Goal: Task Accomplishment & Management: Manage account settings

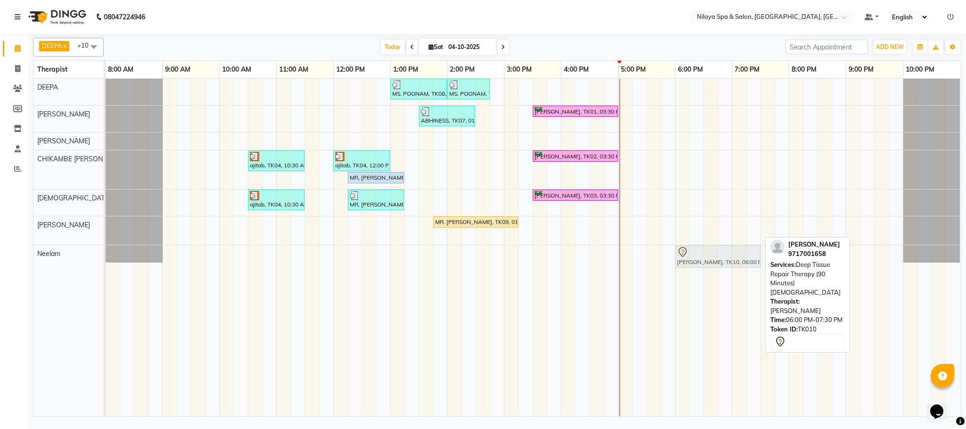
drag, startPoint x: 686, startPoint y: 228, endPoint x: 685, endPoint y: 250, distance: 22.7
click at [685, 250] on tbody "MS. POONAM, TK08, 01:00 PM-02:00 PM, Hands And Feet - Salon Pedicure MS. POONAM…" at bounding box center [533, 171] width 855 height 184
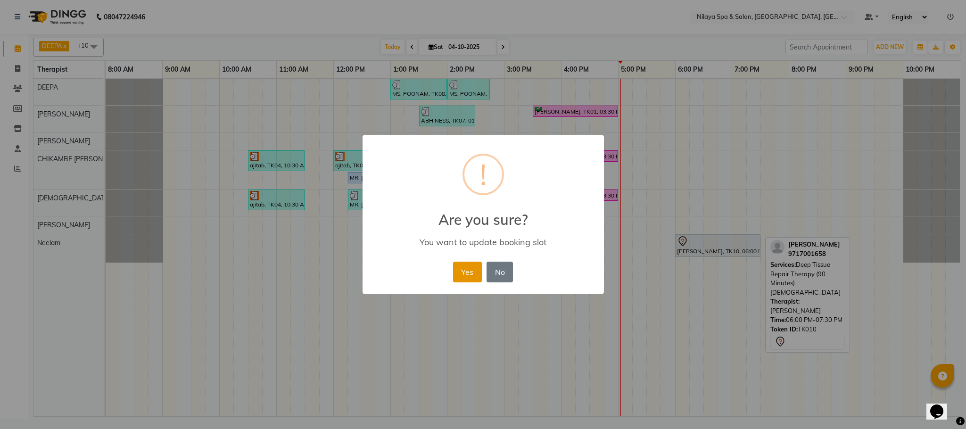
click at [463, 272] on button "Yes" at bounding box center [467, 272] width 29 height 21
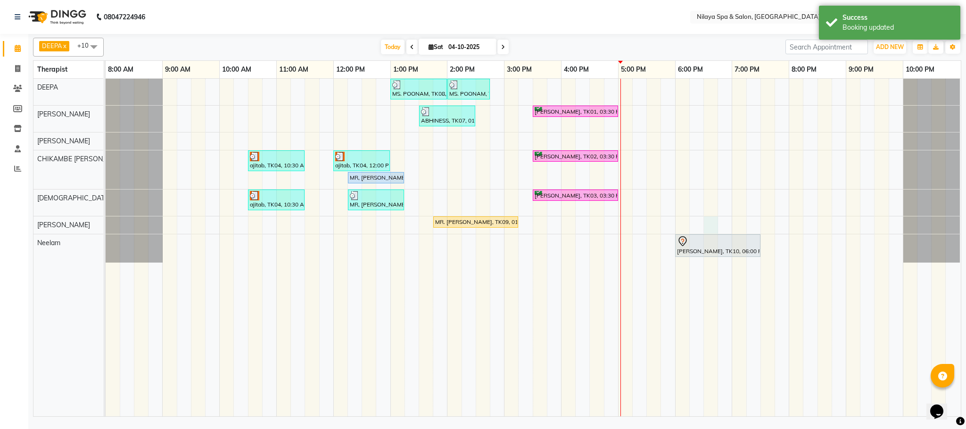
click at [712, 228] on div "MS. POONAM, TK08, 01:00 PM-02:00 PM, Hands And Feet - Salon Pedicure MS. POONAM…" at bounding box center [534, 248] width 856 height 338
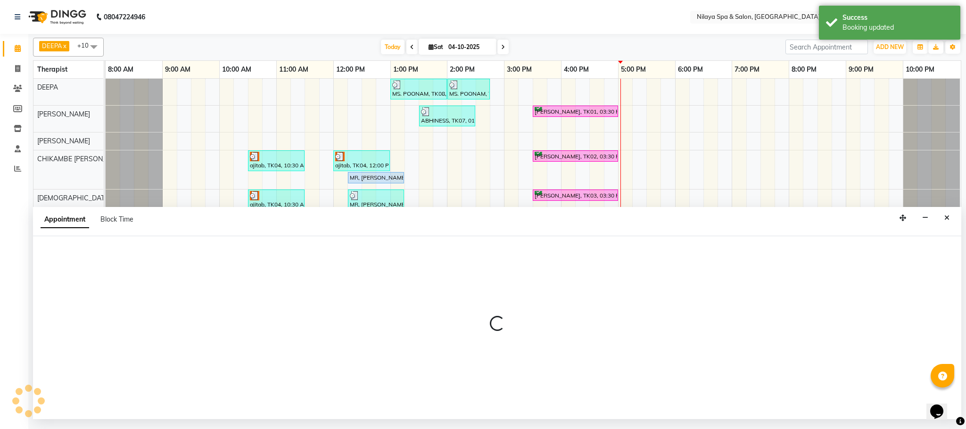
select select "88833"
select select "tentative"
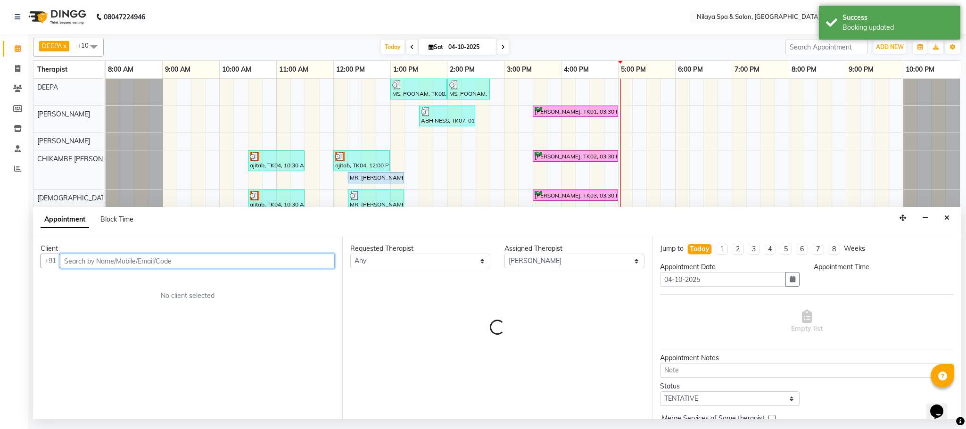
select select "1110"
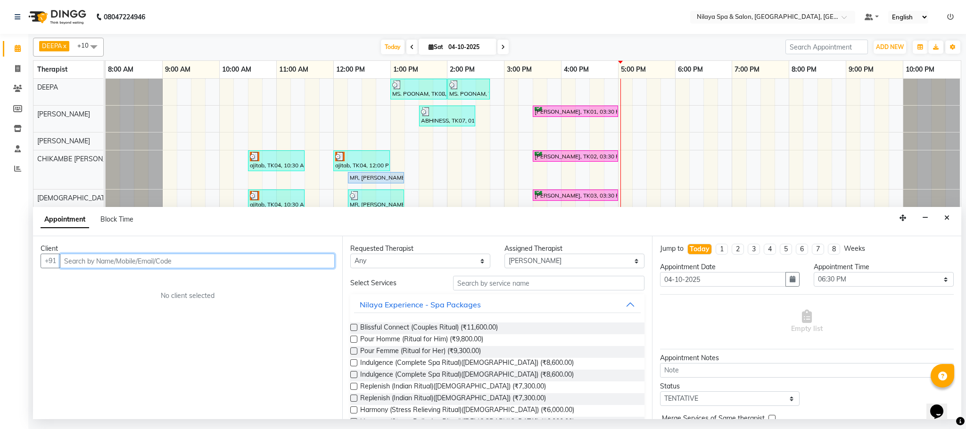
type input "B"
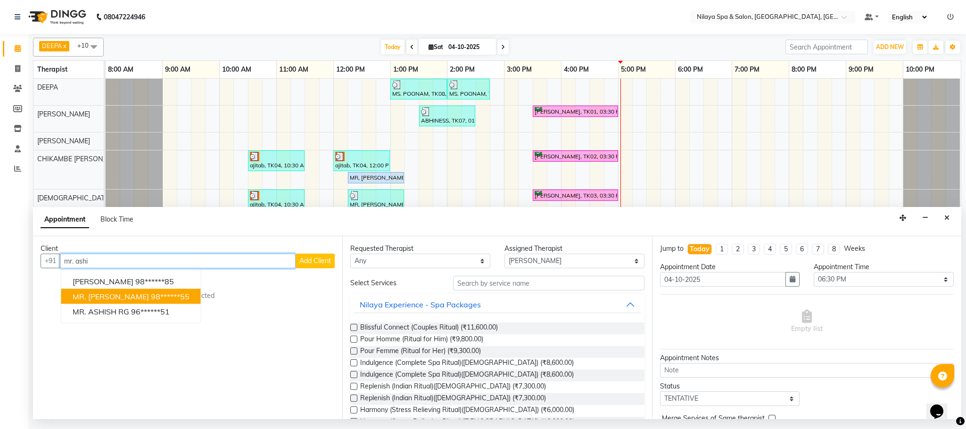
click at [120, 296] on span "MR. [PERSON_NAME]" at bounding box center [111, 296] width 76 height 9
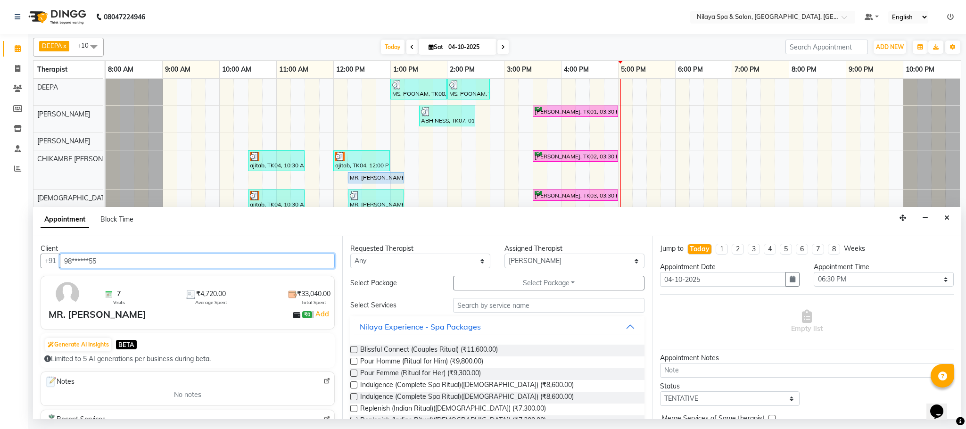
type input "98******55"
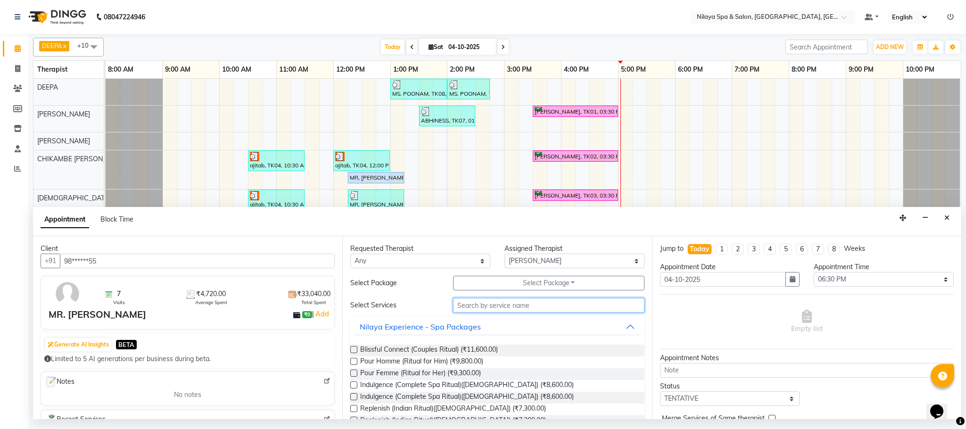
click at [469, 307] on input "text" at bounding box center [548, 305] width 191 height 15
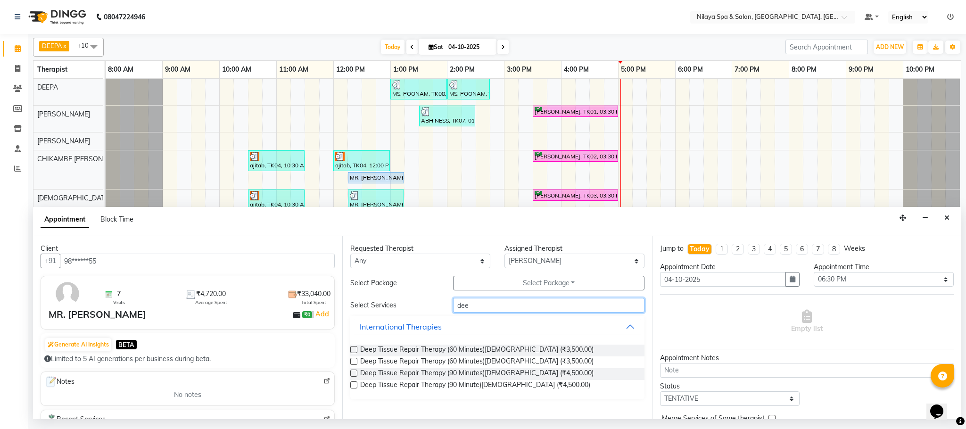
type input "dee"
click at [353, 374] on label at bounding box center [353, 373] width 7 height 7
click at [353, 374] on input "checkbox" at bounding box center [353, 374] width 6 height 6
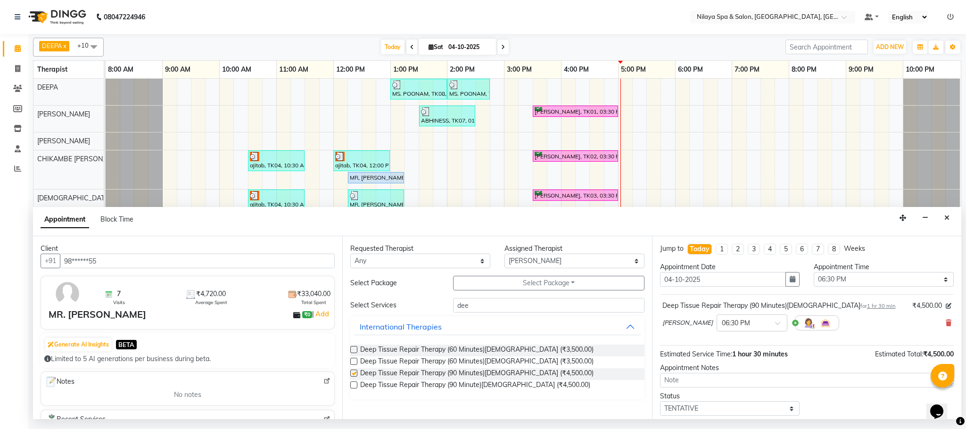
checkbox input "false"
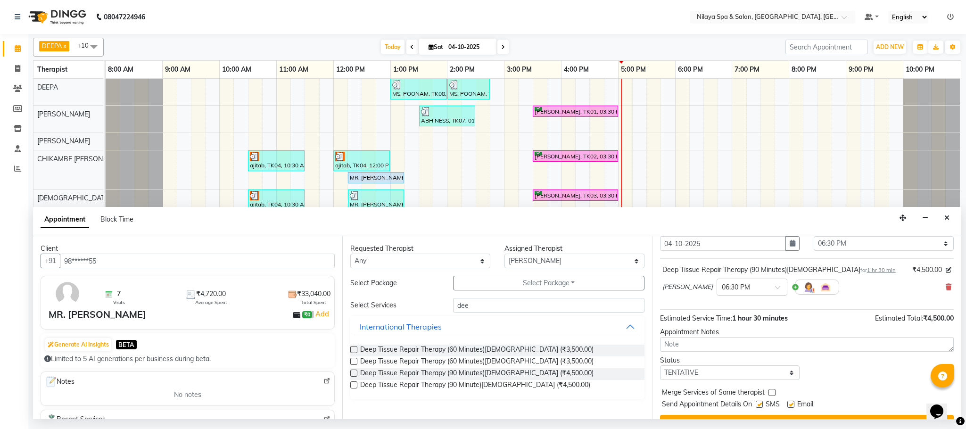
scroll to position [58, 0]
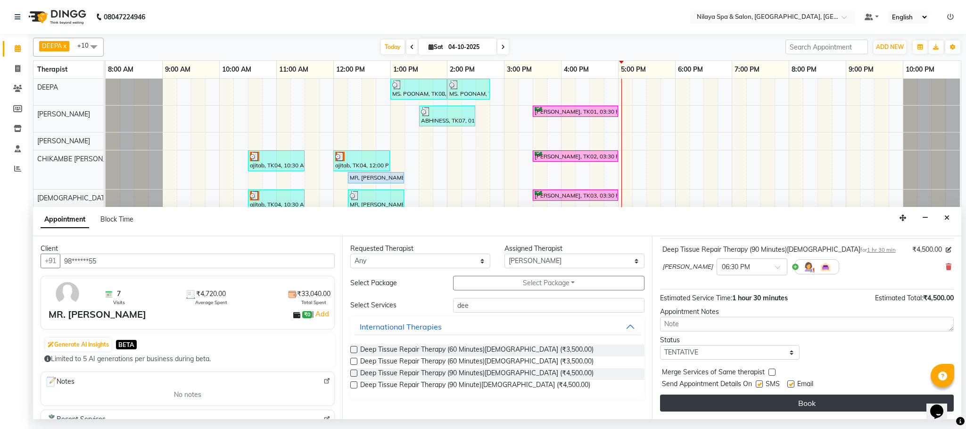
click at [778, 399] on button "Book" at bounding box center [807, 403] width 294 height 17
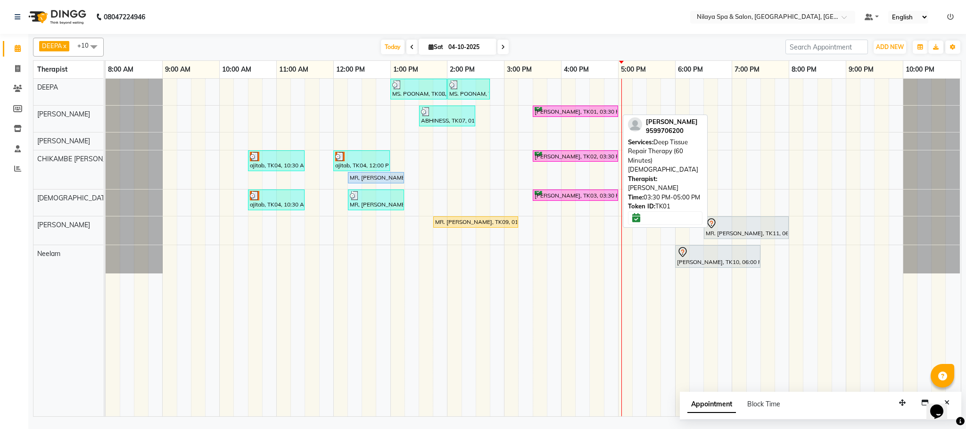
click at [589, 110] on div "[PERSON_NAME], TK01, 03:30 PM-05:00 PM, Deep Tissue Repair Therapy (60 Minutes)…" at bounding box center [575, 111] width 83 height 9
click at [588, 115] on div "[PERSON_NAME], TK01, 03:30 PM-05:00 PM, Deep Tissue Repair Therapy (60 Minutes)…" at bounding box center [575, 111] width 83 height 9
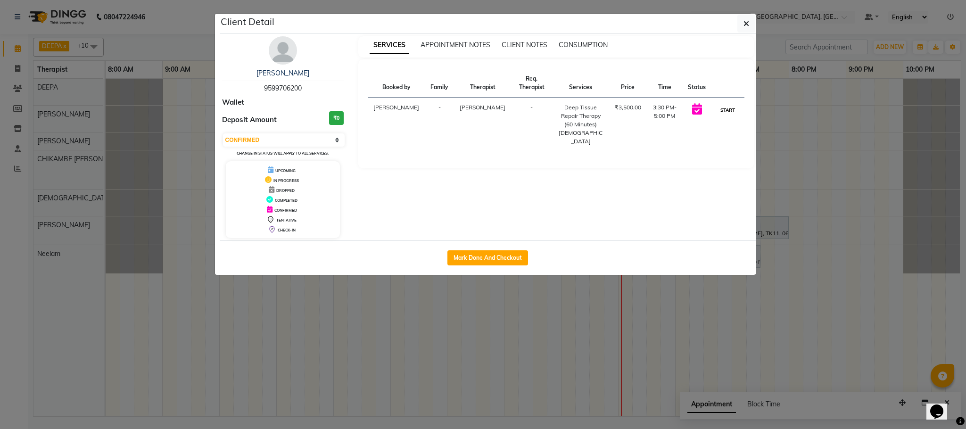
click at [732, 104] on button "START" at bounding box center [727, 110] width 19 height 12
select select "1"
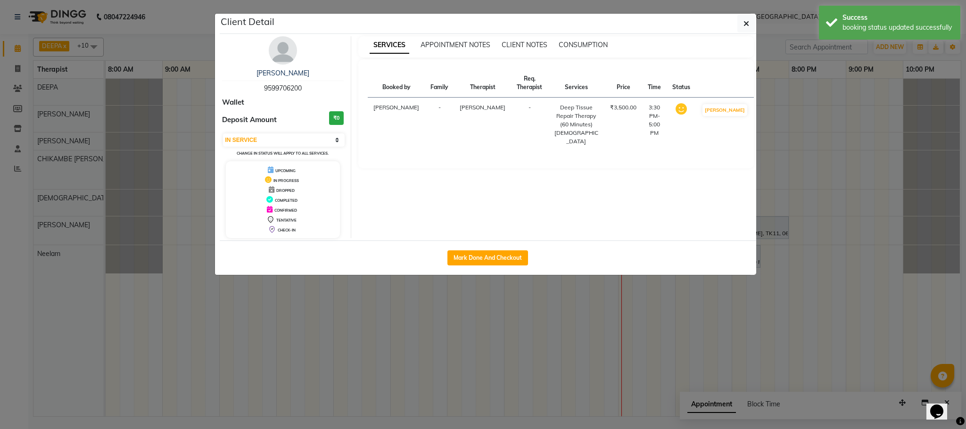
click at [606, 358] on ngb-modal-window "Client Detail [PERSON_NAME] 9599706200 Wallet Deposit Amount ₹0 Select IN SERVI…" at bounding box center [483, 214] width 966 height 429
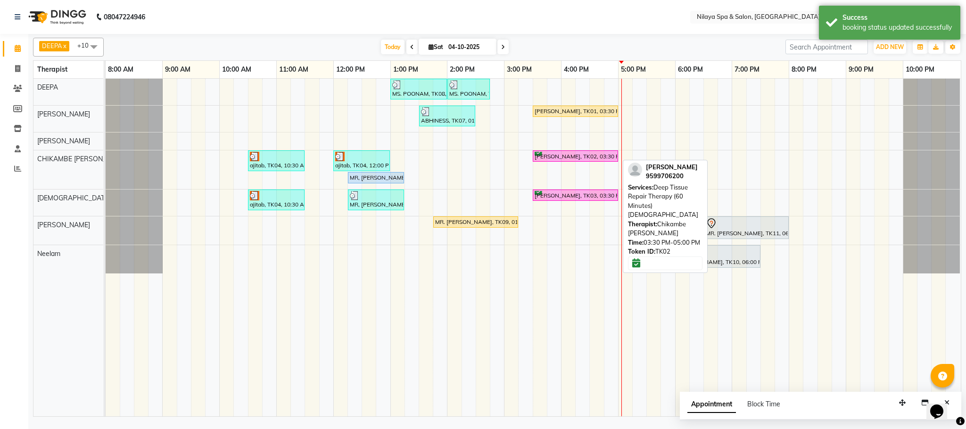
click at [576, 157] on div "[PERSON_NAME], TK02, 03:30 PM-05:00 PM, Deep Tissue Repair Therapy (60 Minutes)…" at bounding box center [575, 156] width 83 height 9
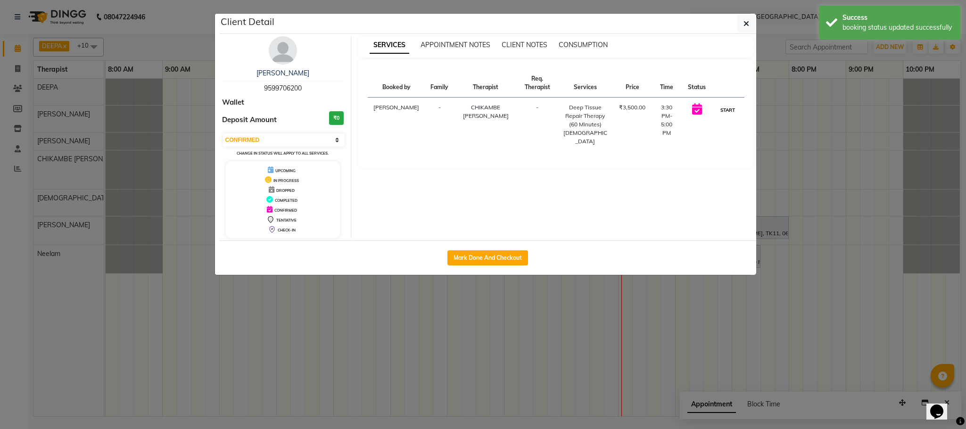
click at [736, 108] on button "START" at bounding box center [727, 110] width 19 height 12
select select "1"
click at [583, 320] on ngb-modal-window "Client Detail [PERSON_NAME] 9599706200 Wallet Deposit Amount ₹0 Select IN SERVI…" at bounding box center [483, 214] width 966 height 429
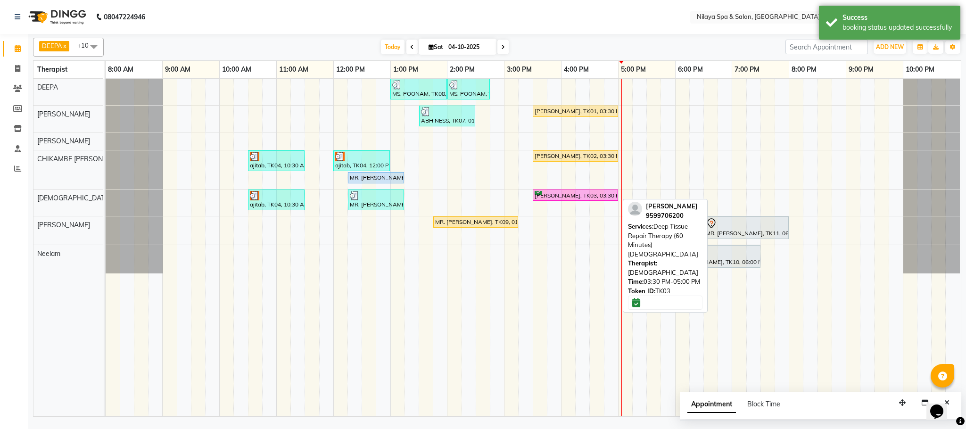
click at [563, 198] on div "[PERSON_NAME], TK03, 03:30 PM-05:00 PM, Deep Tissue Repair Therapy (60 Minutes)…" at bounding box center [575, 195] width 83 height 9
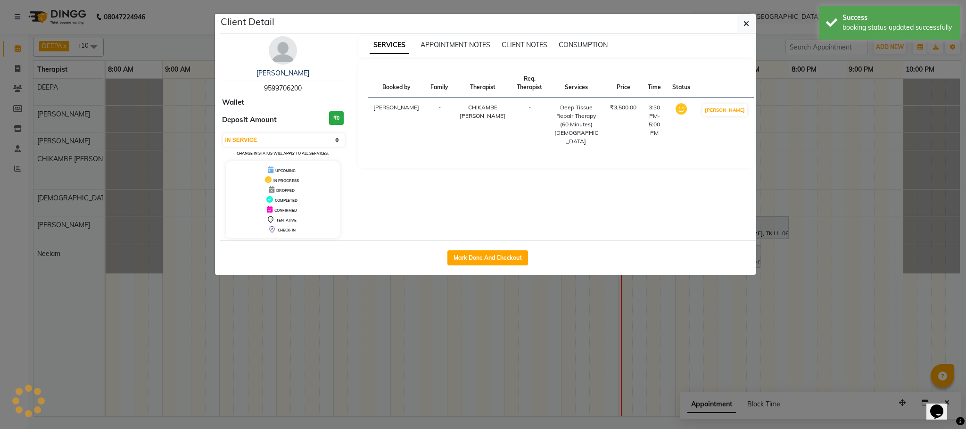
select select "6"
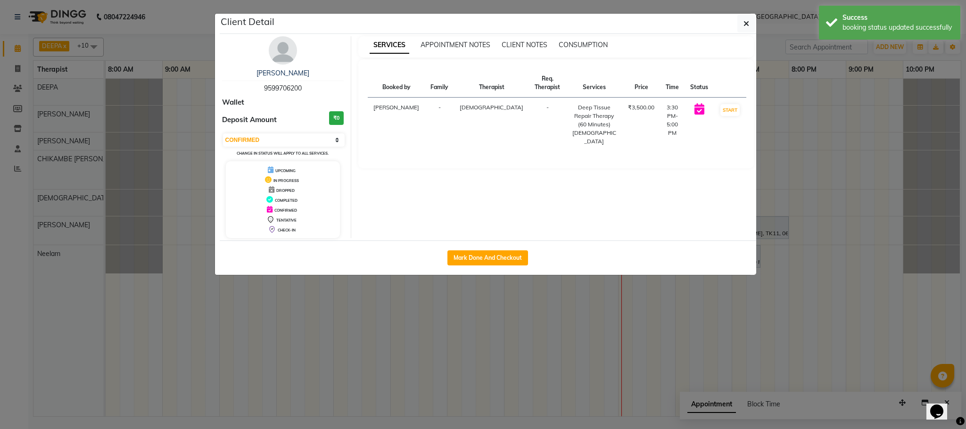
click at [383, 340] on ngb-modal-window "Client Detail [PERSON_NAME] 9599706200 Wallet Deposit Amount ₹0 Select IN SERVI…" at bounding box center [483, 214] width 966 height 429
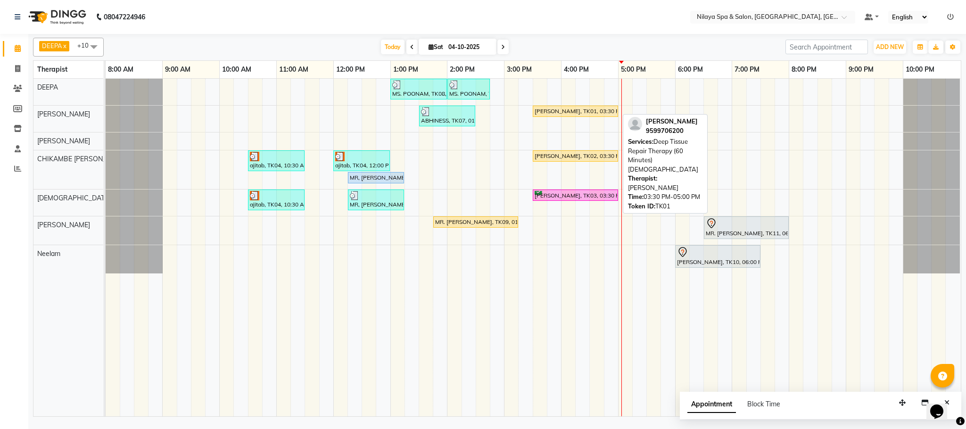
click at [581, 108] on link "[PERSON_NAME], TK01, 03:30 PM-05:00 PM, Deep Tissue Repair Therapy (60 Minutes)…" at bounding box center [575, 111] width 85 height 11
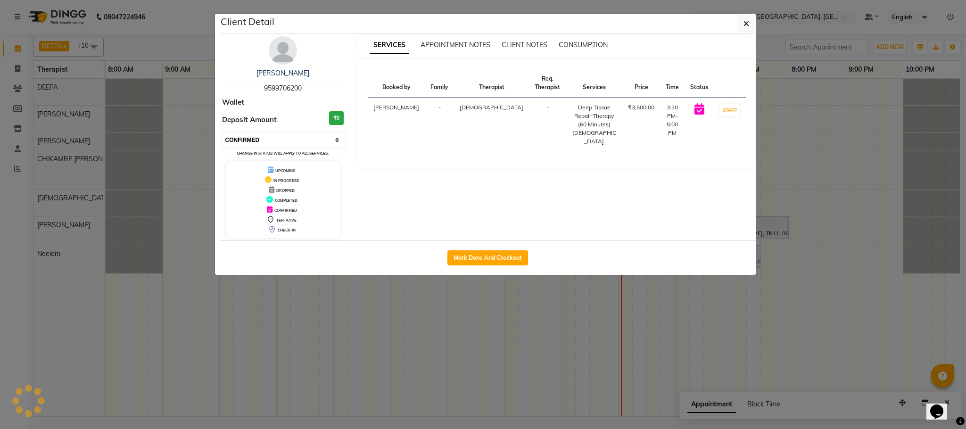
select select "1"
click at [341, 136] on select "Select IN SERVICE CONFIRMED TENTATIVE CHECK IN MARK DONE UPCOMING" at bounding box center [284, 139] width 122 height 13
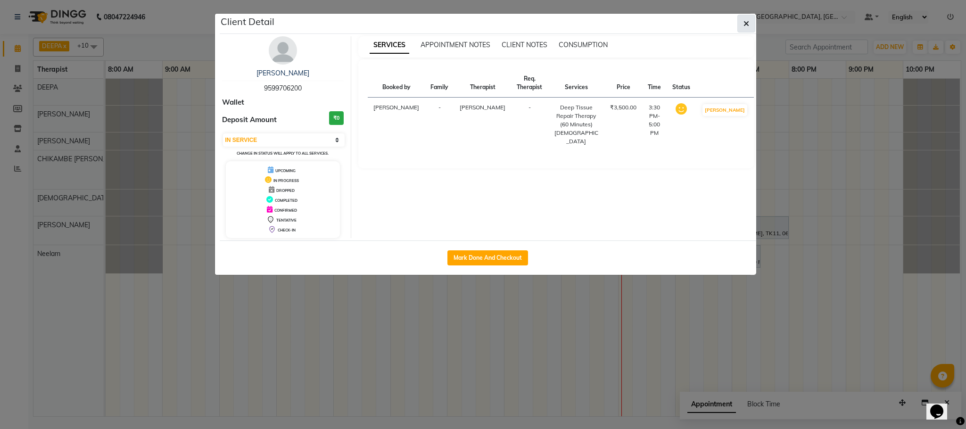
click at [748, 21] on button "button" at bounding box center [747, 24] width 18 height 18
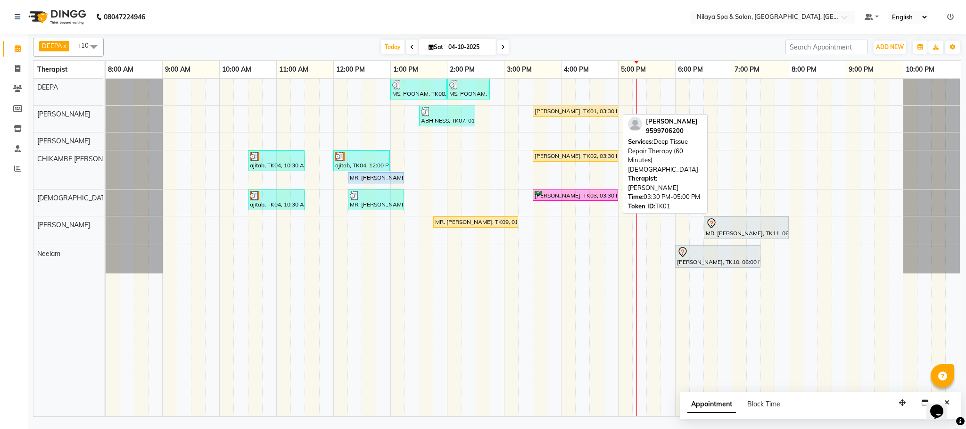
click at [579, 115] on div "[PERSON_NAME], TK01, 03:30 PM-05:00 PM, Deep Tissue Repair Therapy (60 Minutes)…" at bounding box center [575, 111] width 83 height 8
select select "1"
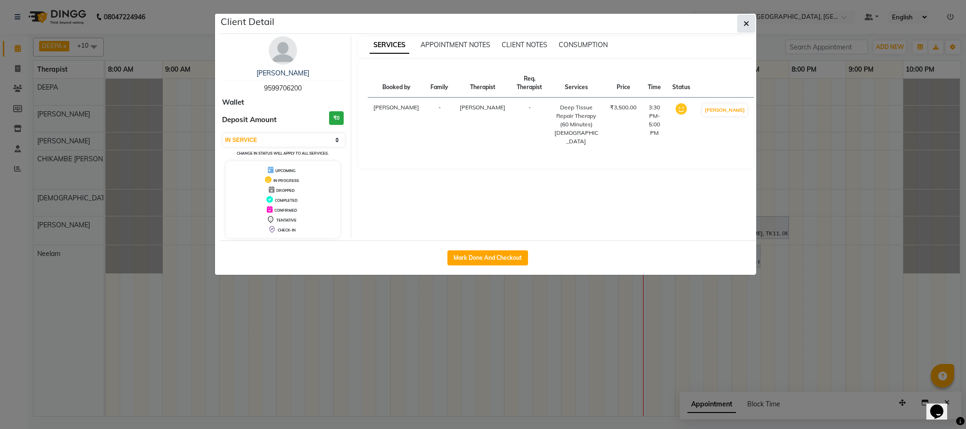
click at [748, 20] on icon "button" at bounding box center [747, 24] width 6 height 8
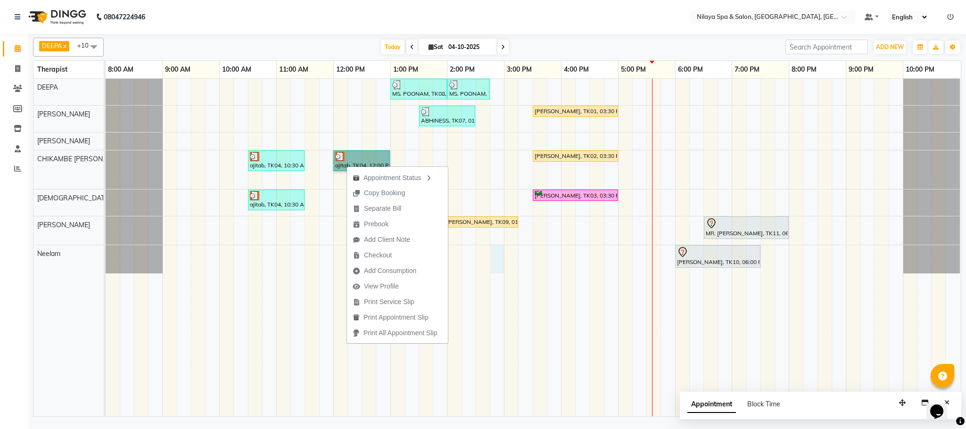
click at [495, 266] on div "MS. POONAM, TK08, 01:00 PM-02:00 PM, Hands And Feet - Salon Pedicure MS. POONAM…" at bounding box center [534, 248] width 856 height 338
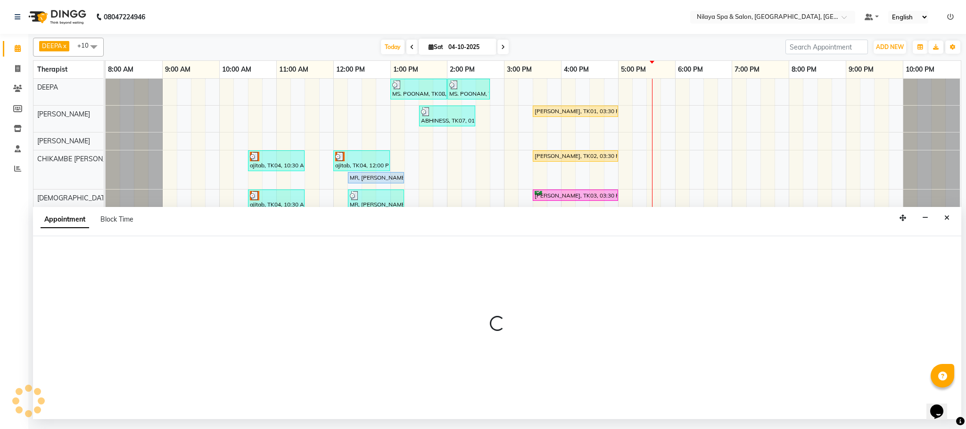
select select "92755"
select select "885"
select select "tentative"
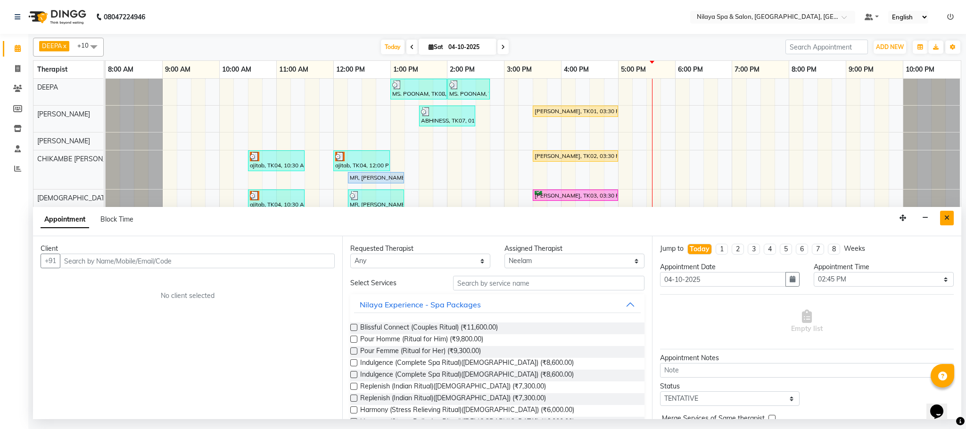
click at [948, 221] on icon "Close" at bounding box center [947, 218] width 5 height 7
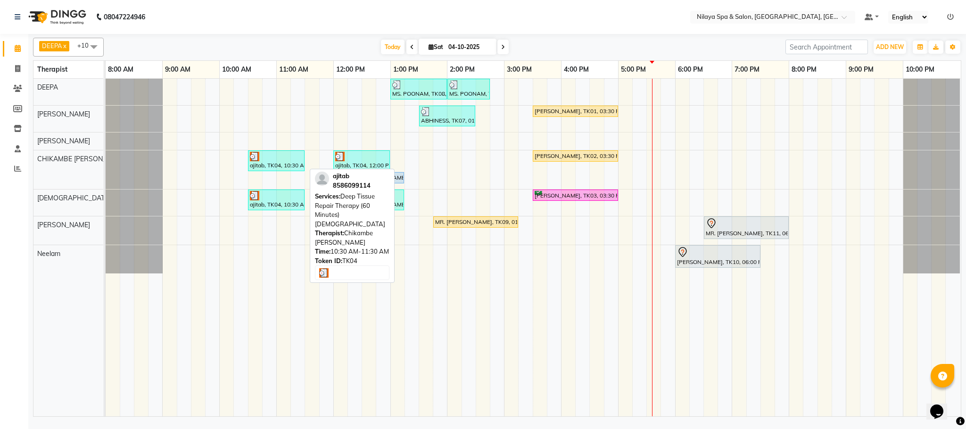
click at [279, 161] on div at bounding box center [276, 156] width 53 height 9
select select "3"
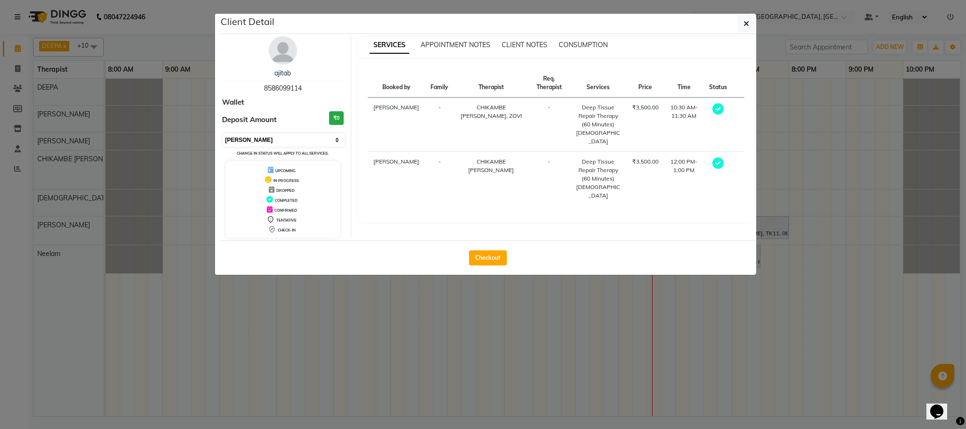
click at [337, 141] on select "Select MARK DONE UPCOMING" at bounding box center [284, 139] width 122 height 13
click at [746, 23] on icon "button" at bounding box center [747, 24] width 6 height 8
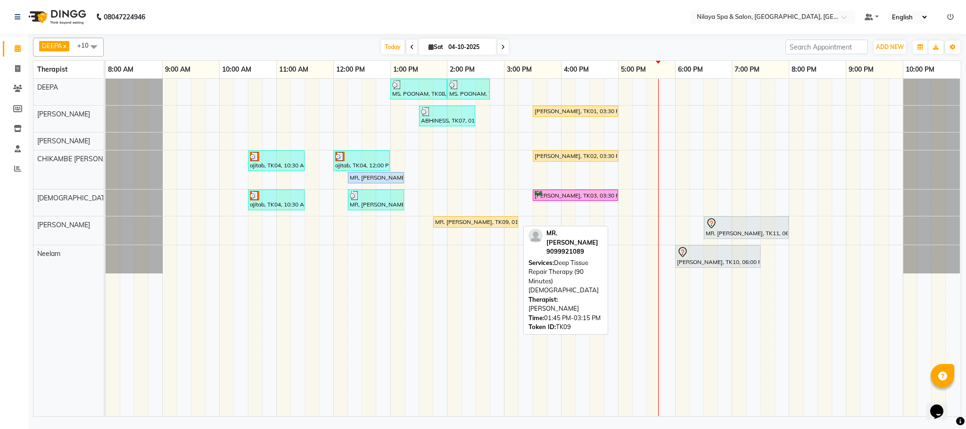
click at [462, 228] on link "MR. [PERSON_NAME], TK09, 01:45 PM-03:15 PM, Deep Tissue Repair Therapy (90 Minu…" at bounding box center [475, 221] width 85 height 11
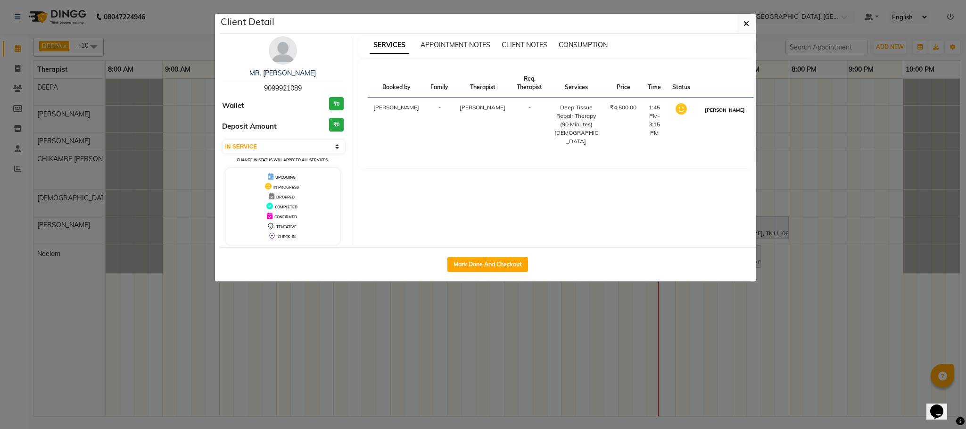
click at [722, 116] on button "[PERSON_NAME]" at bounding box center [725, 110] width 45 height 12
select select "3"
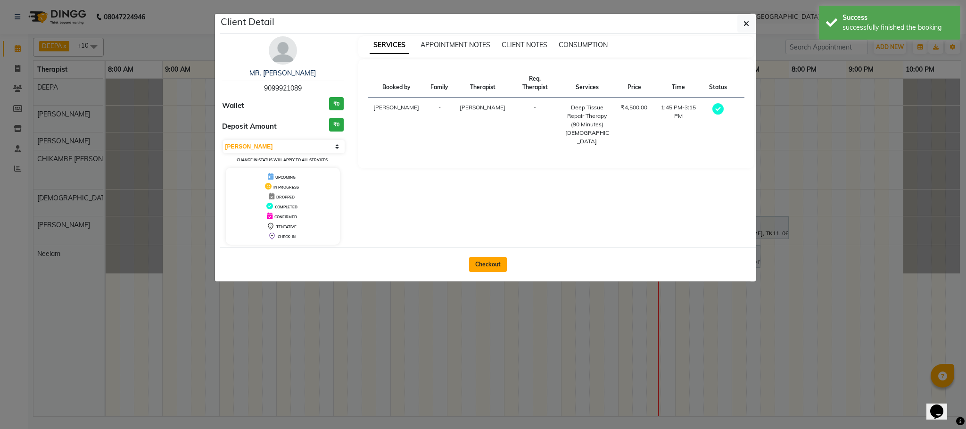
click at [486, 265] on button "Checkout" at bounding box center [488, 264] width 38 height 15
select select "service"
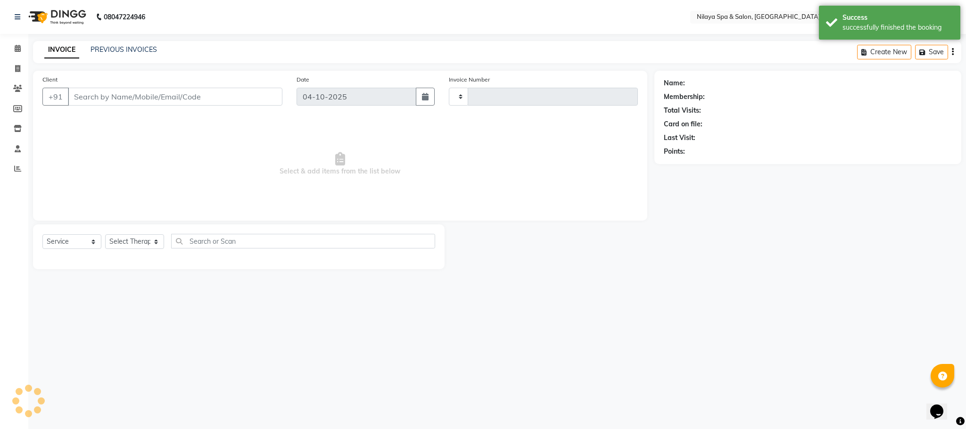
type input "1642"
select select "7983"
type input "90******89"
select select "88833"
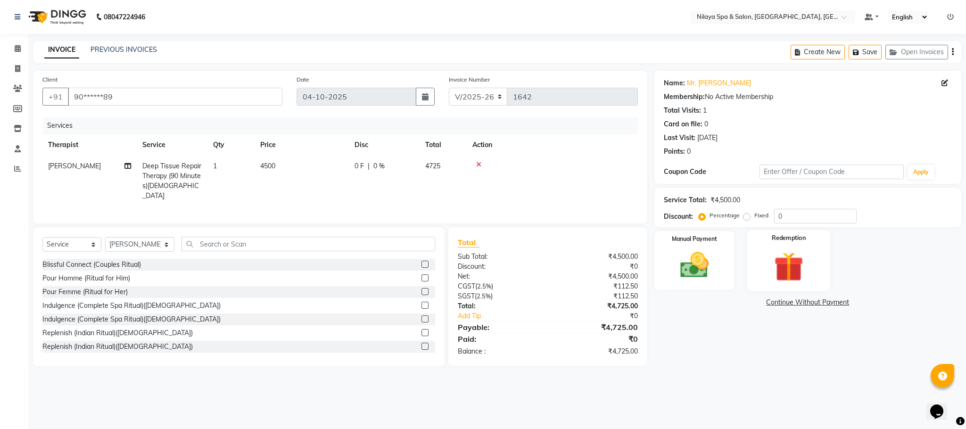
click at [777, 272] on img at bounding box center [789, 267] width 48 height 37
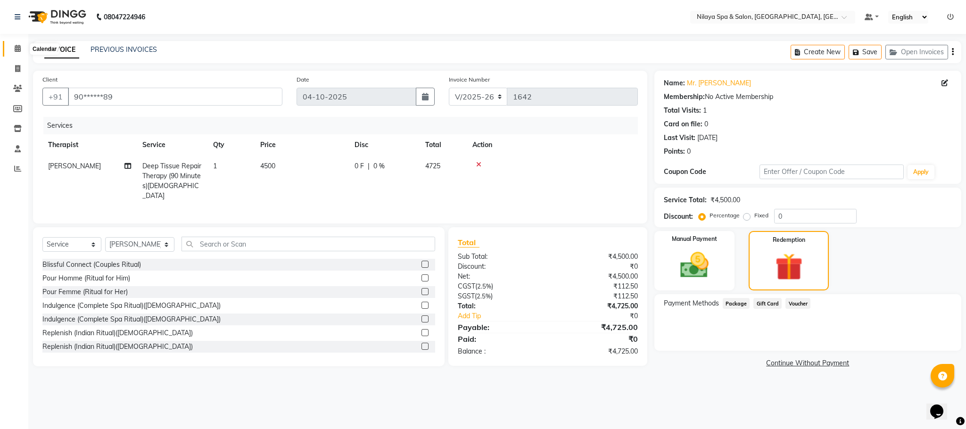
click at [20, 47] on icon at bounding box center [18, 48] width 6 height 7
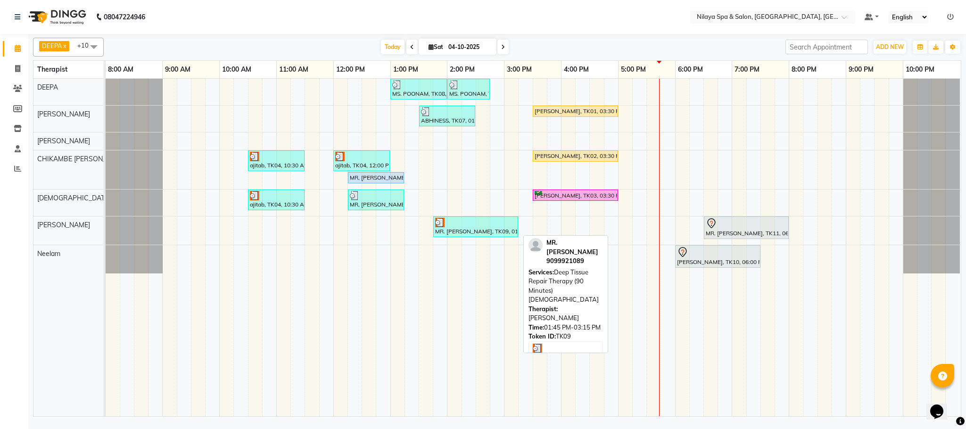
click at [469, 231] on div "MR. [PERSON_NAME], TK09, 01:45 PM-03:15 PM, Deep Tissue Repair Therapy (90 Minu…" at bounding box center [475, 227] width 83 height 18
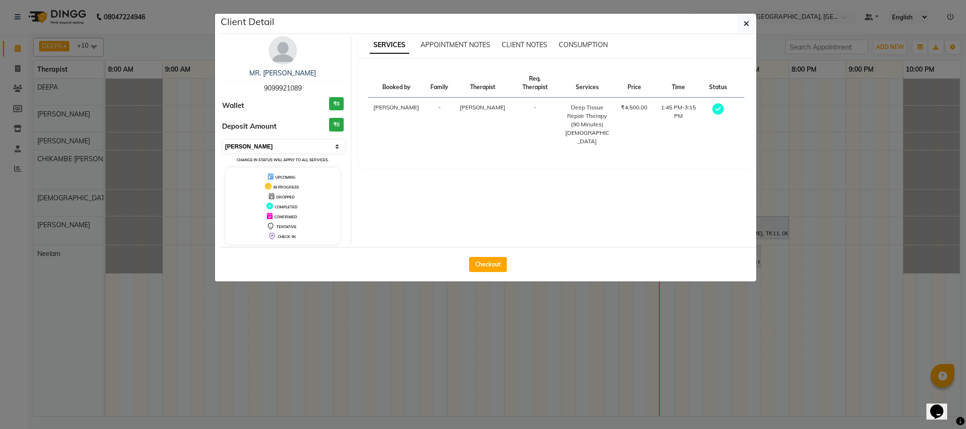
click at [334, 146] on select "Select MARK DONE UPCOMING" at bounding box center [284, 146] width 122 height 13
select select "5"
click at [223, 141] on select "Select MARK DONE UPCOMING" at bounding box center [284, 146] width 122 height 13
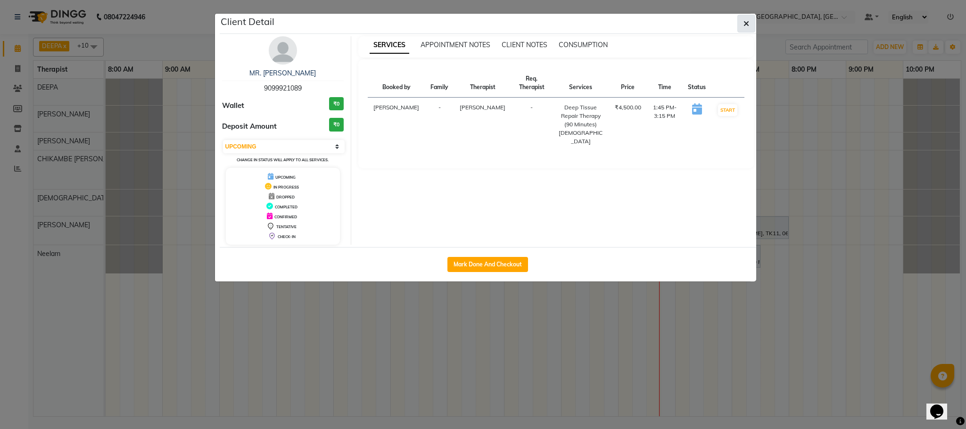
click at [746, 21] on icon "button" at bounding box center [747, 24] width 6 height 8
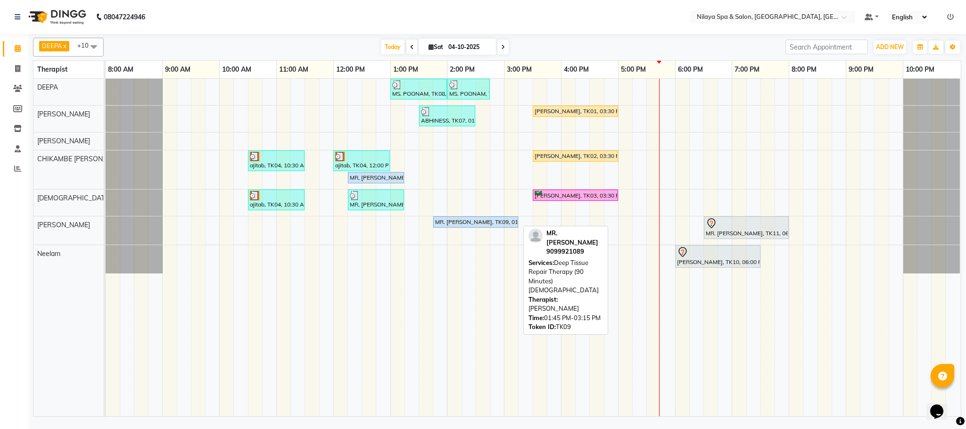
click at [477, 223] on div "MR. [PERSON_NAME], TK09, 01:45 PM-03:15 PM, Deep Tissue Repair Therapy (90 Minu…" at bounding box center [475, 222] width 83 height 8
select select "5"
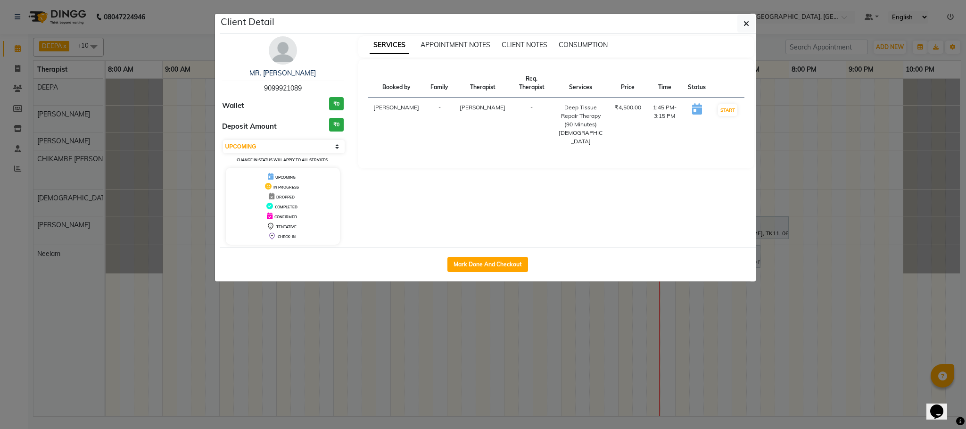
click at [284, 318] on ngb-modal-window "Client Detail MR. [PERSON_NAME] 9099921089 Wallet ₹0 Deposit Amount ₹0 Select I…" at bounding box center [483, 214] width 966 height 429
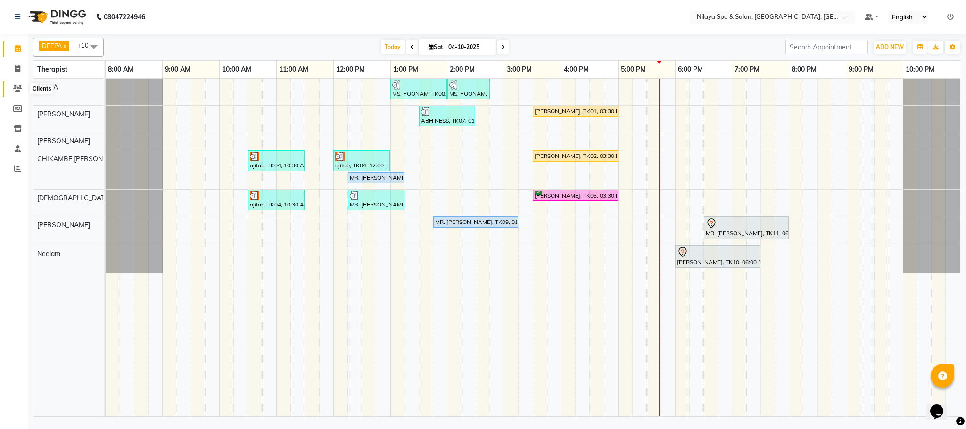
click at [17, 90] on icon at bounding box center [17, 88] width 9 height 7
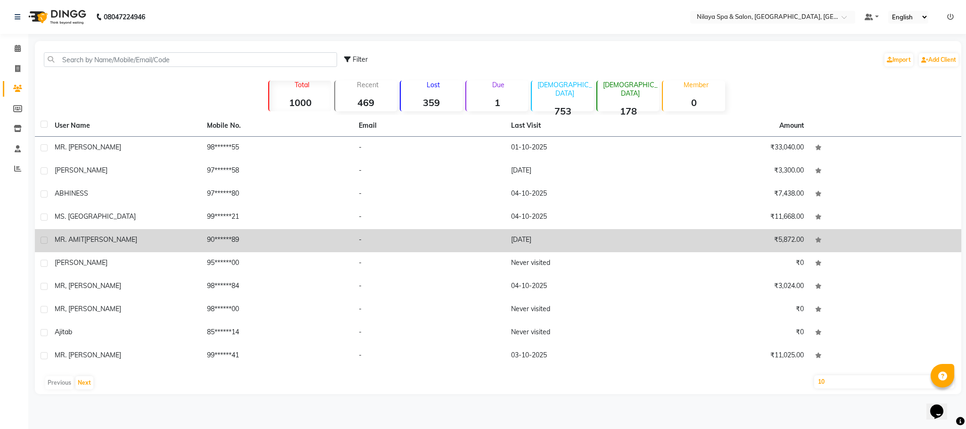
click at [114, 240] on div "MR. [PERSON_NAME]" at bounding box center [125, 240] width 141 height 10
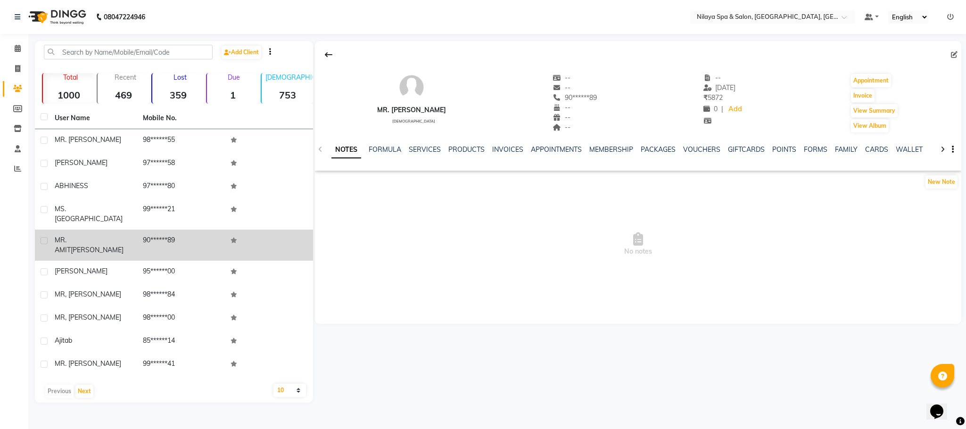
click at [47, 237] on label at bounding box center [44, 240] width 7 height 7
click at [47, 238] on input "checkbox" at bounding box center [44, 241] width 6 height 6
checkbox input "true"
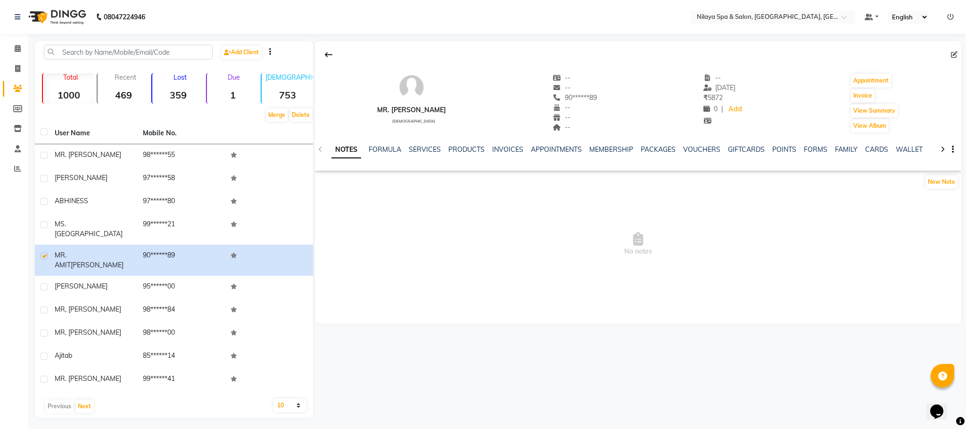
click at [964, 53] on main "Add Client Total 1000 Recent 469 Lost 359 Due 1 [DEMOGRAPHIC_DATA] 753 [DEMOGRA…" at bounding box center [497, 236] width 938 height 391
click at [954, 53] on icon at bounding box center [954, 54] width 7 height 7
select select "[DEMOGRAPHIC_DATA]"
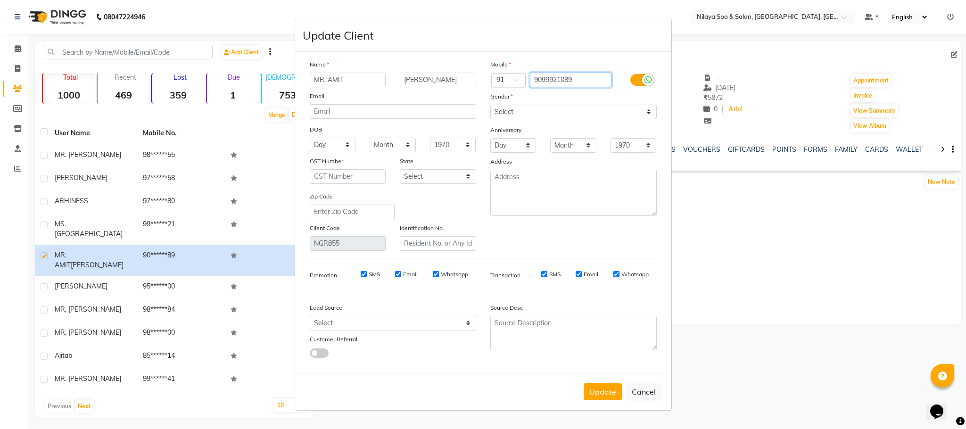
click at [576, 77] on input "9099921089" at bounding box center [571, 80] width 82 height 15
type input "9"
type input "8076498587"
click at [654, 392] on button "Cancel" at bounding box center [644, 392] width 36 height 18
select select
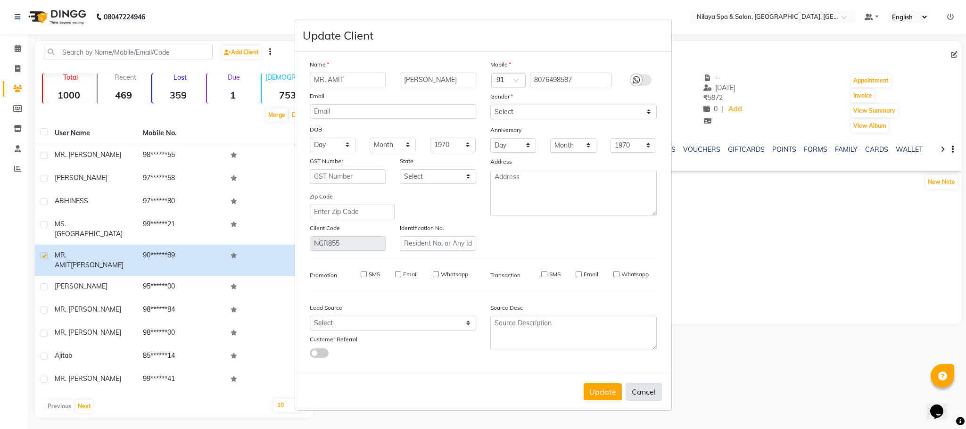
select select
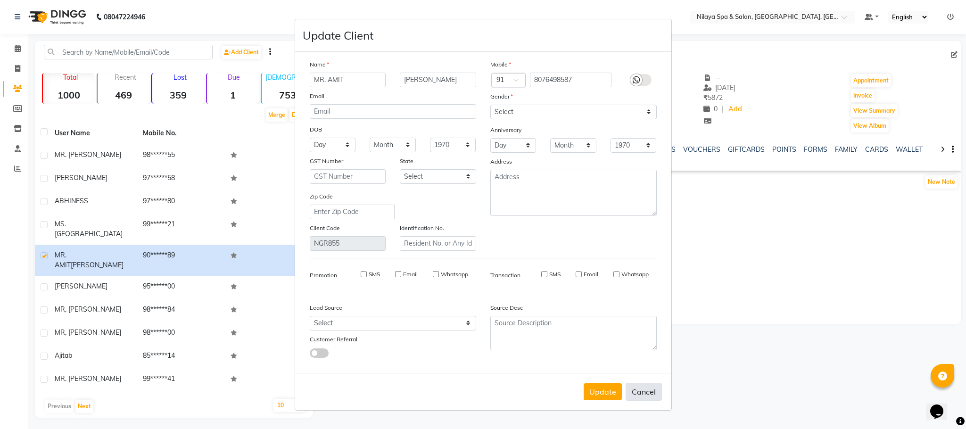
select select
checkbox input "false"
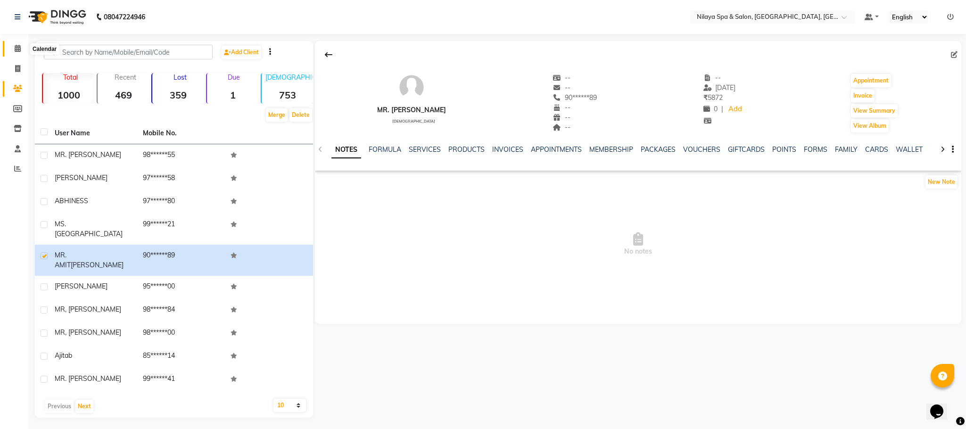
click at [16, 50] on icon at bounding box center [18, 48] width 6 height 7
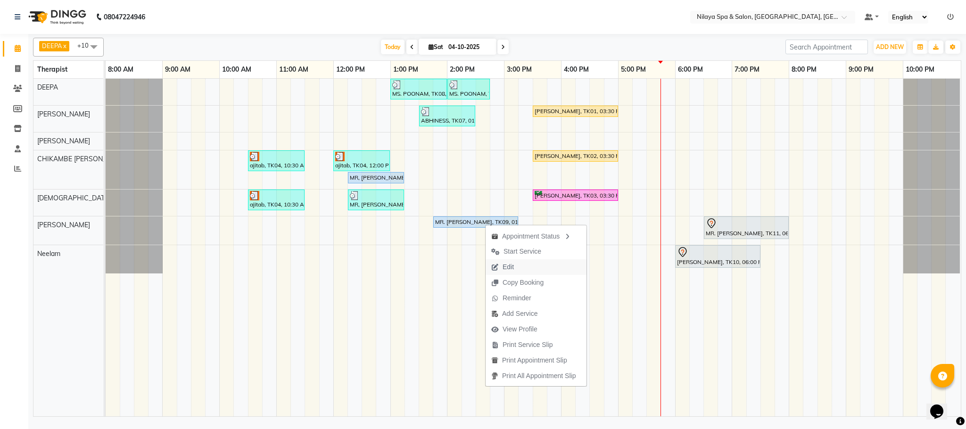
click at [501, 265] on span "Edit" at bounding box center [503, 267] width 34 height 16
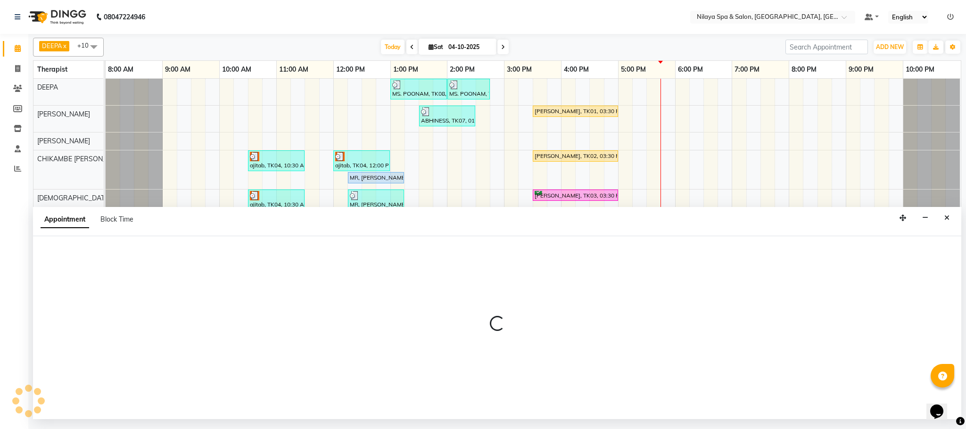
select select "upcoming"
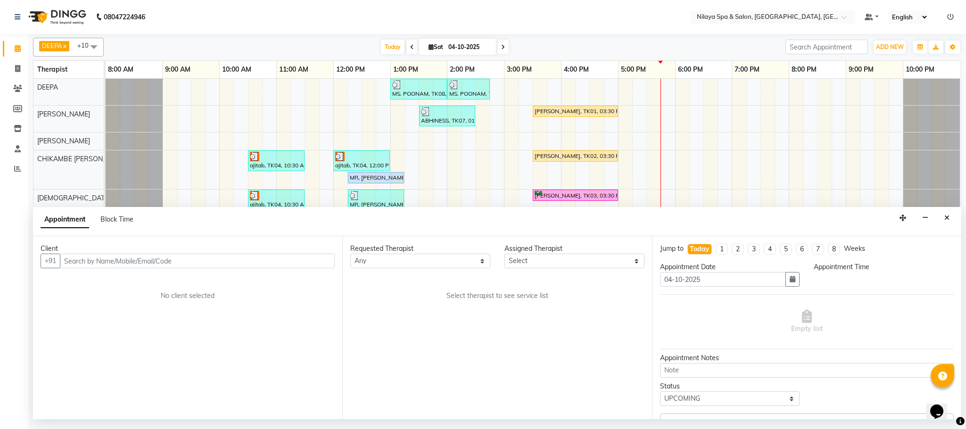
select select "88833"
select select "825"
select select "4019"
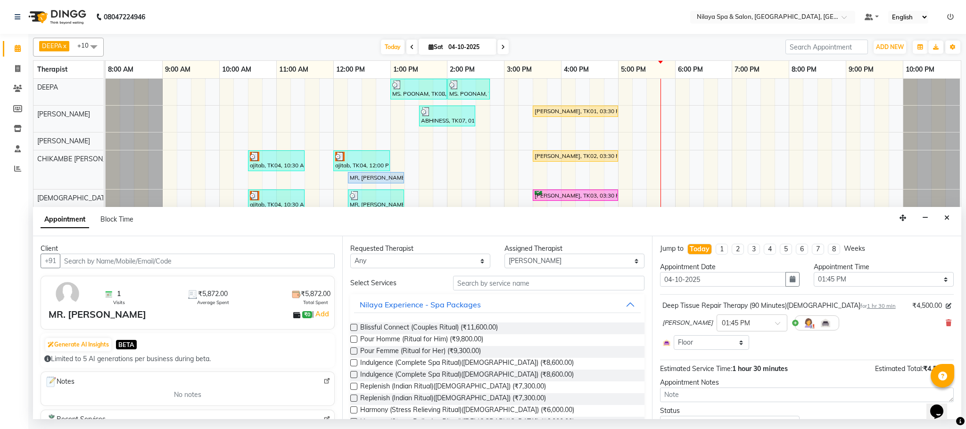
click at [116, 258] on input "text" at bounding box center [197, 261] width 275 height 15
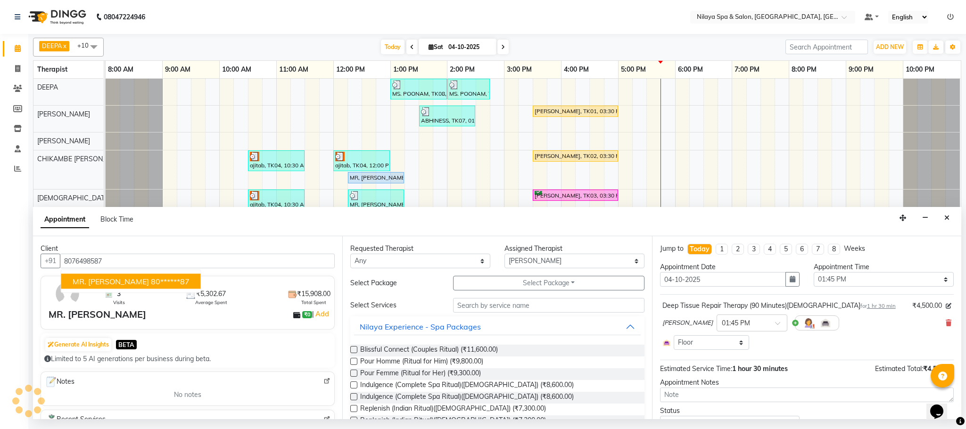
click at [133, 278] on span "MR. [PERSON_NAME]" at bounding box center [111, 281] width 76 height 9
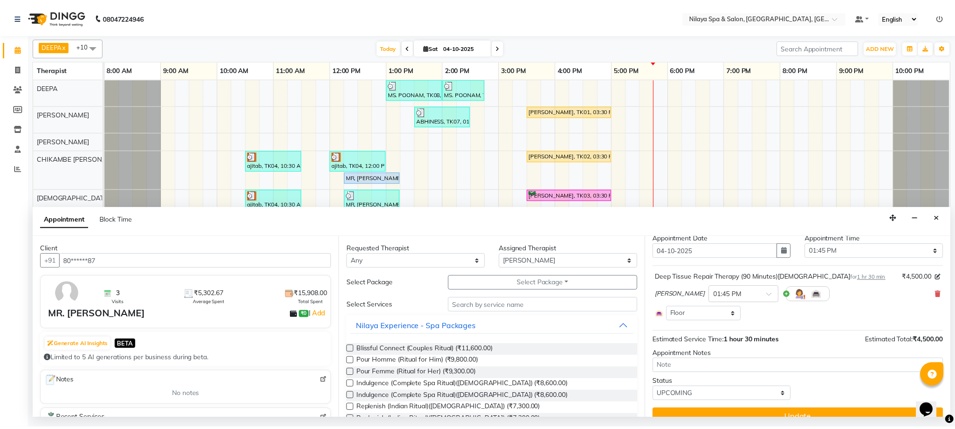
scroll to position [45, 0]
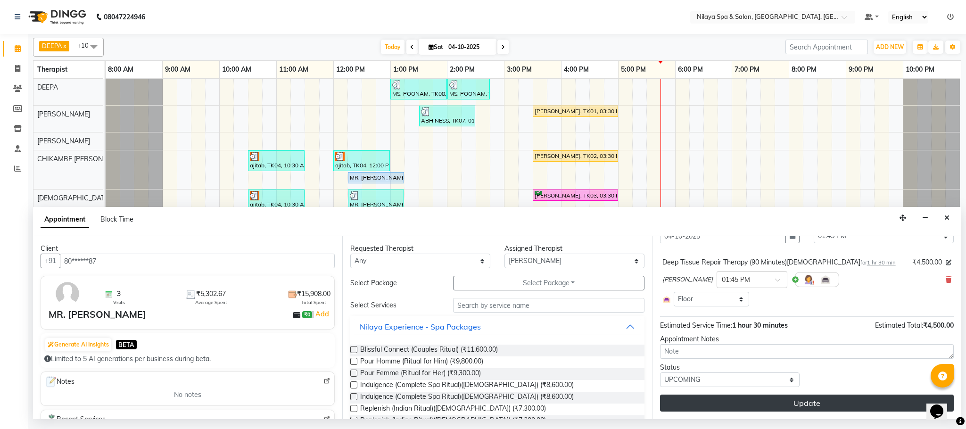
type input "80******87"
click at [796, 405] on button "Update" at bounding box center [807, 403] width 294 height 17
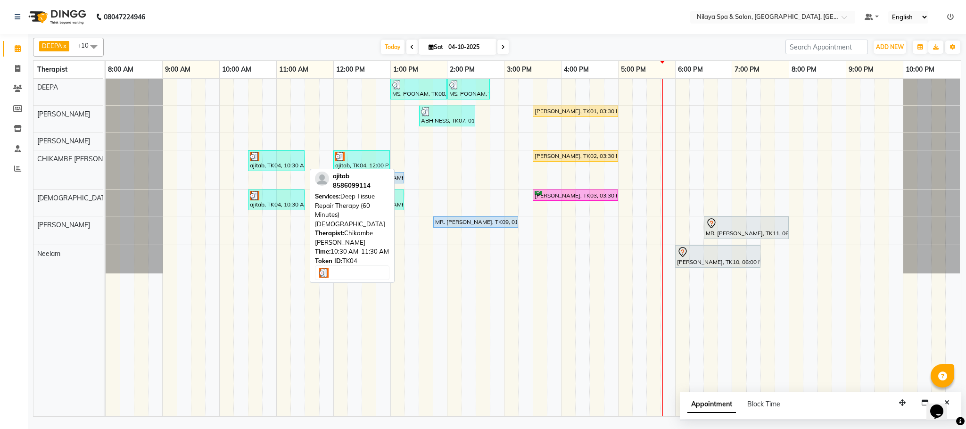
click at [271, 161] on div at bounding box center [276, 156] width 53 height 9
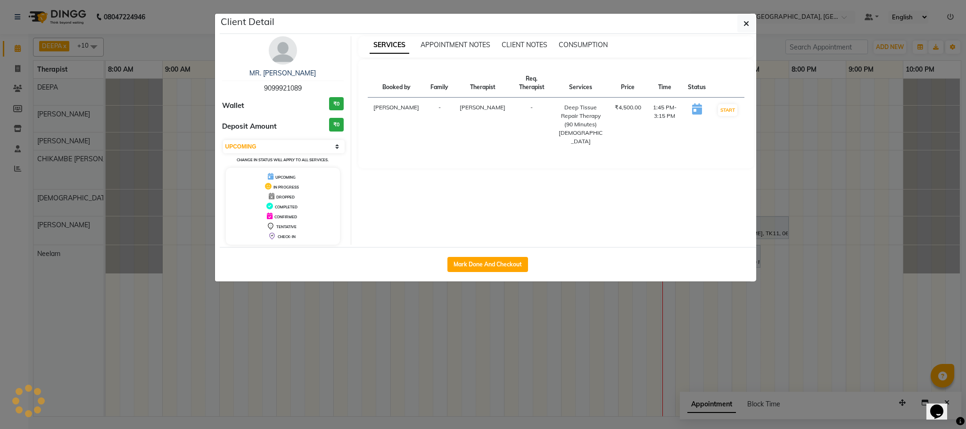
select select "3"
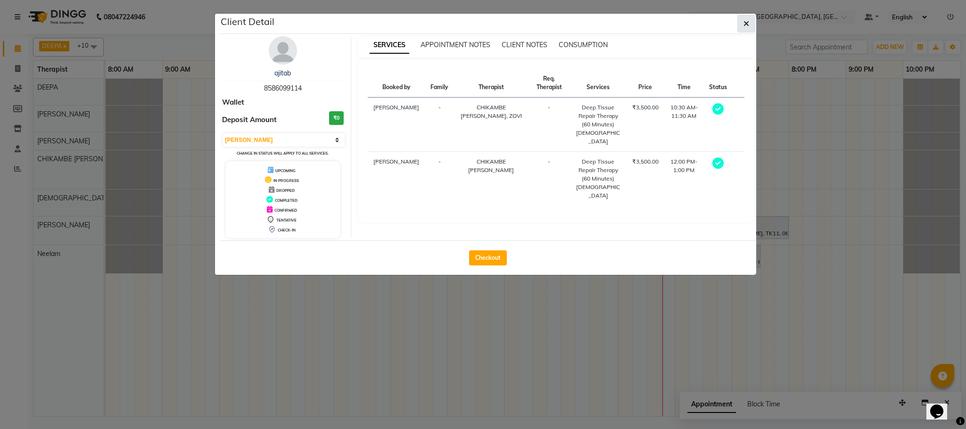
click at [740, 23] on button "button" at bounding box center [747, 24] width 18 height 18
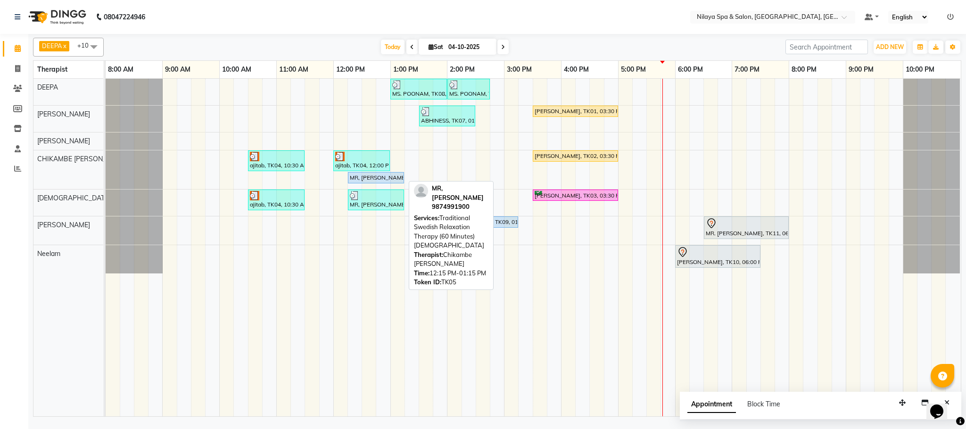
click at [385, 176] on div "MR, [PERSON_NAME], TK05, 12:15 PM-01:15 PM, Traditional Swedish Relaxation Ther…" at bounding box center [376, 178] width 54 height 8
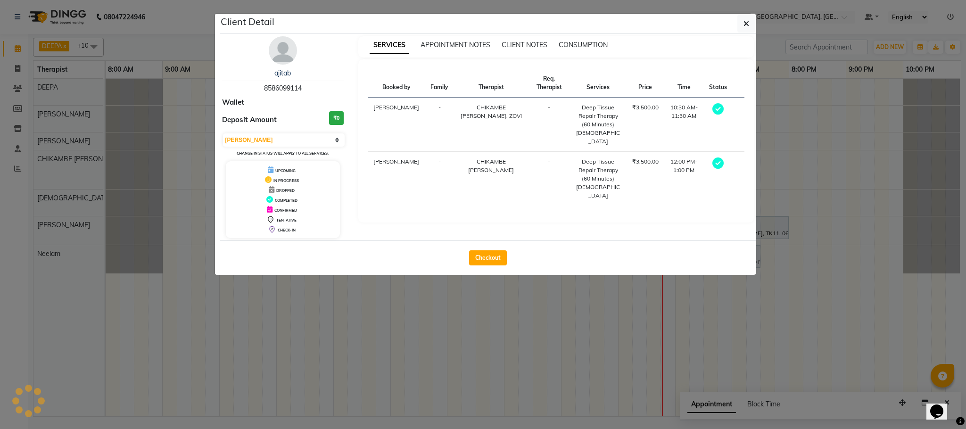
select select "5"
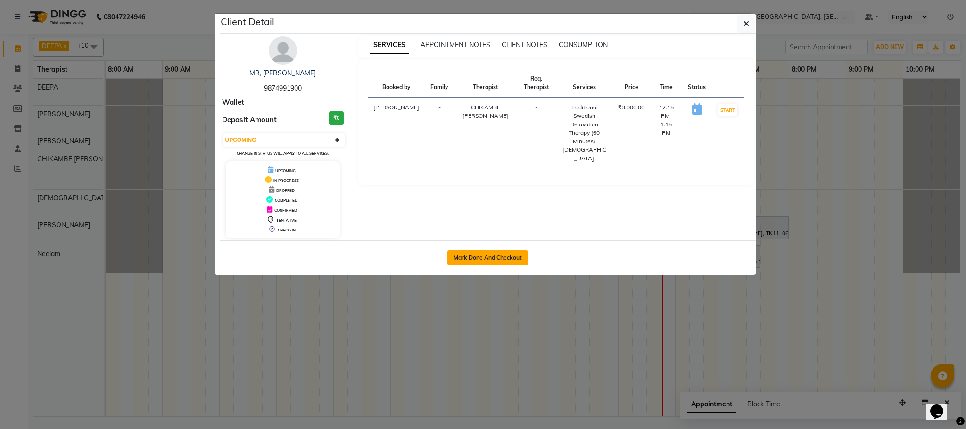
click at [474, 255] on button "Mark Done And Checkout" at bounding box center [488, 257] width 81 height 15
select select "7983"
select select "service"
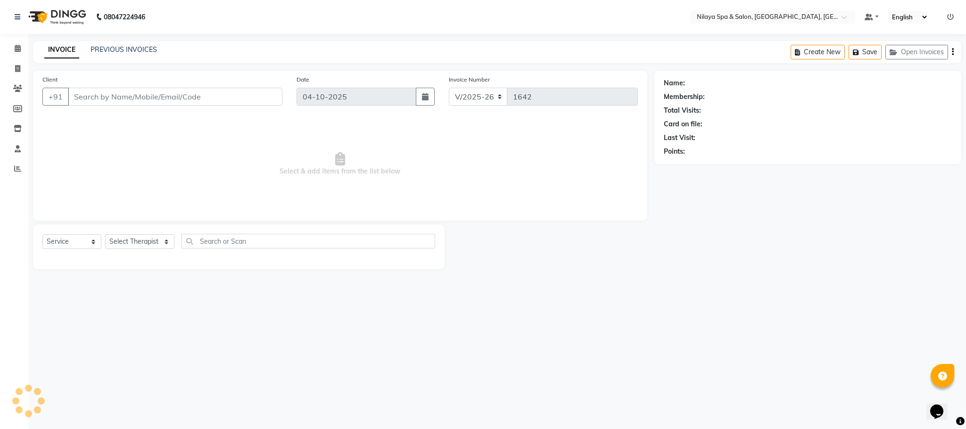
type input "98******00"
select select "82530"
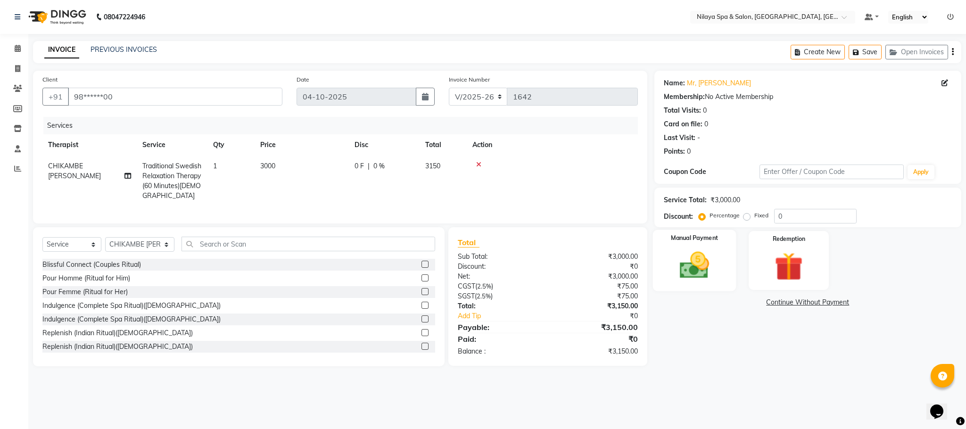
click at [693, 263] on img at bounding box center [695, 266] width 48 height 34
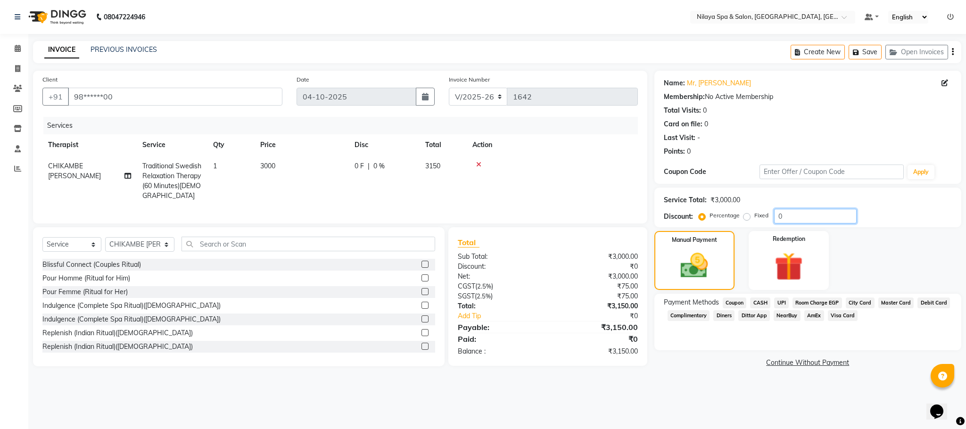
click at [791, 216] on input "0" at bounding box center [815, 216] width 83 height 15
type input "10"
click at [764, 300] on span "CASH" at bounding box center [760, 303] width 20 height 11
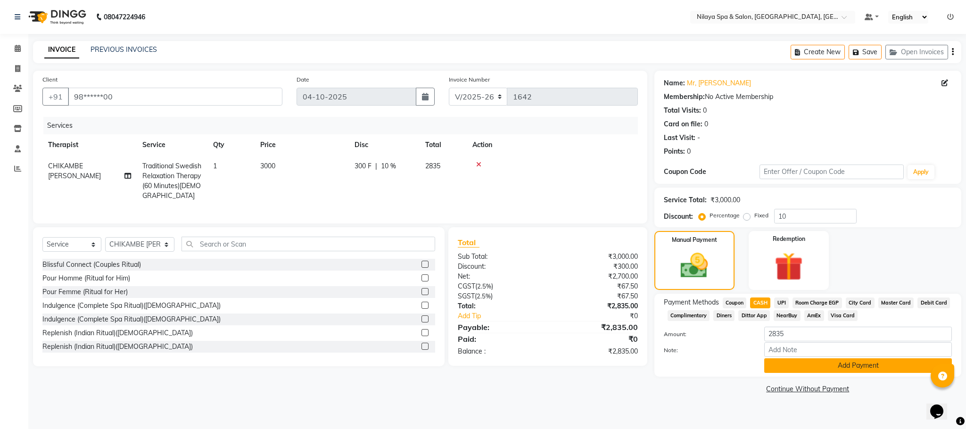
click at [806, 371] on button "Add Payment" at bounding box center [858, 365] width 188 height 15
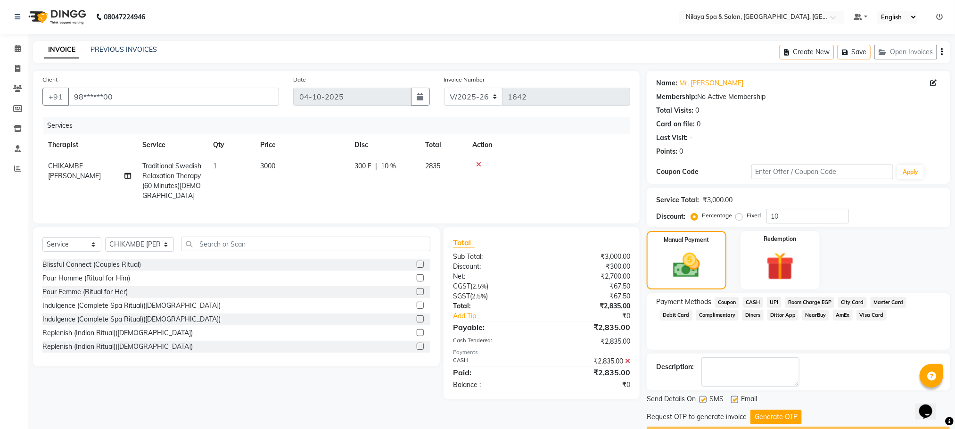
click at [701, 400] on label at bounding box center [703, 399] width 7 height 7
click at [701, 400] on input "checkbox" at bounding box center [703, 400] width 6 height 6
checkbox input "false"
click at [736, 399] on label at bounding box center [734, 399] width 7 height 7
click at [736, 399] on input "checkbox" at bounding box center [734, 400] width 6 height 6
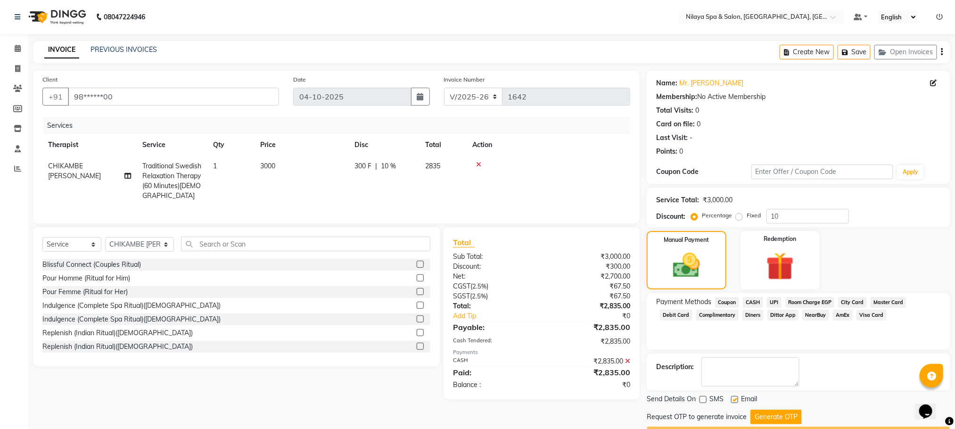
checkbox input "false"
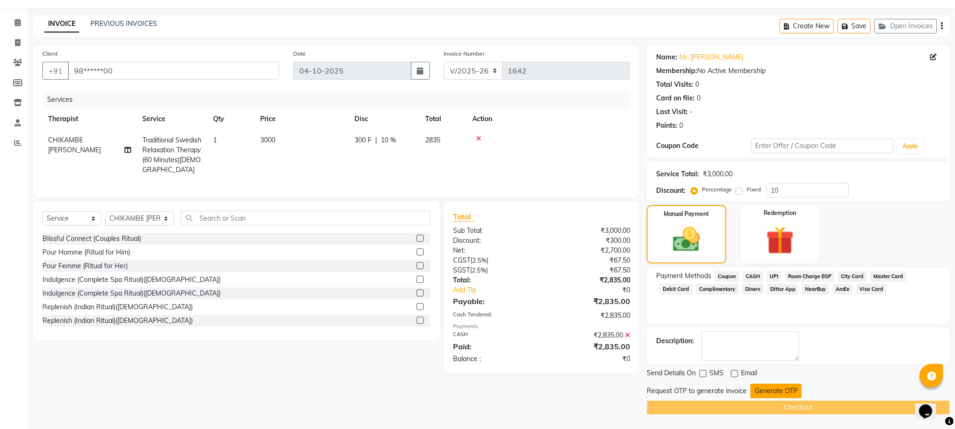
click at [776, 388] on button "Generate OTP" at bounding box center [776, 391] width 51 height 15
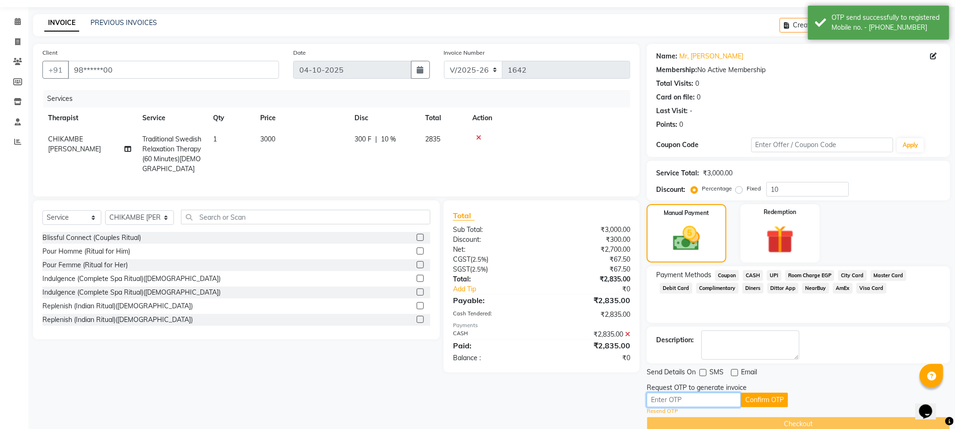
drag, startPoint x: 672, startPoint y: 402, endPoint x: 693, endPoint y: 407, distance: 22.0
click at [672, 402] on input "text" at bounding box center [694, 400] width 94 height 15
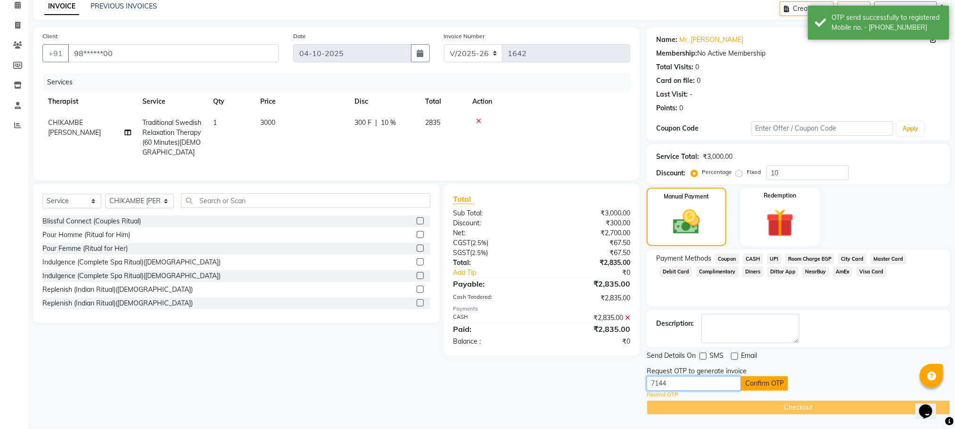
type input "7144"
click at [762, 380] on button "Confirm OTP" at bounding box center [764, 383] width 47 height 15
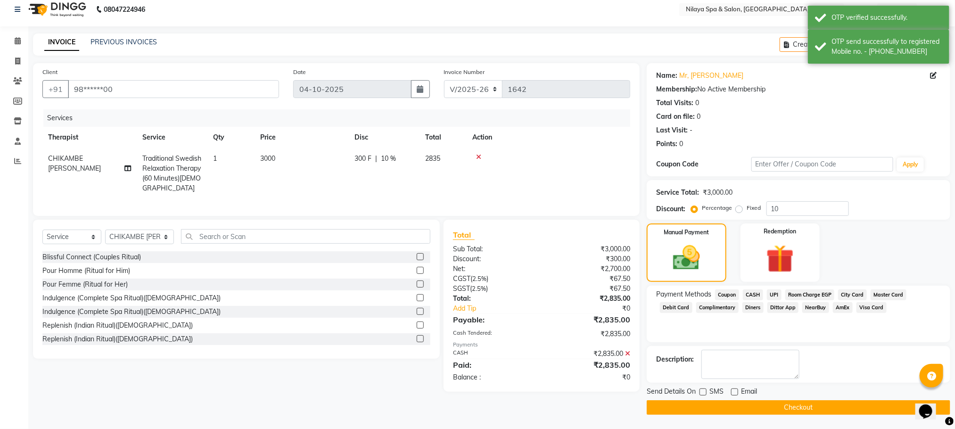
click at [746, 405] on button "Checkout" at bounding box center [799, 407] width 304 height 15
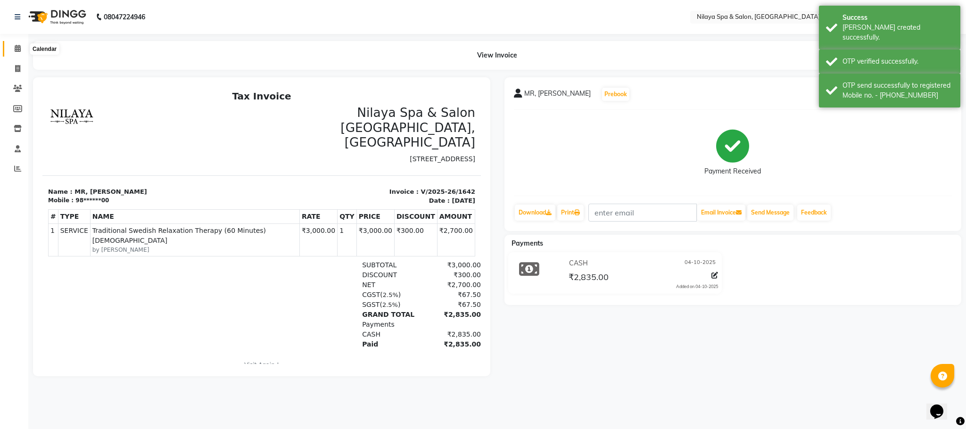
click at [15, 52] on span at bounding box center [17, 48] width 17 height 11
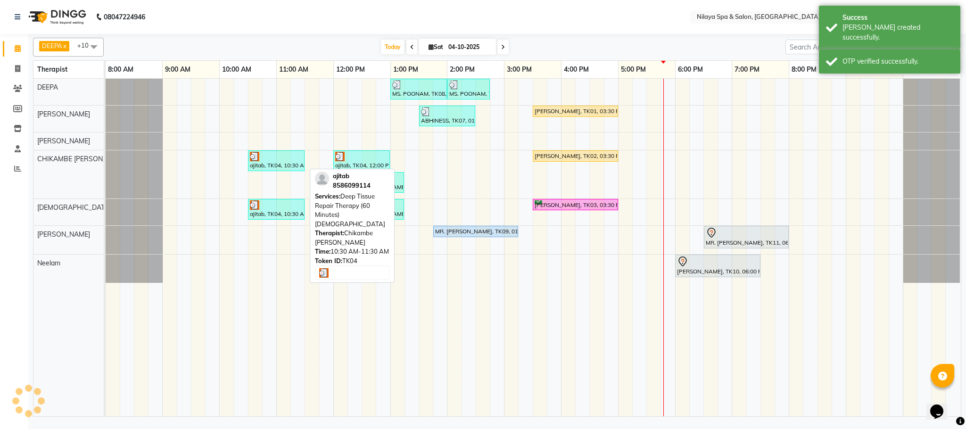
click at [271, 169] on div "ajitab, TK04, 10:30 AM-11:30 AM, Deep Tissue Repair Therapy (60 Minutes)[DEMOGR…" at bounding box center [276, 161] width 55 height 18
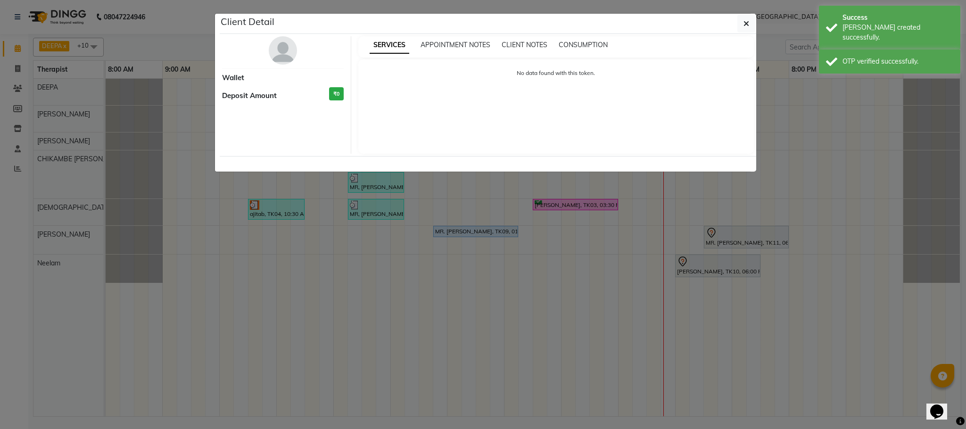
select select "3"
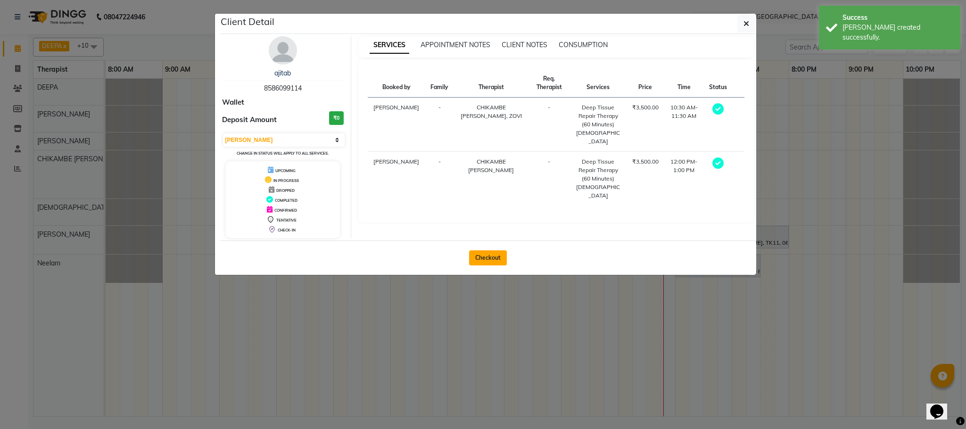
click at [486, 256] on button "Checkout" at bounding box center [488, 257] width 38 height 15
select select "7983"
select select "service"
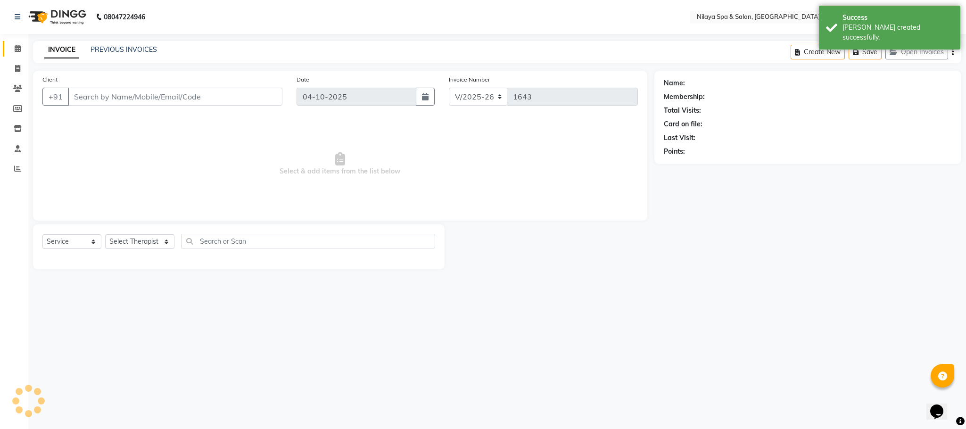
type input "85******14"
select select "82530"
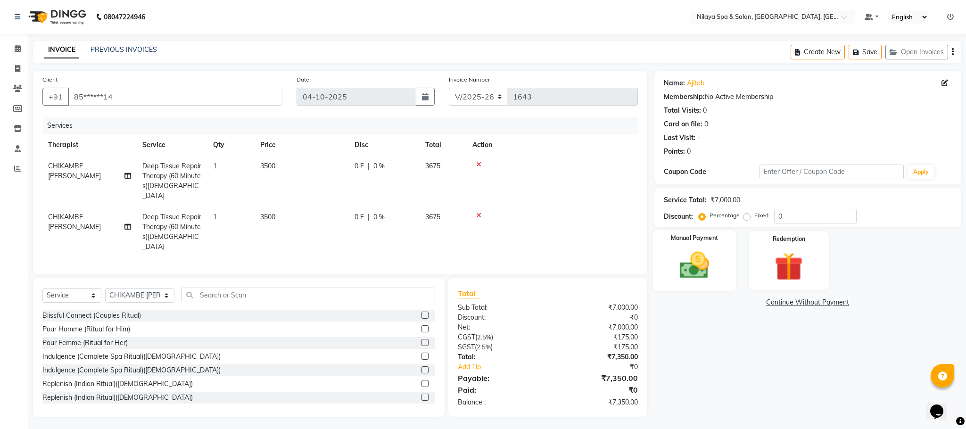
click at [683, 275] on img at bounding box center [695, 266] width 48 height 34
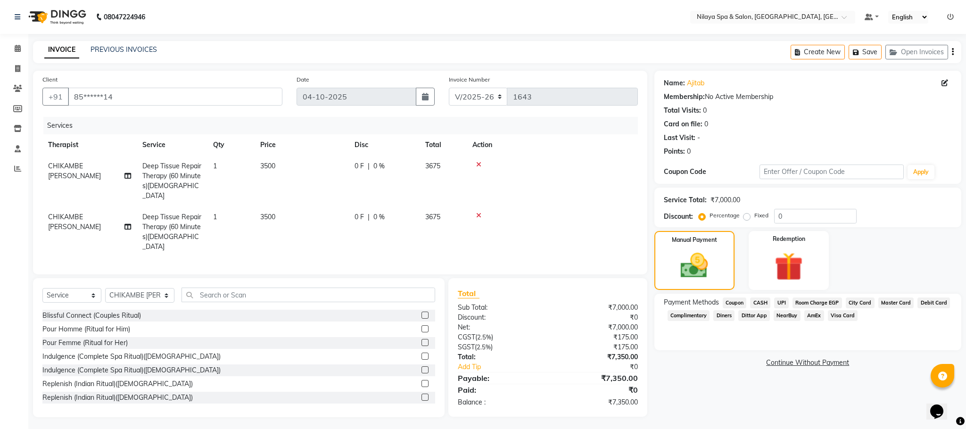
click at [842, 316] on span "Visa Card" at bounding box center [843, 315] width 30 height 11
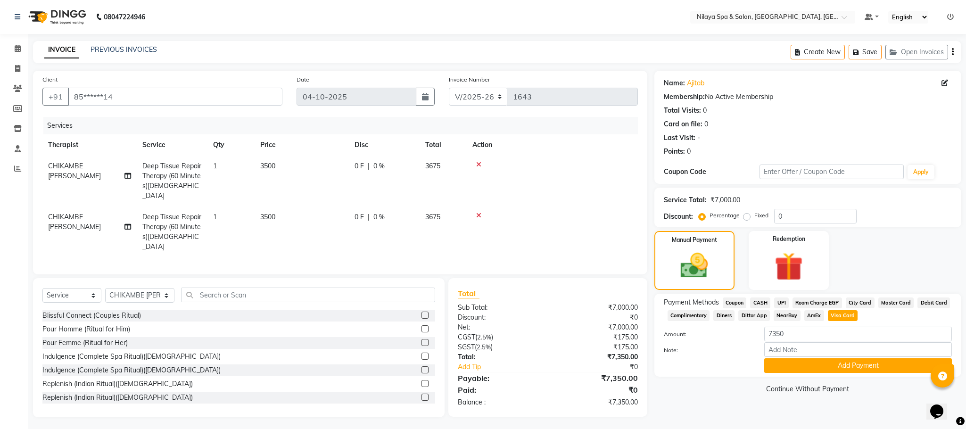
click at [899, 304] on span "Master Card" at bounding box center [897, 303] width 36 height 11
click at [838, 368] on button "Add Payment" at bounding box center [858, 365] width 188 height 15
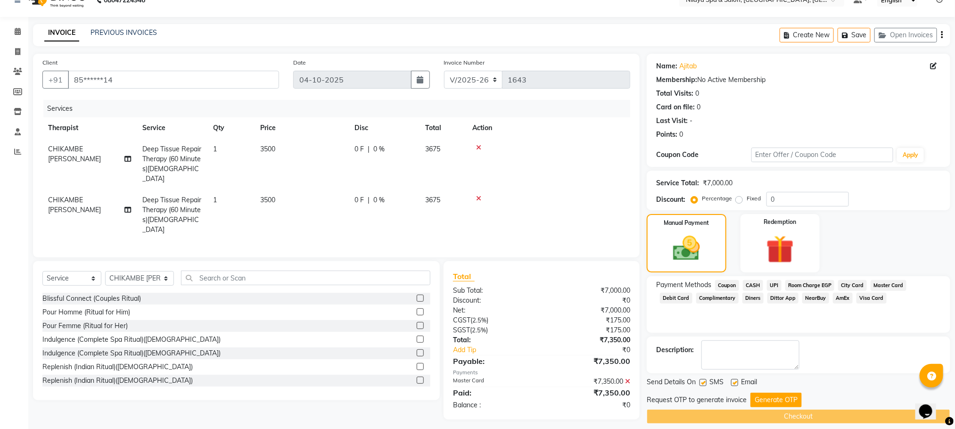
scroll to position [27, 0]
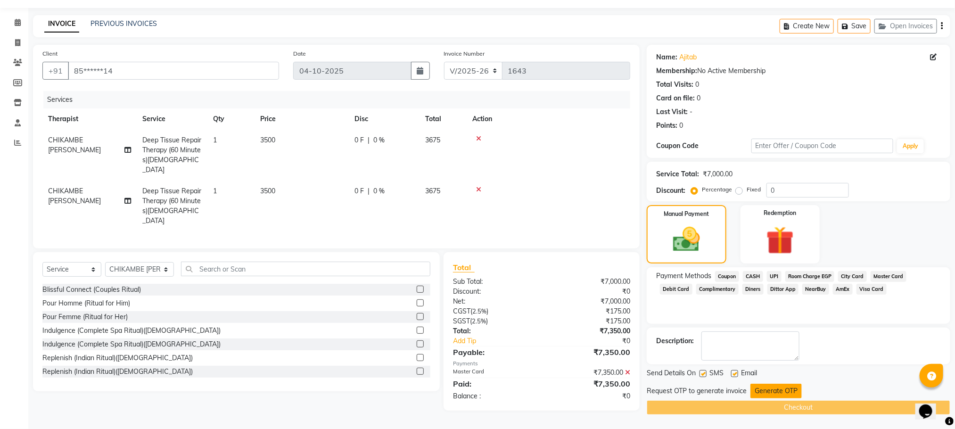
click at [763, 391] on button "Generate OTP" at bounding box center [776, 391] width 51 height 15
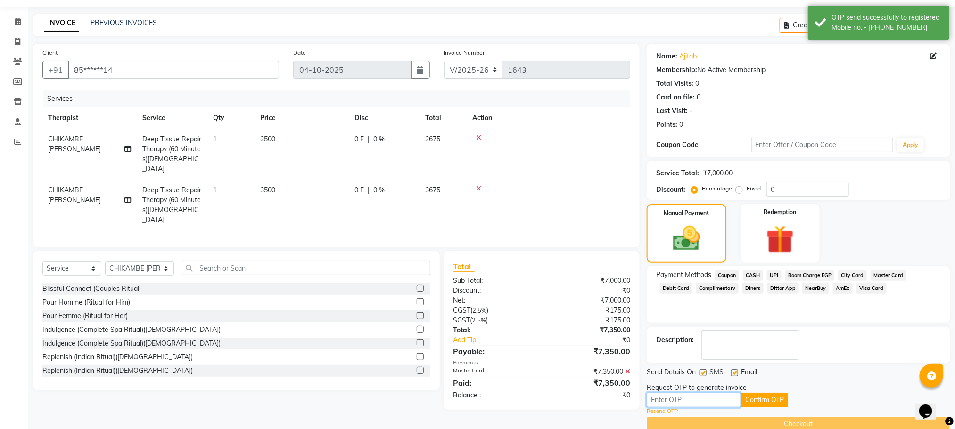
click at [681, 402] on input "text" at bounding box center [694, 400] width 94 height 15
type input "7144"
click at [759, 402] on button "Confirm OTP" at bounding box center [764, 400] width 47 height 15
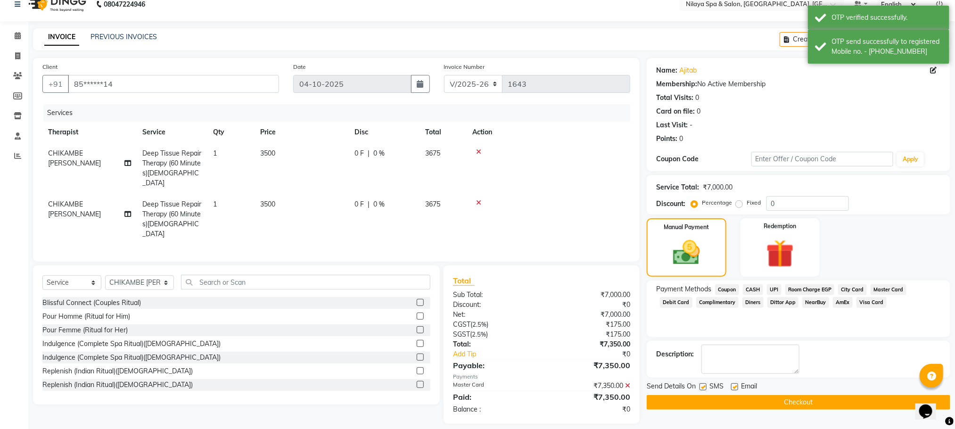
click at [773, 402] on button "Checkout" at bounding box center [799, 402] width 304 height 15
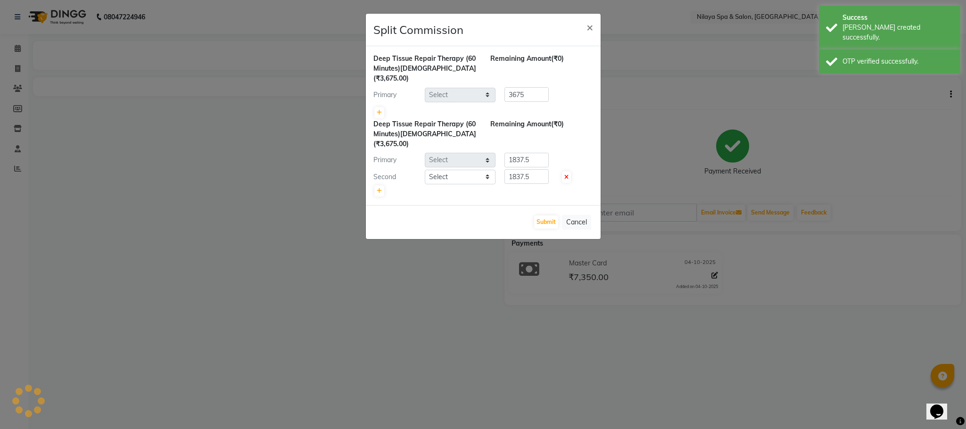
select select "82530"
select select "85437"
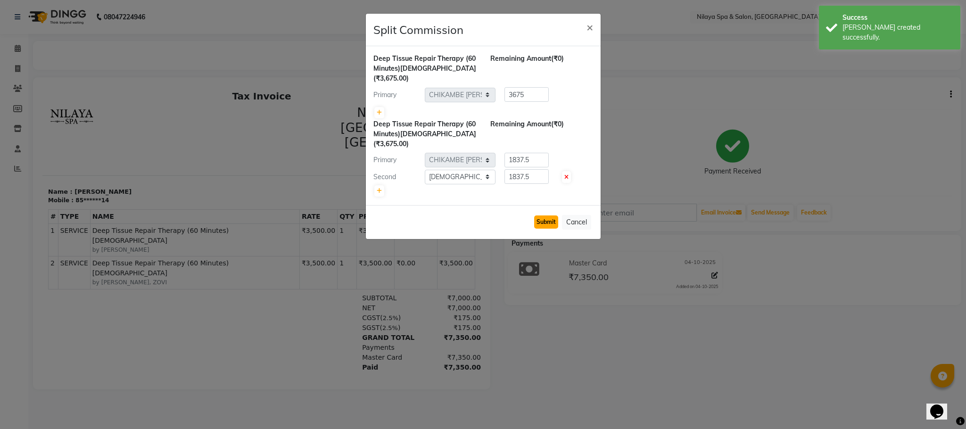
click at [548, 216] on button "Submit" at bounding box center [546, 222] width 24 height 13
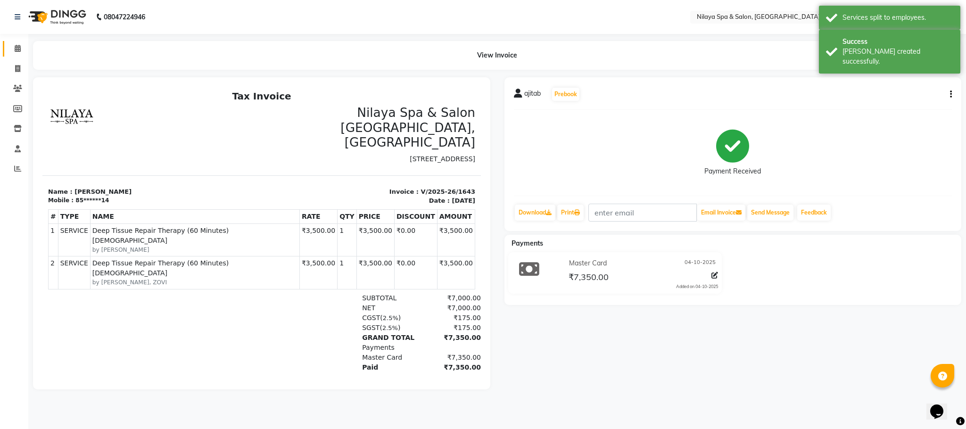
click at [18, 48] on icon at bounding box center [18, 48] width 6 height 7
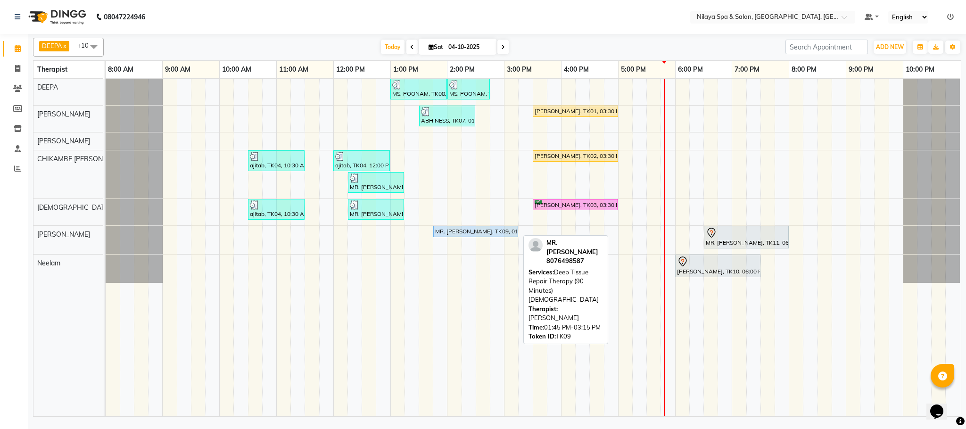
click at [106, 235] on div "MR. [PERSON_NAME], TK09, 01:45 PM-03:15 PM, Deep Tissue Repair Therapy (90 Minu…" at bounding box center [106, 240] width 0 height 28
click at [106, 233] on div "MR. [PERSON_NAME], TK09, 01:45 PM-03:15 PM, Deep Tissue Repair Therapy (90 Minu…" at bounding box center [106, 240] width 0 height 28
click at [474, 235] on div "MR. [PERSON_NAME], TK09, 01:45 PM-03:15 PM, Deep Tissue Repair Therapy (90 Minu…" at bounding box center [475, 231] width 83 height 8
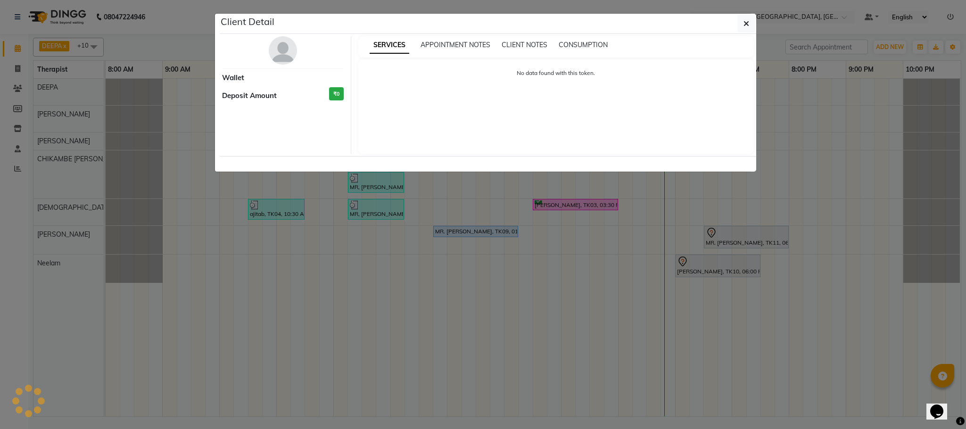
select select "5"
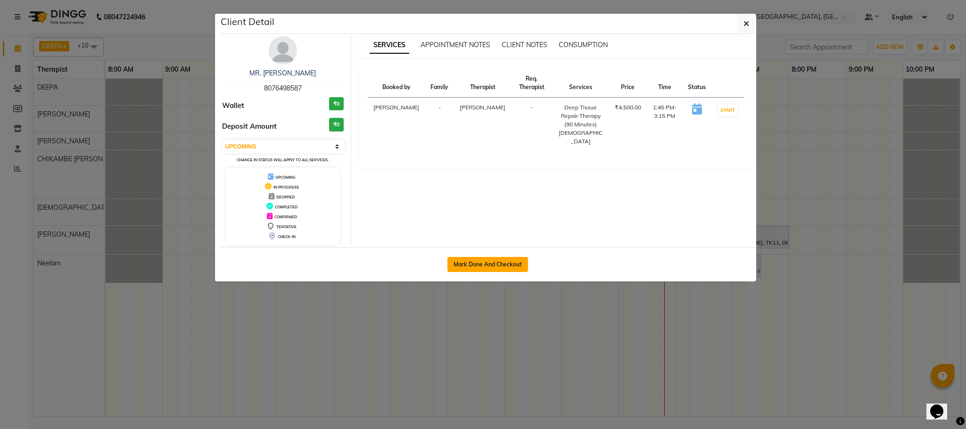
click at [497, 258] on button "Mark Done And Checkout" at bounding box center [488, 264] width 81 height 15
select select "service"
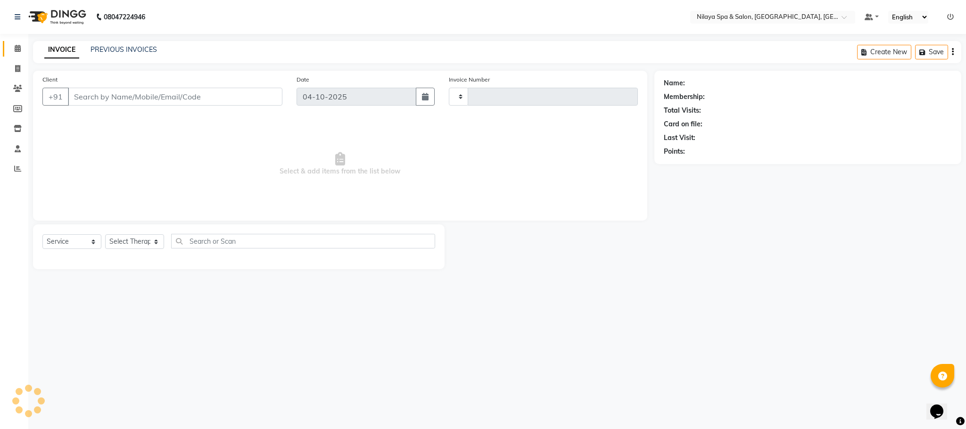
type input "1644"
select select "7983"
type input "80******87"
select select "88833"
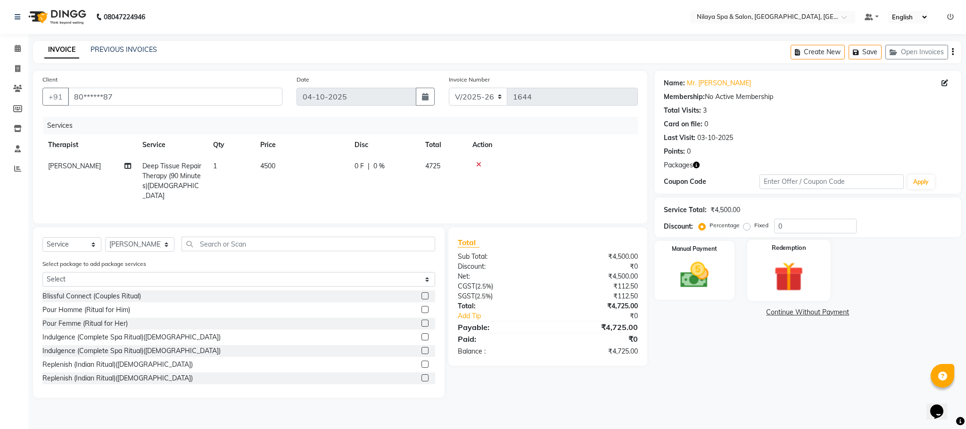
click at [778, 275] on img at bounding box center [789, 276] width 48 height 37
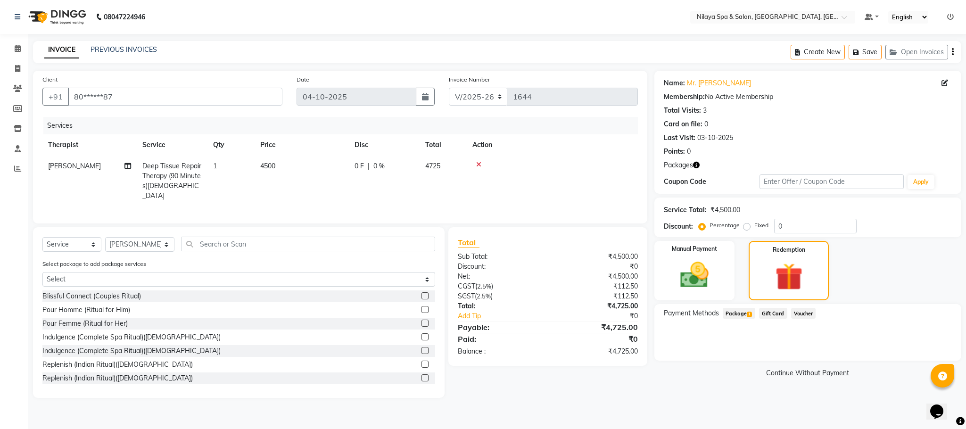
click at [733, 315] on span "Package 1" at bounding box center [739, 313] width 33 height 11
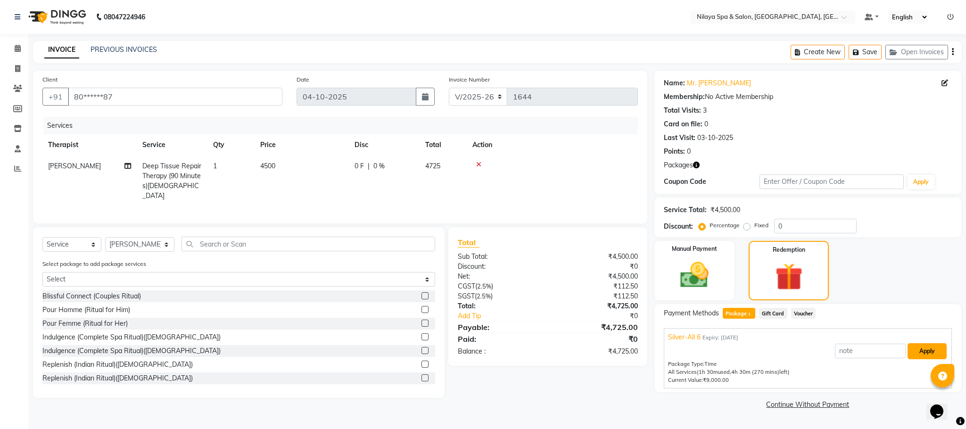
click at [925, 350] on button "Apply" at bounding box center [927, 351] width 39 height 16
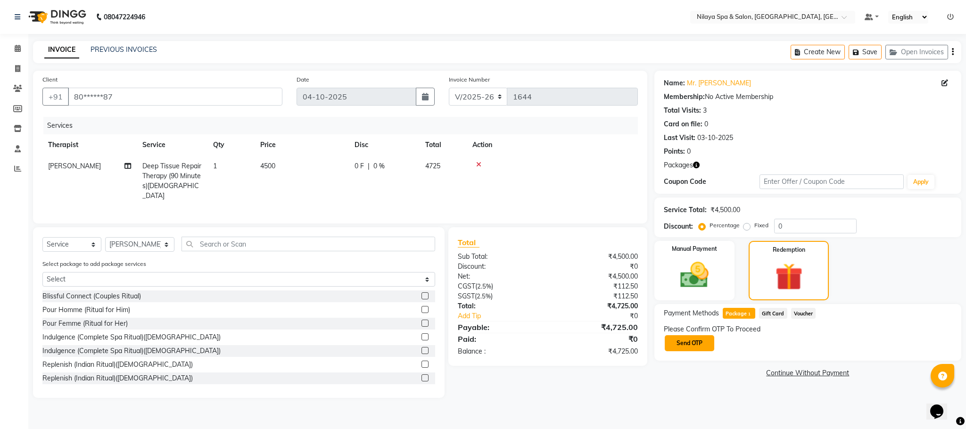
click at [687, 342] on button "Send OTP" at bounding box center [690, 343] width 50 height 16
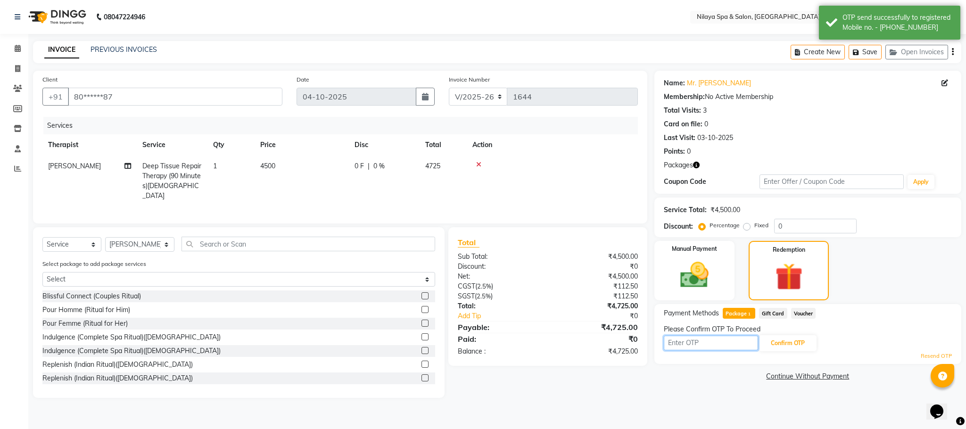
click at [674, 342] on input "text" at bounding box center [711, 343] width 94 height 15
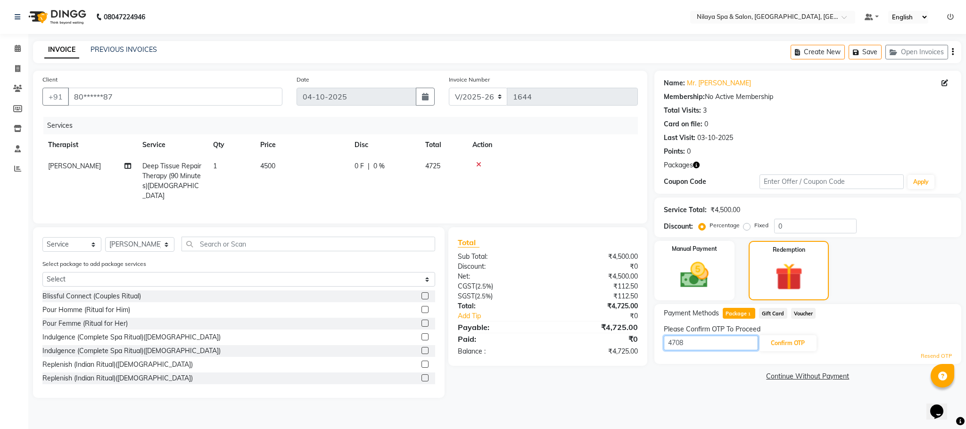
type input "4708"
click at [790, 332] on div "Please Confirm OTP To Proceed" at bounding box center [808, 329] width 288 height 10
click at [782, 344] on button "Confirm OTP" at bounding box center [788, 343] width 58 height 16
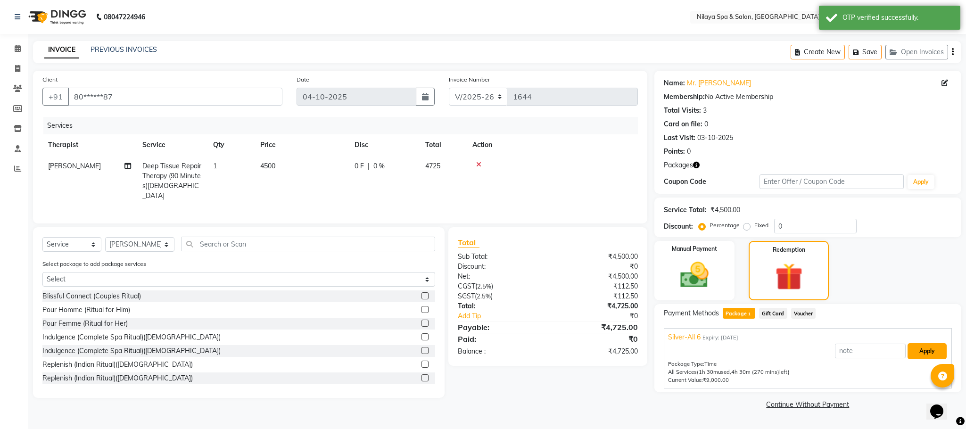
click at [924, 352] on button "Apply" at bounding box center [927, 351] width 39 height 16
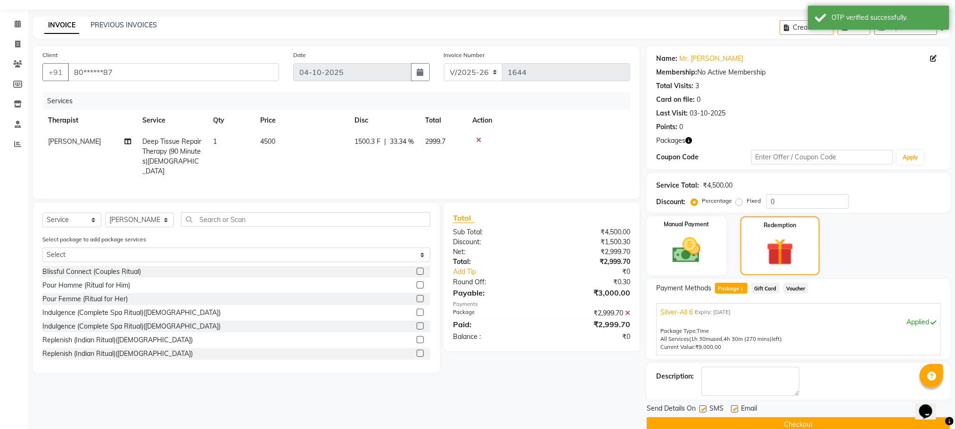
scroll to position [42, 0]
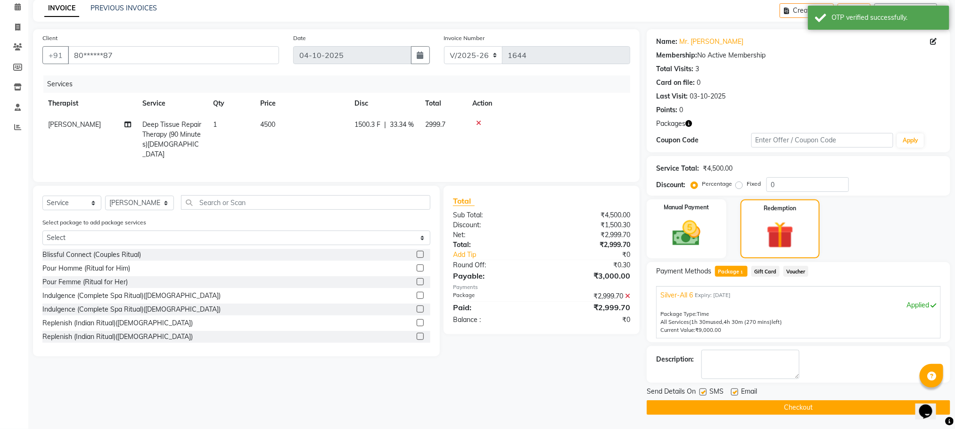
click at [775, 407] on button "Checkout" at bounding box center [799, 407] width 304 height 15
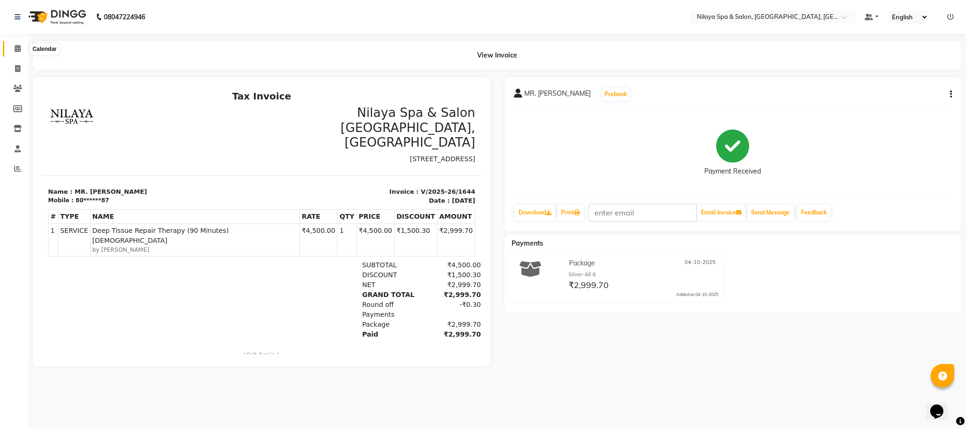
click at [9, 47] on span at bounding box center [17, 48] width 17 height 11
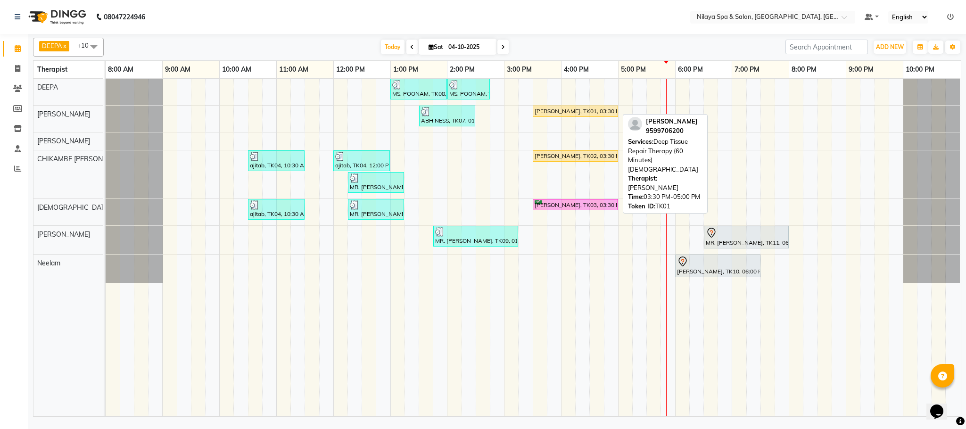
click at [573, 110] on div "[PERSON_NAME], TK01, 03:30 PM-05:00 PM, Deep Tissue Repair Therapy (60 Minutes)…" at bounding box center [575, 111] width 83 height 8
select select "1"
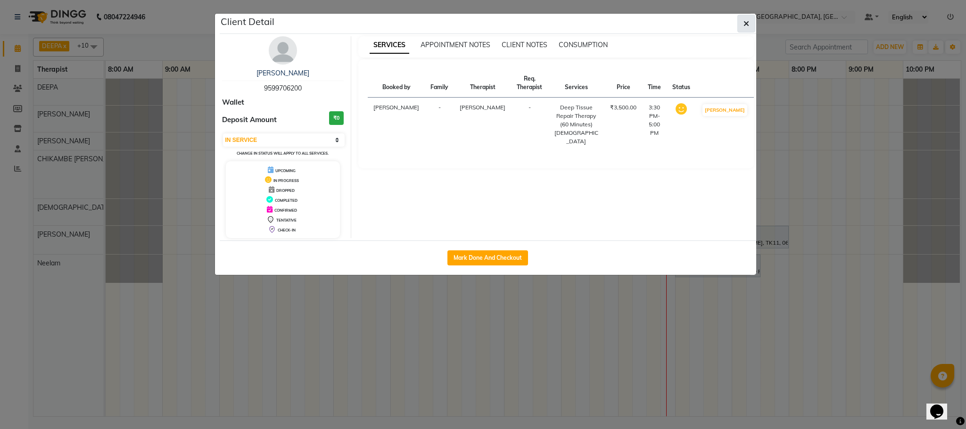
click at [746, 25] on icon "button" at bounding box center [747, 24] width 6 height 8
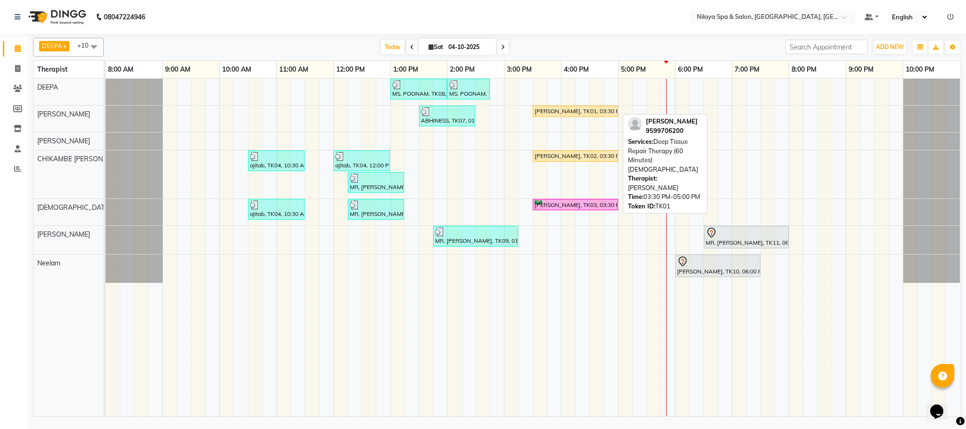
click at [582, 114] on div "[PERSON_NAME], TK01, 03:30 PM-05:00 PM, Deep Tissue Repair Therapy (60 Minutes)…" at bounding box center [575, 111] width 83 height 8
select select "1"
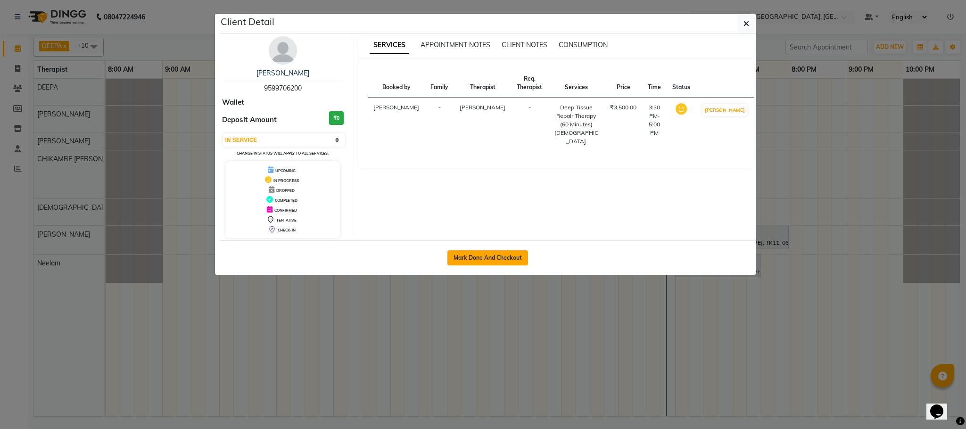
click at [486, 259] on button "Mark Done And Checkout" at bounding box center [488, 257] width 81 height 15
select select "service"
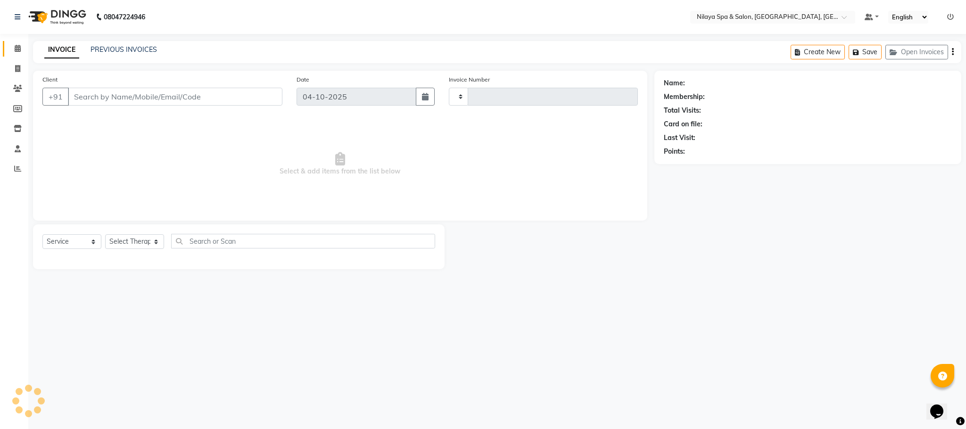
type input "1645"
select select "7983"
type input "95******00"
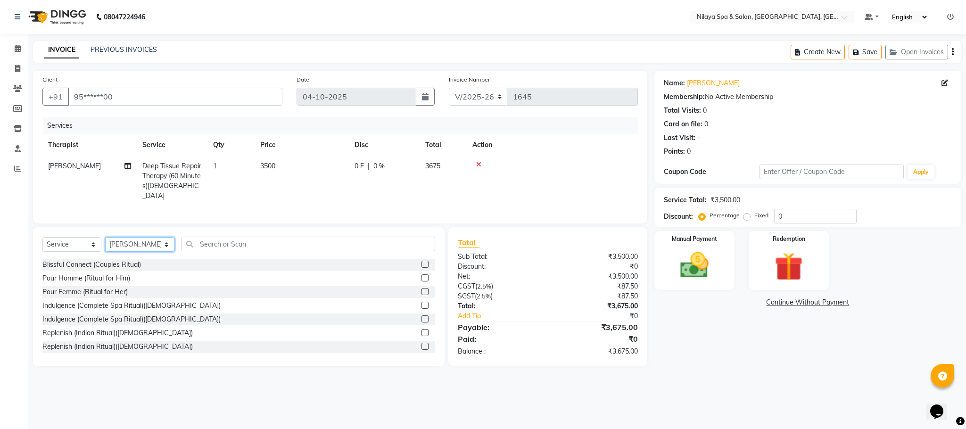
click at [159, 246] on select "Select Therapist [PERSON_NAME] CHIKAMBE [PERSON_NAME] [PERSON_NAME] Geeta [PERS…" at bounding box center [139, 244] width 69 height 15
select select "92755"
click at [105, 238] on select "Select Therapist [PERSON_NAME] CHIKAMBE [PERSON_NAME] [PERSON_NAME] Geeta [PERS…" at bounding box center [139, 244] width 69 height 15
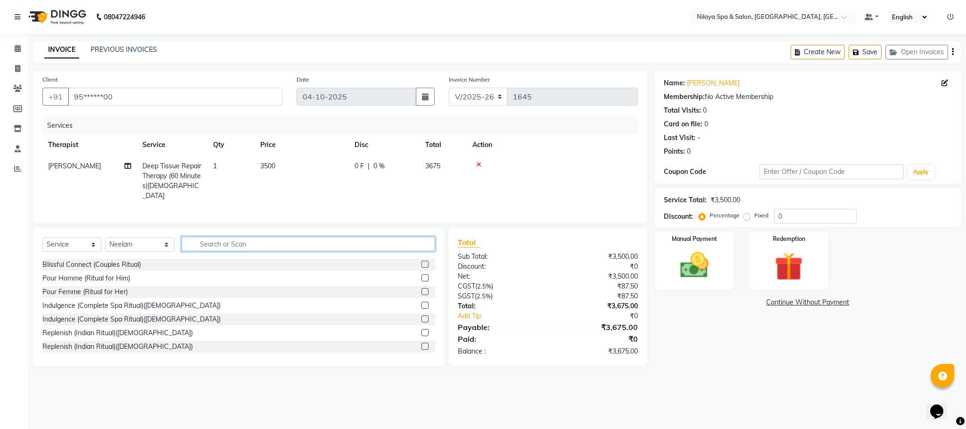
click at [218, 248] on input "text" at bounding box center [309, 244] width 254 height 15
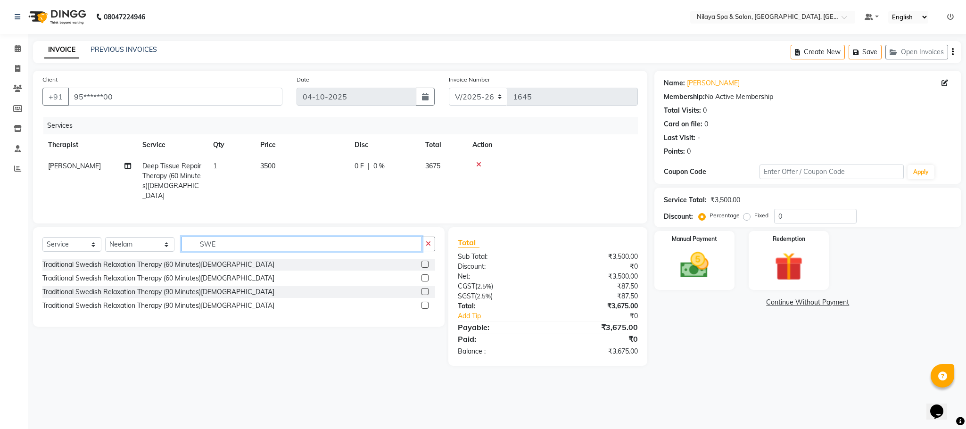
type input "SWE"
click at [425, 264] on label at bounding box center [425, 264] width 7 height 7
click at [425, 264] on input "checkbox" at bounding box center [425, 265] width 6 height 6
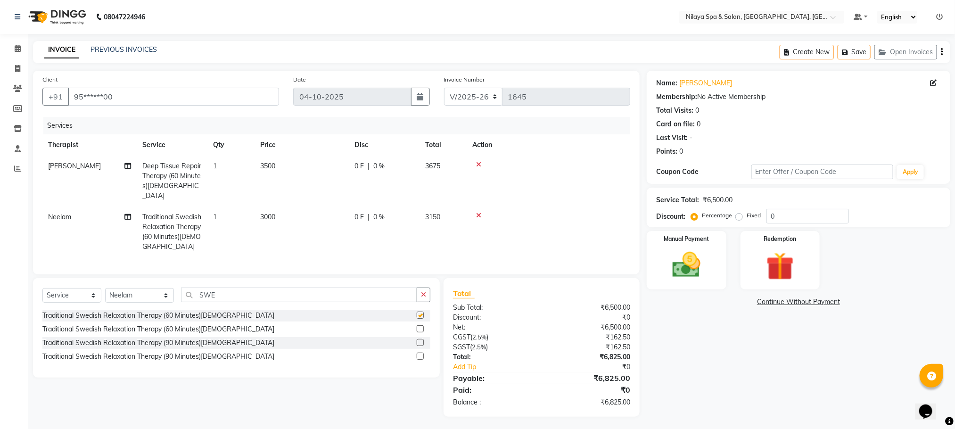
checkbox input "false"
click at [478, 160] on td at bounding box center [549, 181] width 164 height 51
click at [480, 160] on td at bounding box center [549, 181] width 164 height 51
click at [478, 167] on icon at bounding box center [478, 164] width 5 height 7
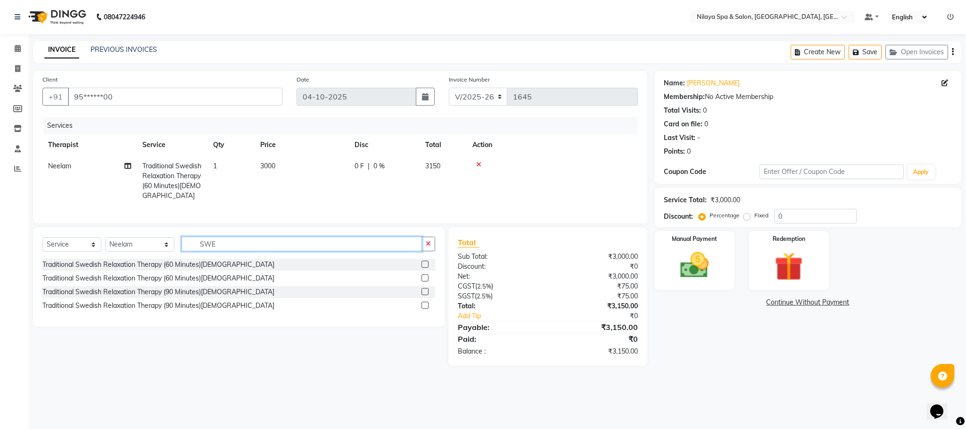
click at [206, 251] on input "SWE" at bounding box center [302, 244] width 241 height 15
type input "S"
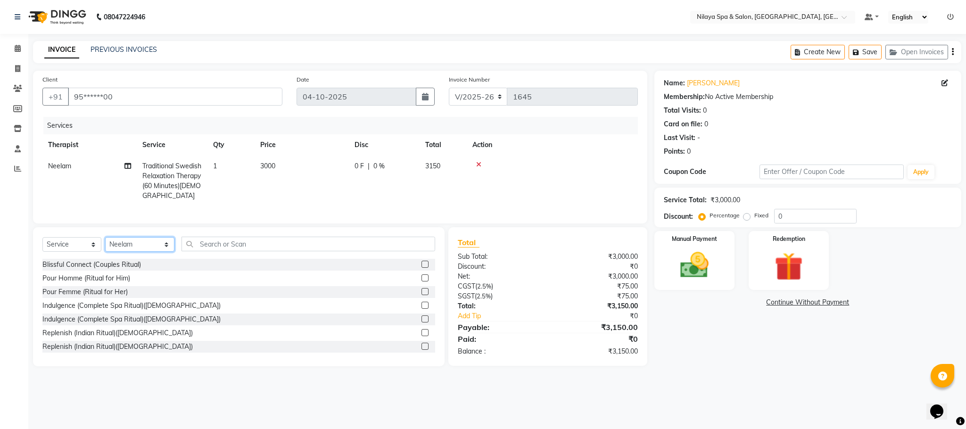
click at [152, 252] on select "Select Therapist [PERSON_NAME] CHIKAMBE [PERSON_NAME] [PERSON_NAME] Geeta [PERS…" at bounding box center [139, 244] width 69 height 15
select select "82530"
click at [105, 248] on select "Select Therapist [PERSON_NAME] CHIKAMBE [PERSON_NAME] [PERSON_NAME] Geeta [PERS…" at bounding box center [139, 244] width 69 height 15
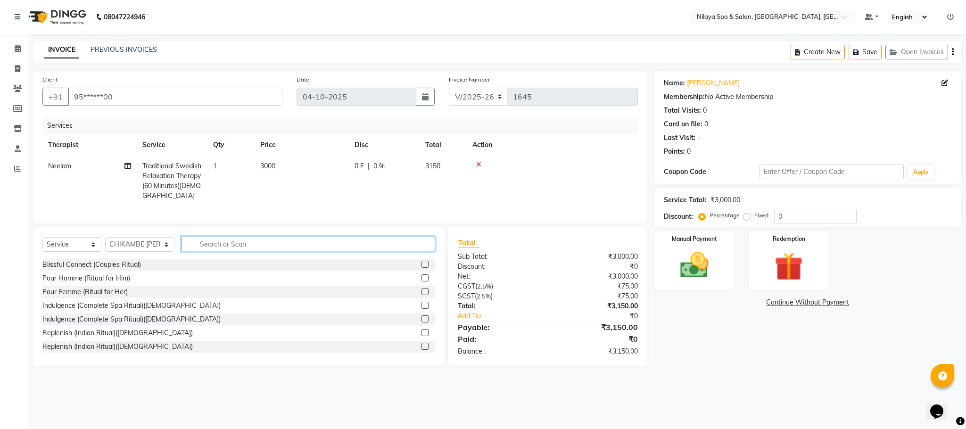
click at [200, 251] on input "text" at bounding box center [309, 244] width 254 height 15
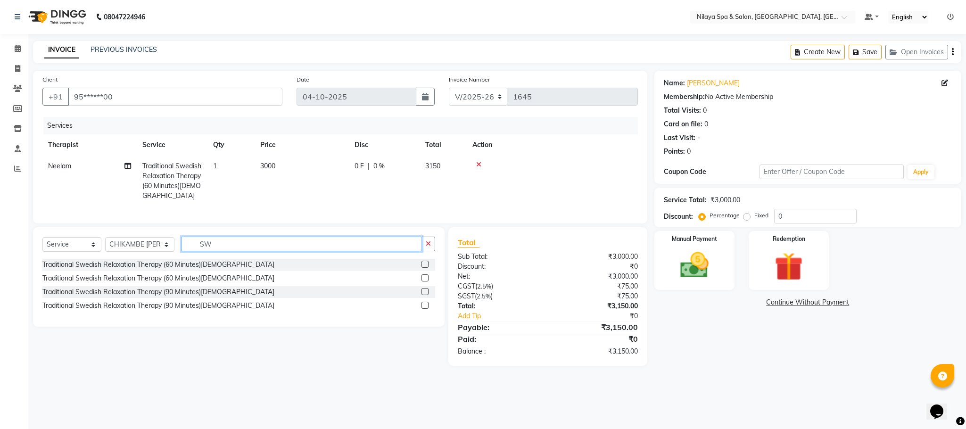
type input "SW"
click at [427, 268] on label at bounding box center [425, 264] width 7 height 7
click at [427, 268] on input "checkbox" at bounding box center [425, 265] width 6 height 6
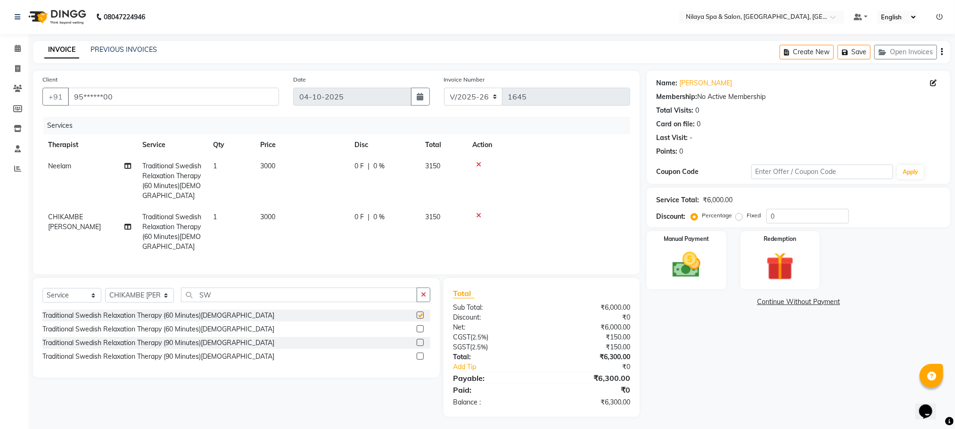
checkbox input "false"
click at [151, 303] on select "Select Therapist [PERSON_NAME] CHIKAMBE [PERSON_NAME] [PERSON_NAME] Geeta [PERS…" at bounding box center [139, 295] width 69 height 15
select select "72261"
click at [105, 299] on select "Select Therapist [PERSON_NAME] CHIKAMBE [PERSON_NAME] [PERSON_NAME] Geeta [PERS…" at bounding box center [139, 295] width 69 height 15
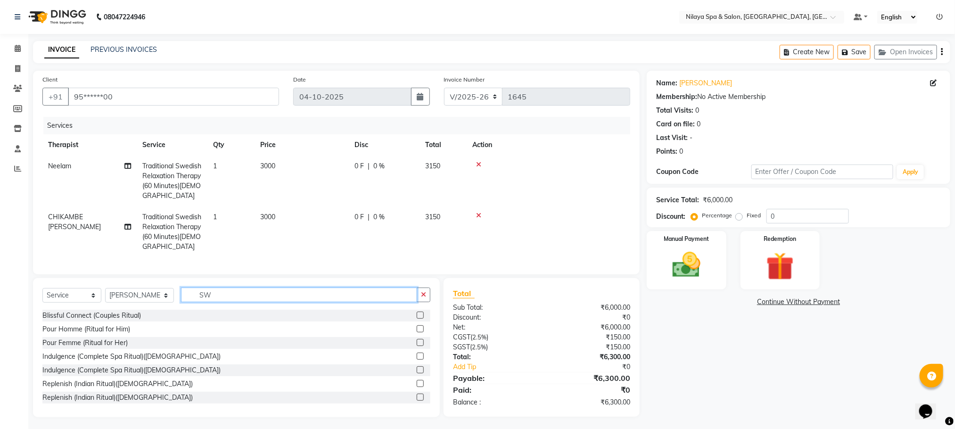
click at [208, 302] on input "SW" at bounding box center [299, 295] width 236 height 15
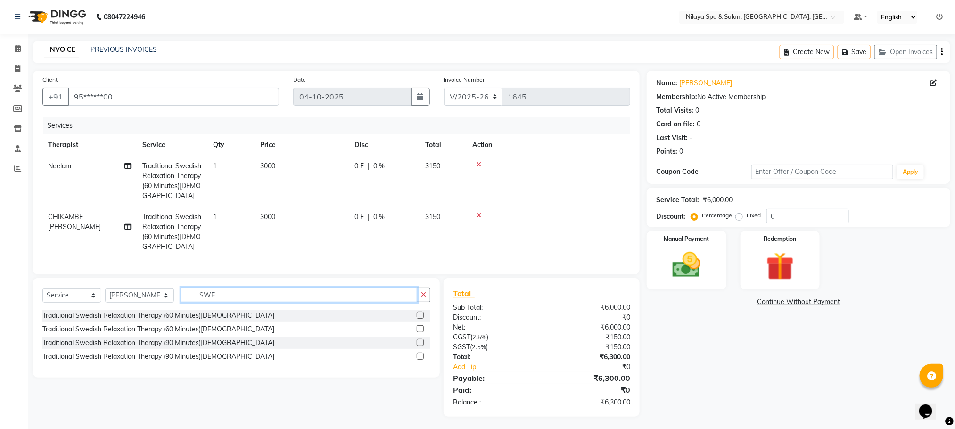
type input "SWE"
click at [419, 319] on label at bounding box center [420, 315] width 7 height 7
click at [419, 319] on input "checkbox" at bounding box center [420, 316] width 6 height 6
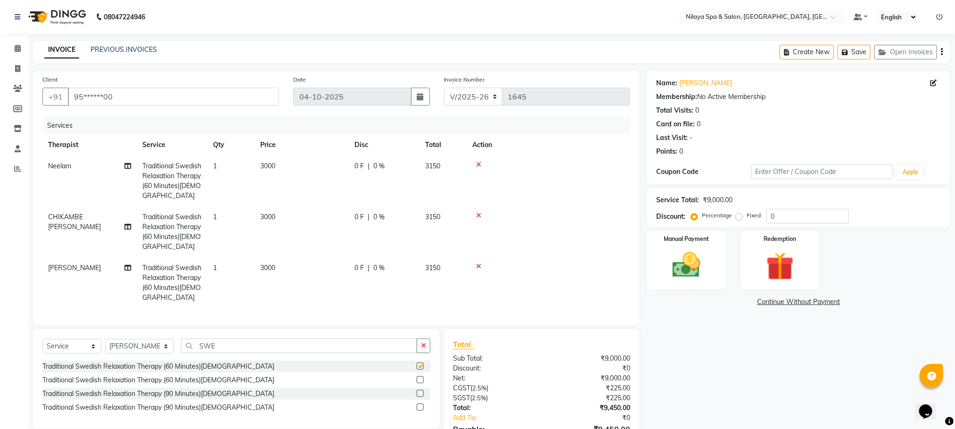
checkbox input "false"
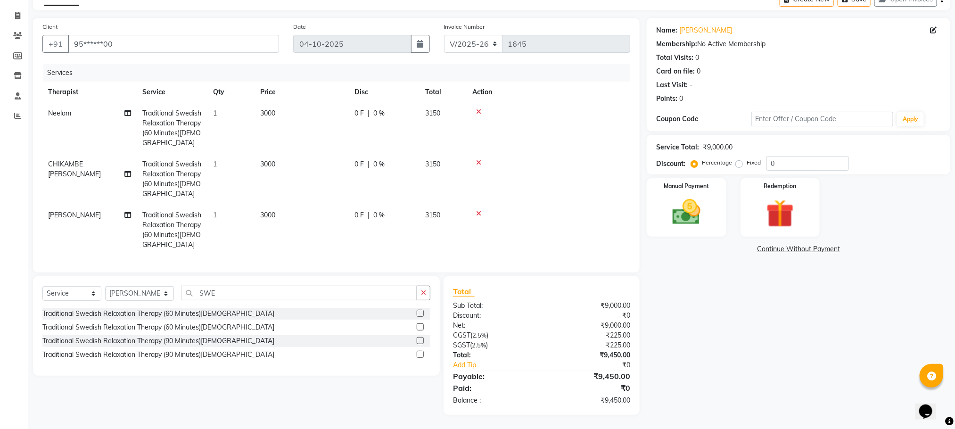
scroll to position [64, 0]
click at [774, 156] on input "0" at bounding box center [808, 163] width 83 height 15
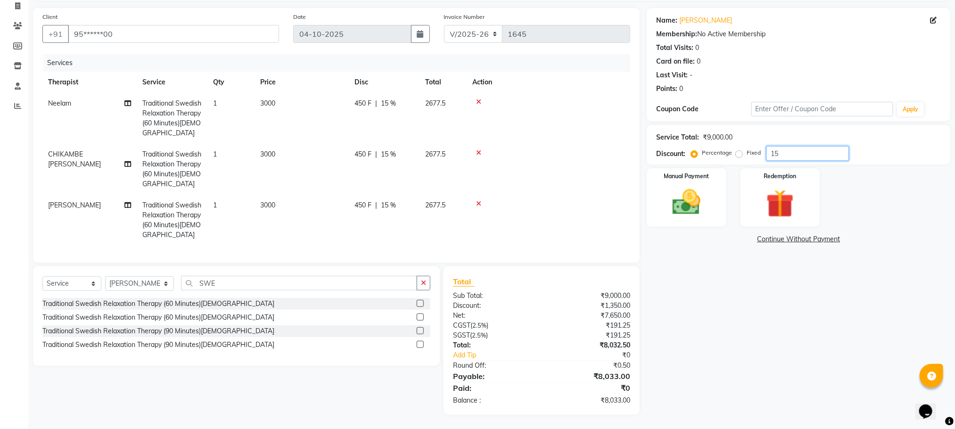
scroll to position [74, 0]
type input "15"
click at [678, 192] on img at bounding box center [686, 202] width 47 height 33
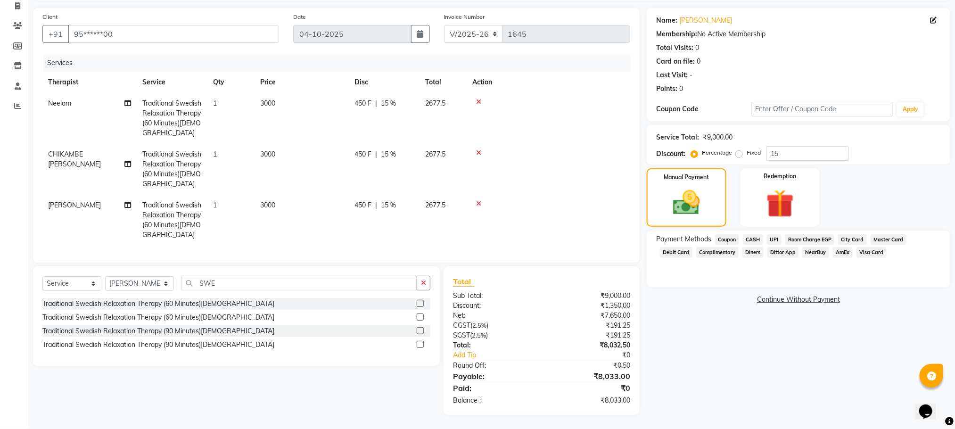
click at [857, 247] on span "Visa Card" at bounding box center [872, 252] width 30 height 11
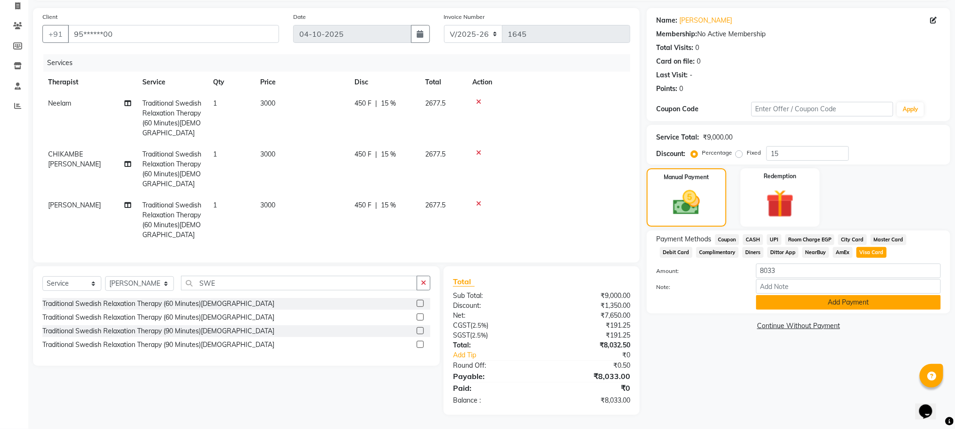
click at [796, 295] on button "Add Payment" at bounding box center [848, 302] width 185 height 15
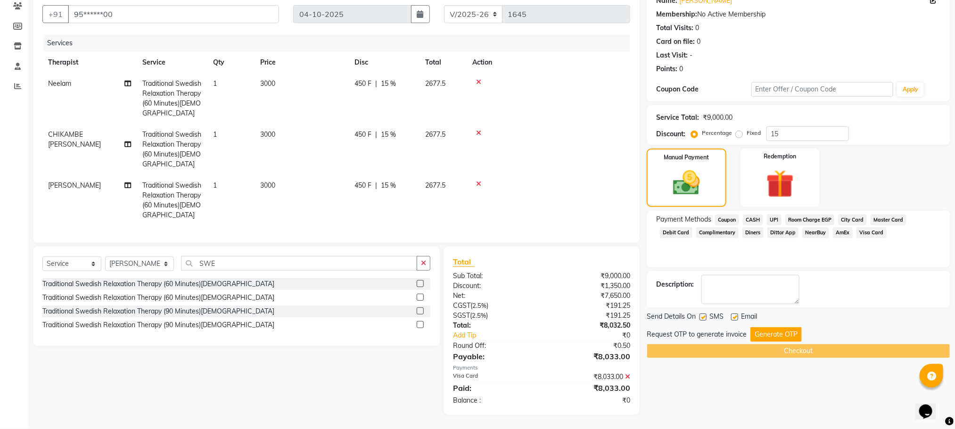
scroll to position [93, 0]
click at [777, 327] on button "Generate OTP" at bounding box center [776, 334] width 51 height 15
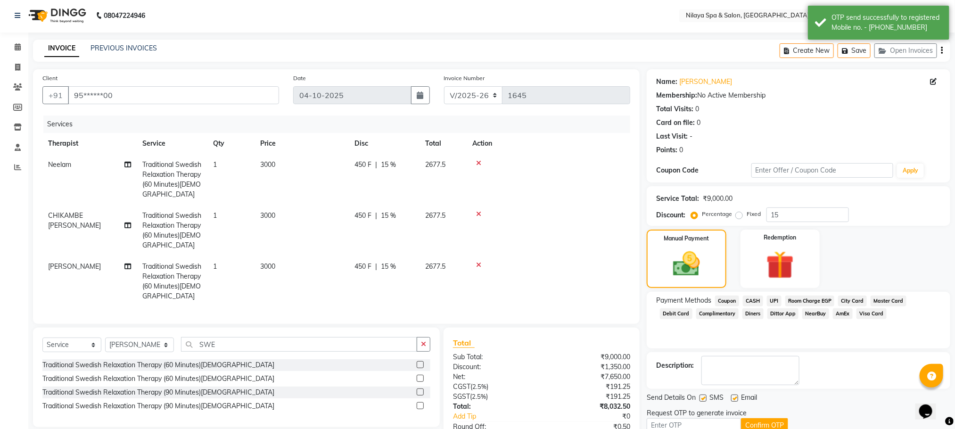
scroll to position [0, 0]
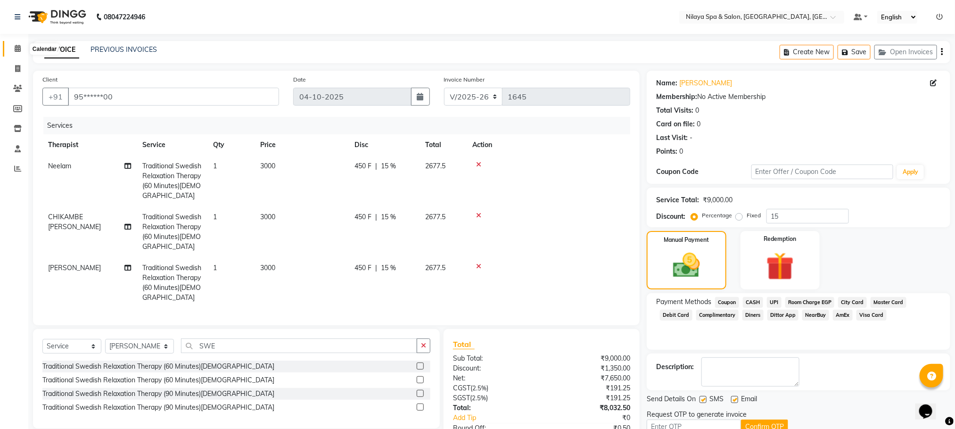
click at [16, 52] on span at bounding box center [17, 48] width 17 height 11
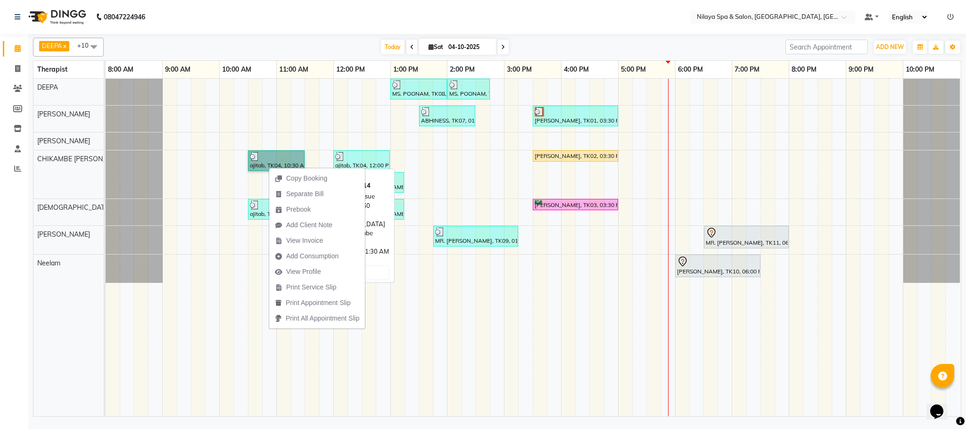
click at [266, 170] on link "ajitab, TK04, 10:30 AM-11:30 AM, Deep Tissue Repair Therapy (60 Minutes)[DEMOGR…" at bounding box center [276, 160] width 57 height 21
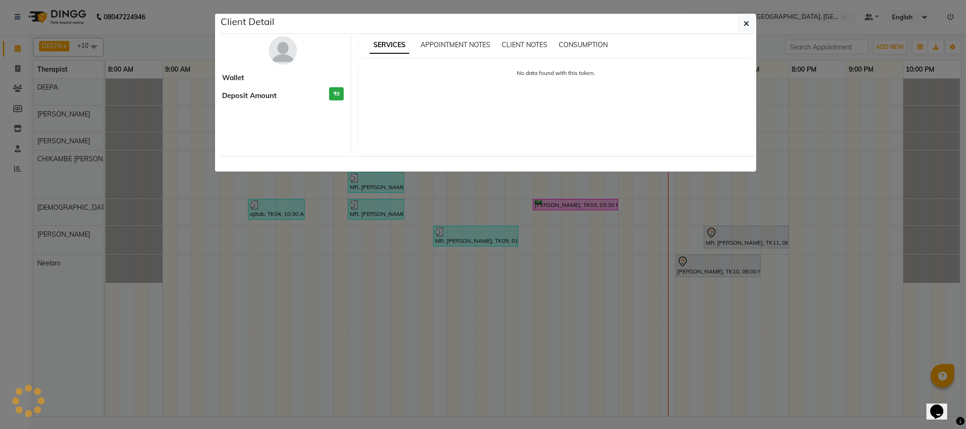
select select "3"
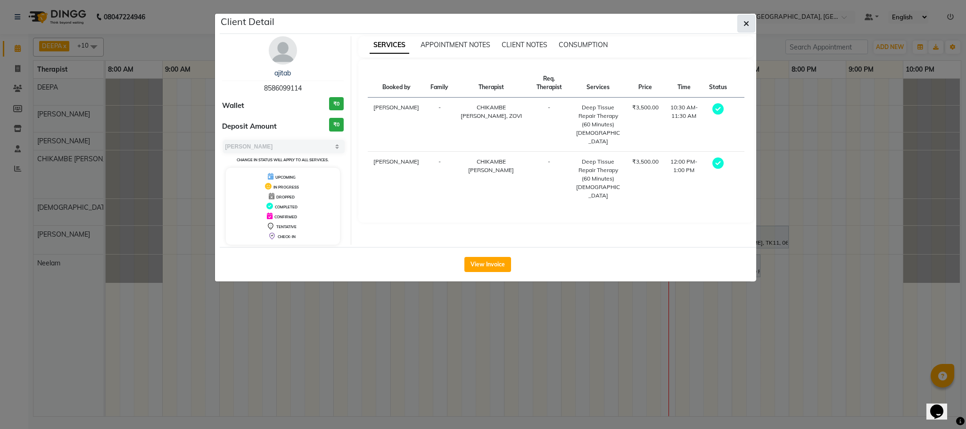
click at [751, 24] on button "button" at bounding box center [747, 24] width 18 height 18
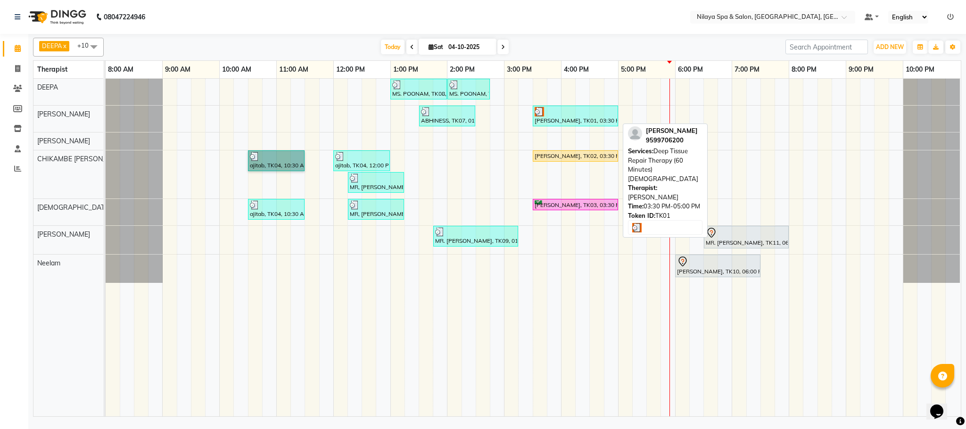
click at [571, 116] on div at bounding box center [576, 111] width 82 height 9
select select "3"
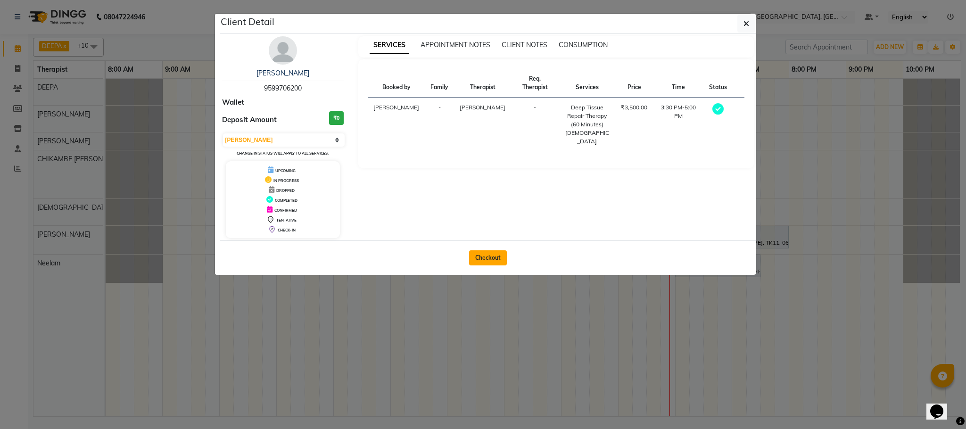
click at [487, 260] on button "Checkout" at bounding box center [488, 257] width 38 height 15
select select "7983"
select select "service"
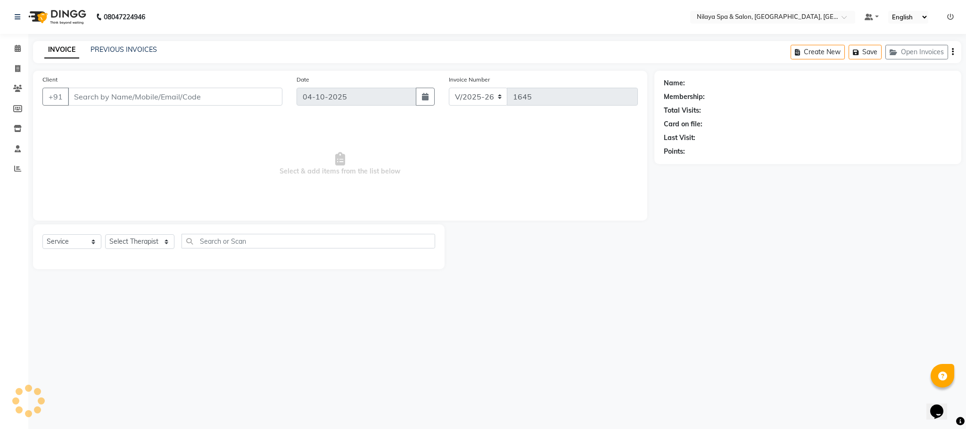
type input "95******00"
select select "72261"
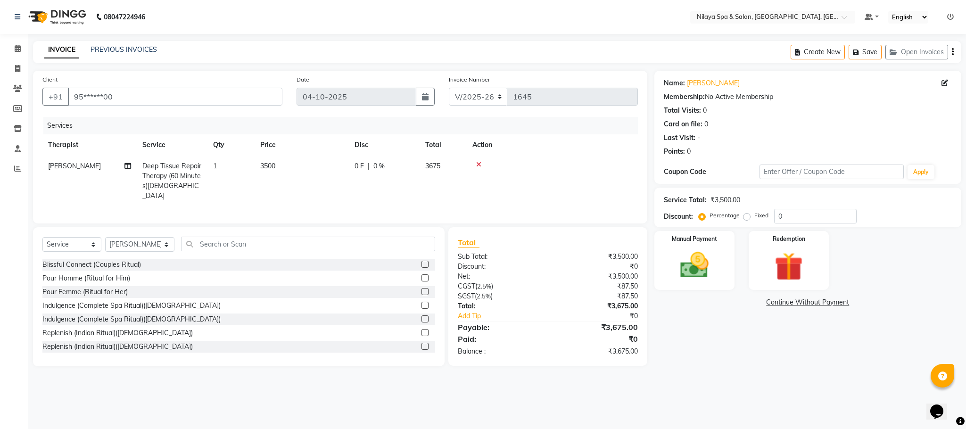
click at [477, 165] on icon at bounding box center [478, 164] width 5 height 7
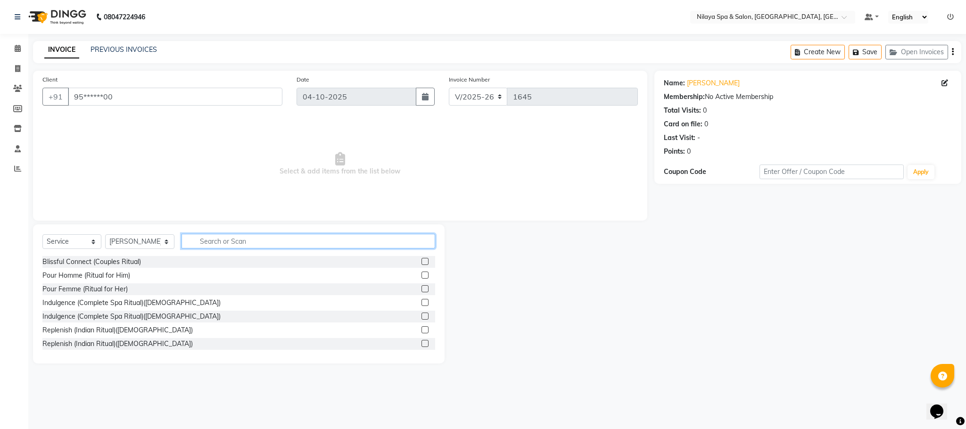
click at [206, 241] on input "text" at bounding box center [309, 241] width 254 height 15
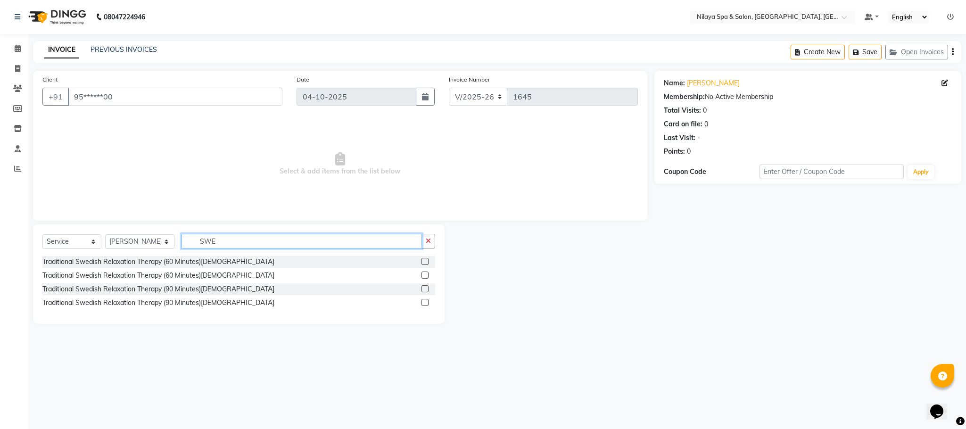
type input "SWE"
click at [426, 259] on label at bounding box center [425, 261] width 7 height 7
click at [426, 259] on input "checkbox" at bounding box center [425, 262] width 6 height 6
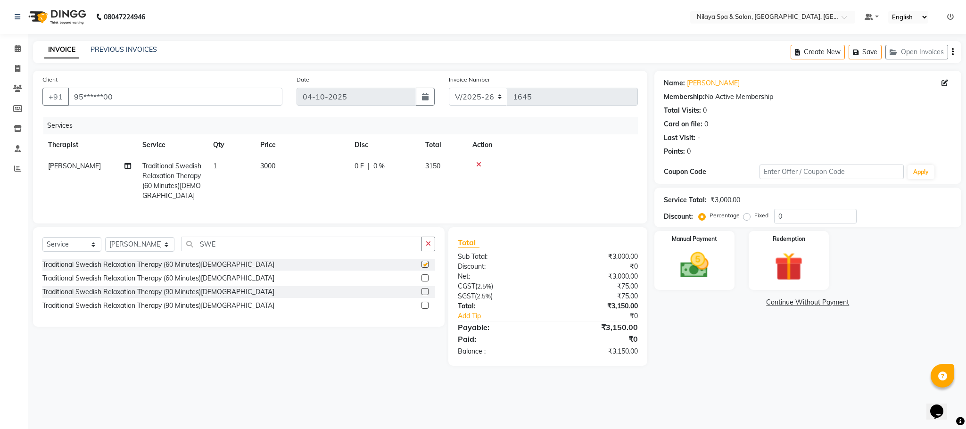
checkbox input "false"
click at [163, 252] on select "Select Therapist [PERSON_NAME] CHIKAMBE [PERSON_NAME] [PERSON_NAME] Geeta [PERS…" at bounding box center [139, 244] width 69 height 15
select select "82530"
click at [105, 248] on select "Select Therapist [PERSON_NAME] CHIKAMBE [PERSON_NAME] [PERSON_NAME] Geeta [PERS…" at bounding box center [139, 244] width 69 height 15
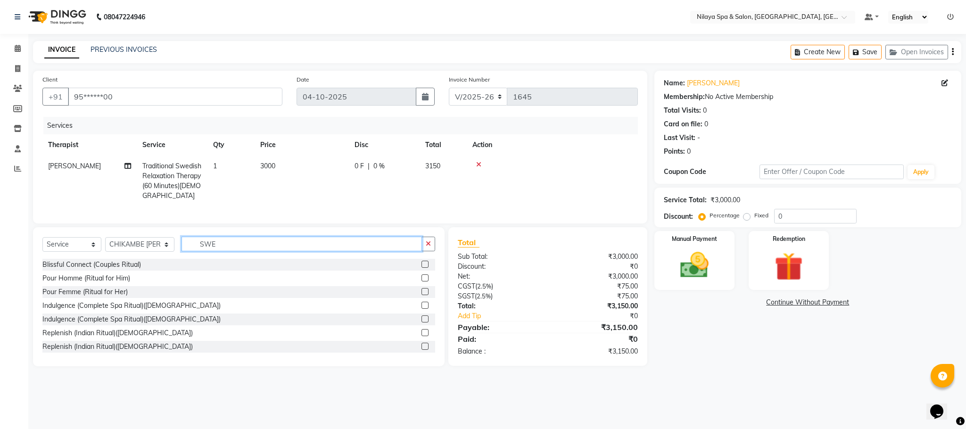
click at [229, 251] on input "SWE" at bounding box center [302, 244] width 241 height 15
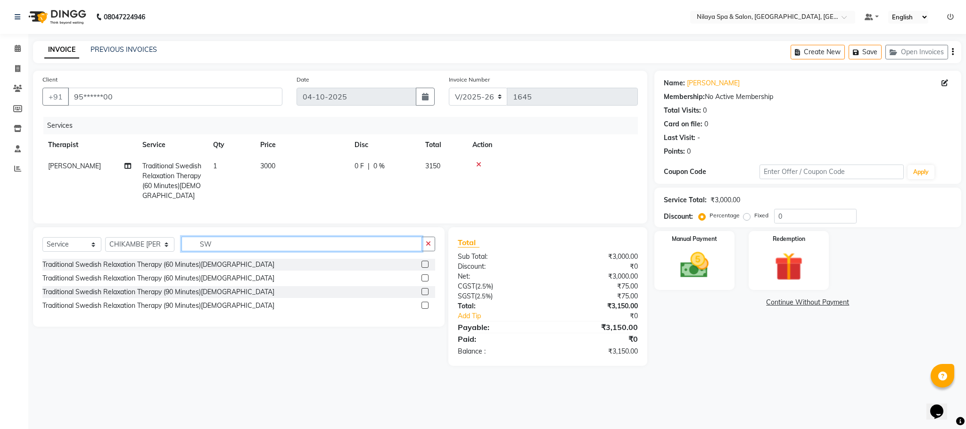
type input "SW"
click at [426, 268] on label at bounding box center [425, 264] width 7 height 7
click at [426, 268] on input "checkbox" at bounding box center [425, 265] width 6 height 6
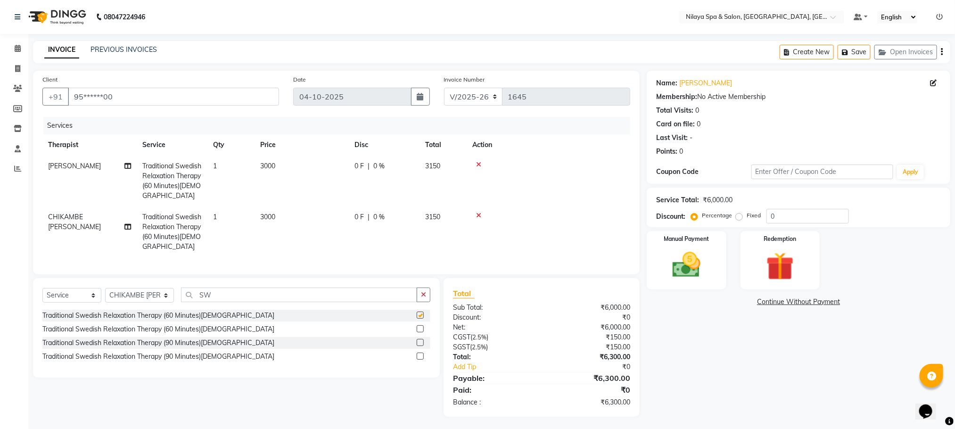
checkbox input "false"
click at [150, 303] on select "Select Therapist [PERSON_NAME] CHIKAMBE [PERSON_NAME] [PERSON_NAME] Geeta [PERS…" at bounding box center [139, 295] width 69 height 15
select select "92755"
click at [105, 299] on select "Select Therapist [PERSON_NAME] CHIKAMBE [PERSON_NAME] [PERSON_NAME] Geeta [PERS…" at bounding box center [139, 295] width 69 height 15
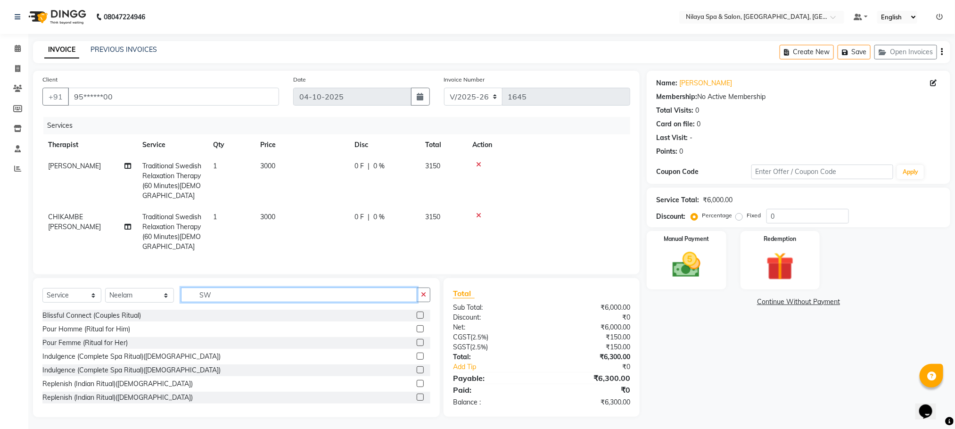
drag, startPoint x: 206, startPoint y: 301, endPoint x: 216, endPoint y: 309, distance: 13.2
click at [206, 301] on input "SW" at bounding box center [299, 295] width 236 height 15
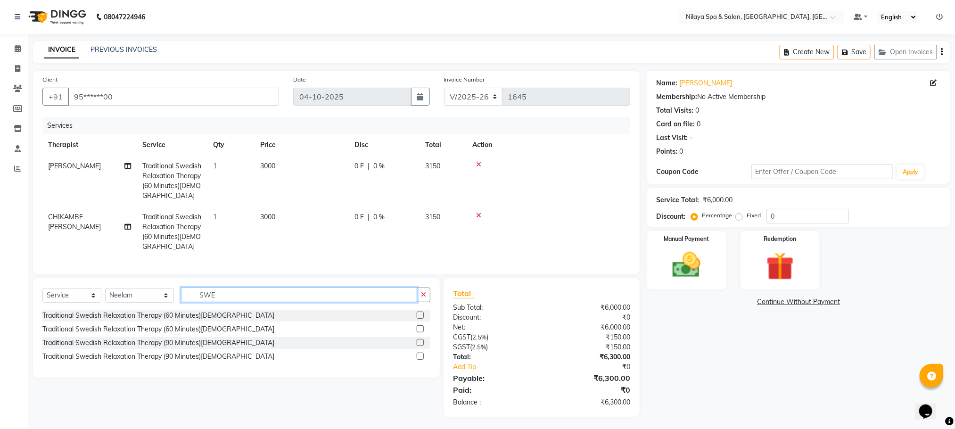
type input "SWE"
click at [418, 319] on label at bounding box center [420, 315] width 7 height 7
click at [418, 319] on input "checkbox" at bounding box center [420, 316] width 6 height 6
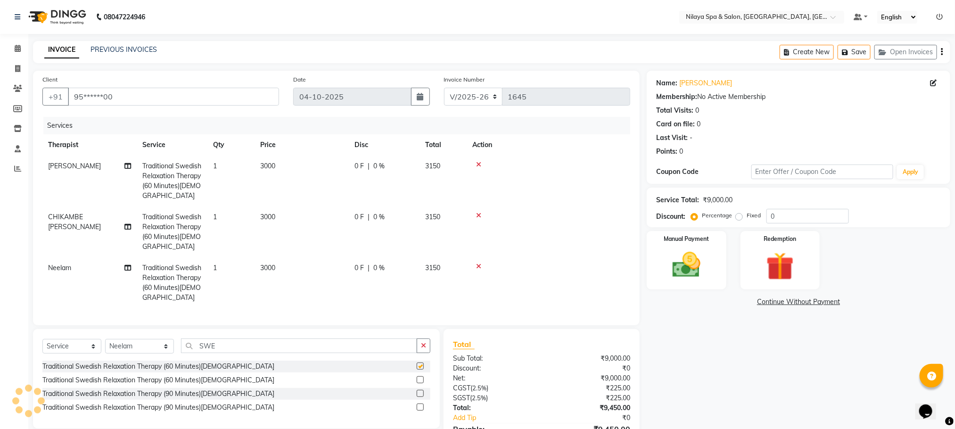
checkbox input "false"
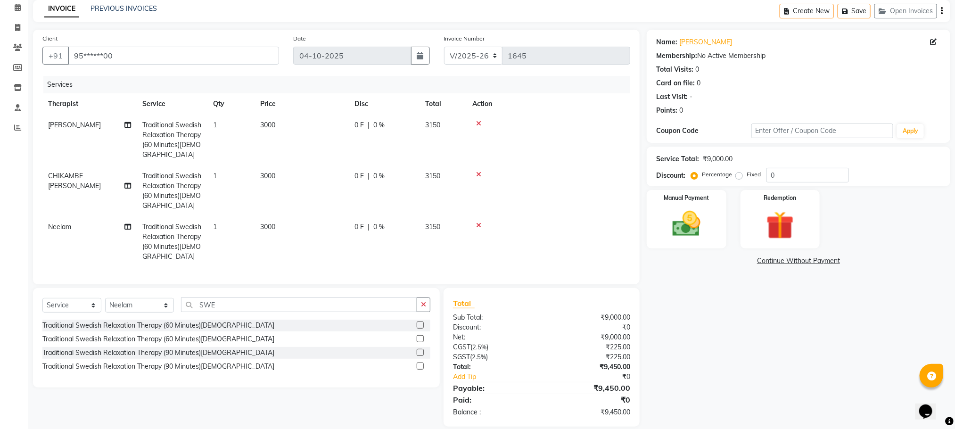
scroll to position [64, 0]
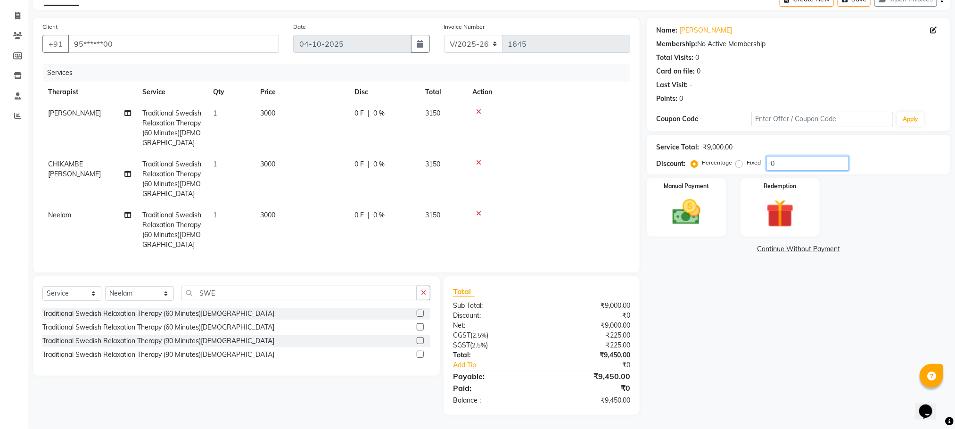
click at [774, 156] on input "0" at bounding box center [808, 163] width 83 height 15
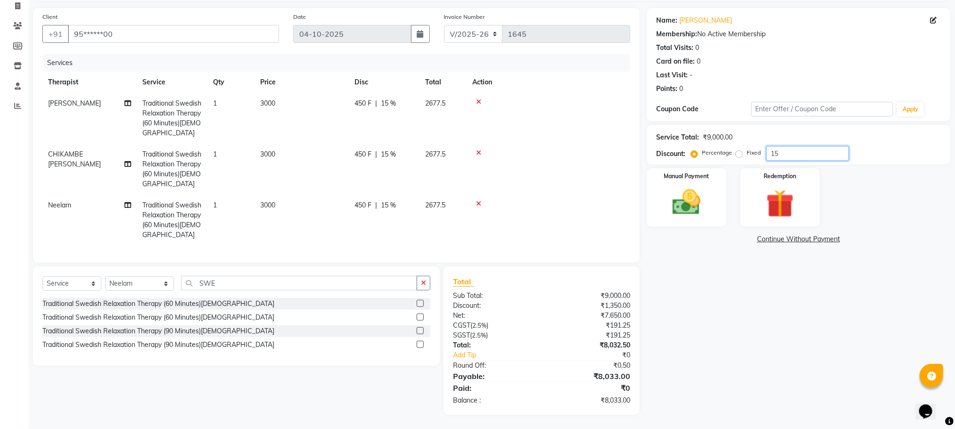
scroll to position [74, 0]
type input "15"
click at [695, 191] on img at bounding box center [686, 202] width 47 height 33
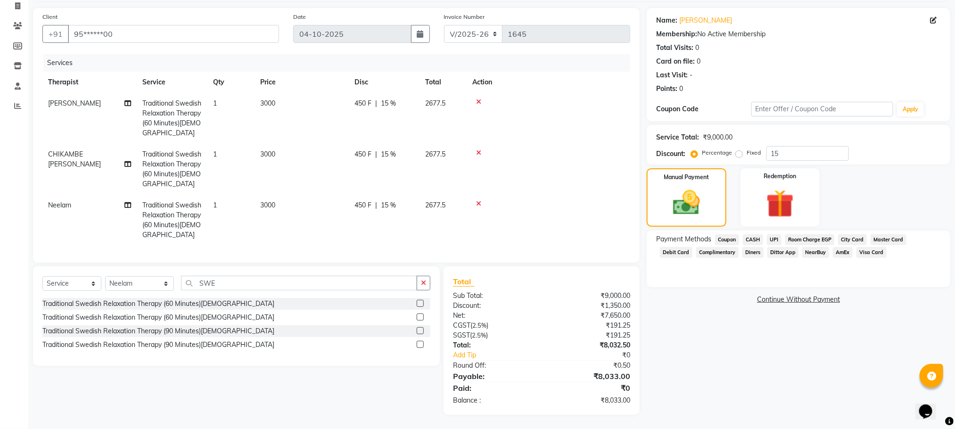
click at [857, 247] on span "Visa Card" at bounding box center [872, 252] width 30 height 11
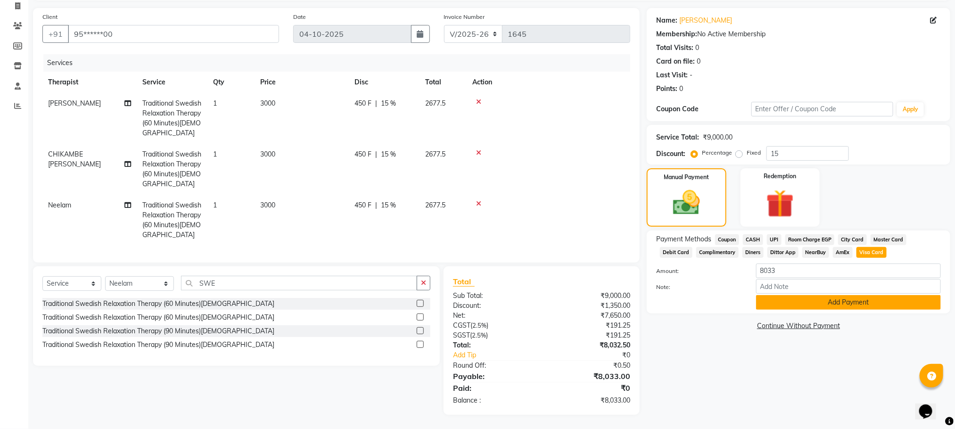
click at [787, 295] on button "Add Payment" at bounding box center [848, 302] width 185 height 15
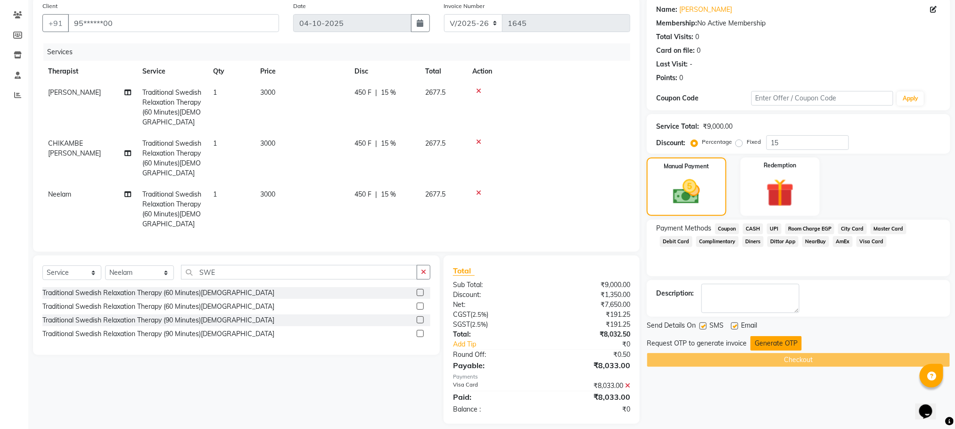
click at [758, 345] on button "Generate OTP" at bounding box center [776, 343] width 51 height 15
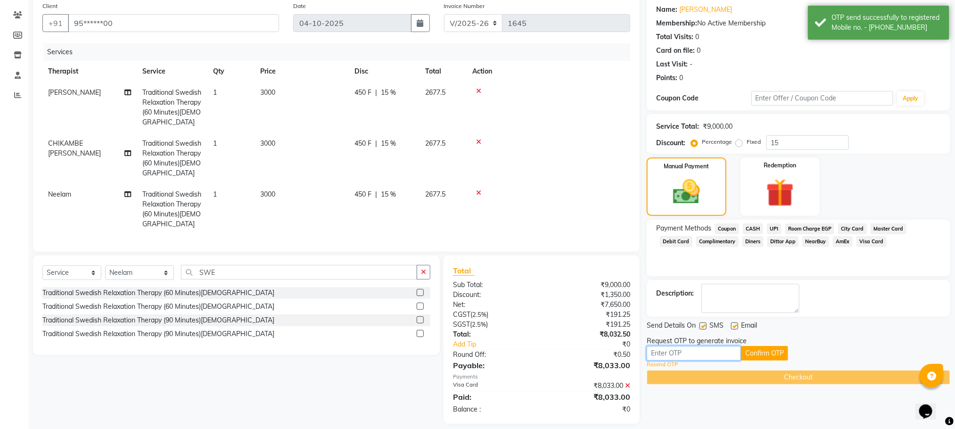
click at [679, 349] on input "text" at bounding box center [694, 353] width 94 height 15
click at [765, 354] on button "Confirm OTP" at bounding box center [764, 353] width 47 height 15
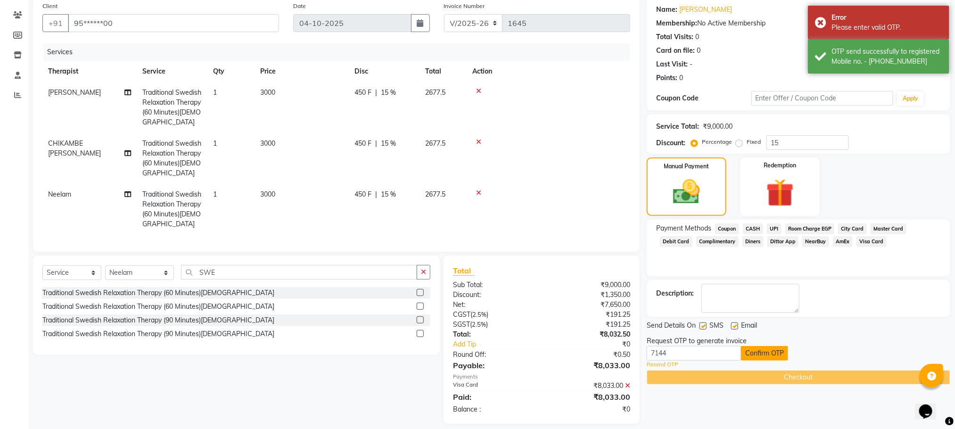
click at [760, 353] on button "Confirm OTP" at bounding box center [764, 353] width 47 height 15
click at [679, 351] on input "7144" at bounding box center [694, 353] width 94 height 15
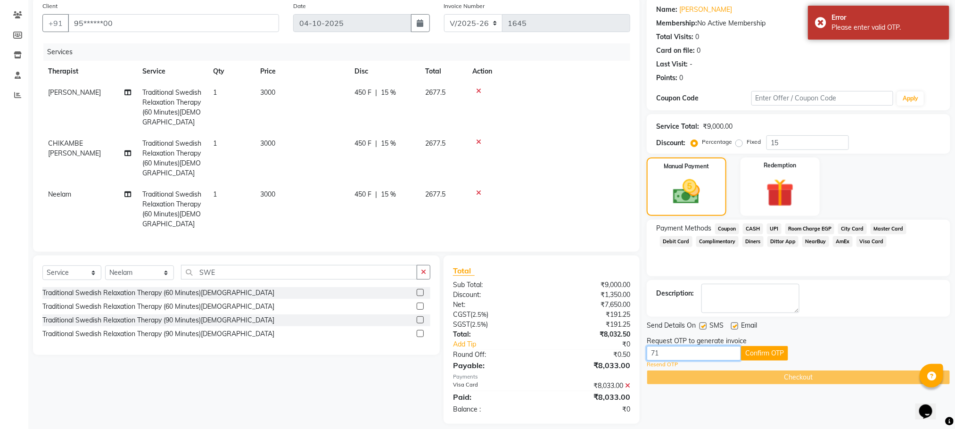
type input "7"
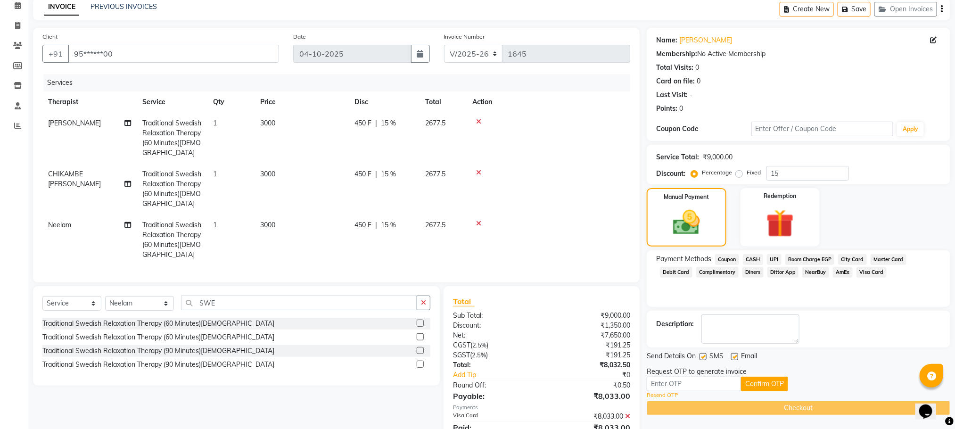
scroll to position [93, 0]
